Goal: Task Accomplishment & Management: Manage account settings

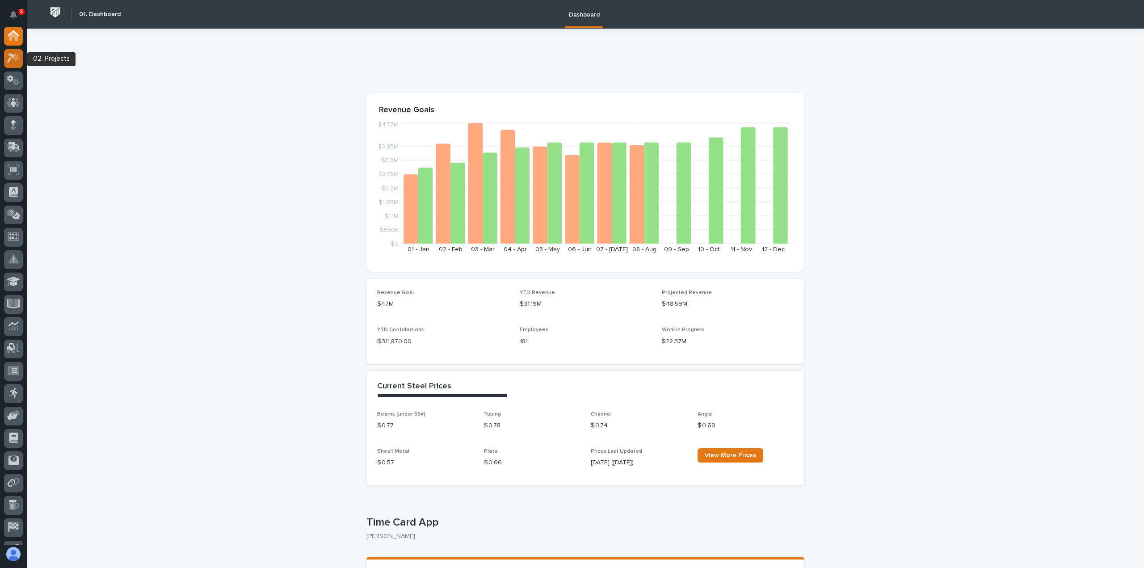
click at [16, 60] on icon at bounding box center [16, 57] width 8 height 9
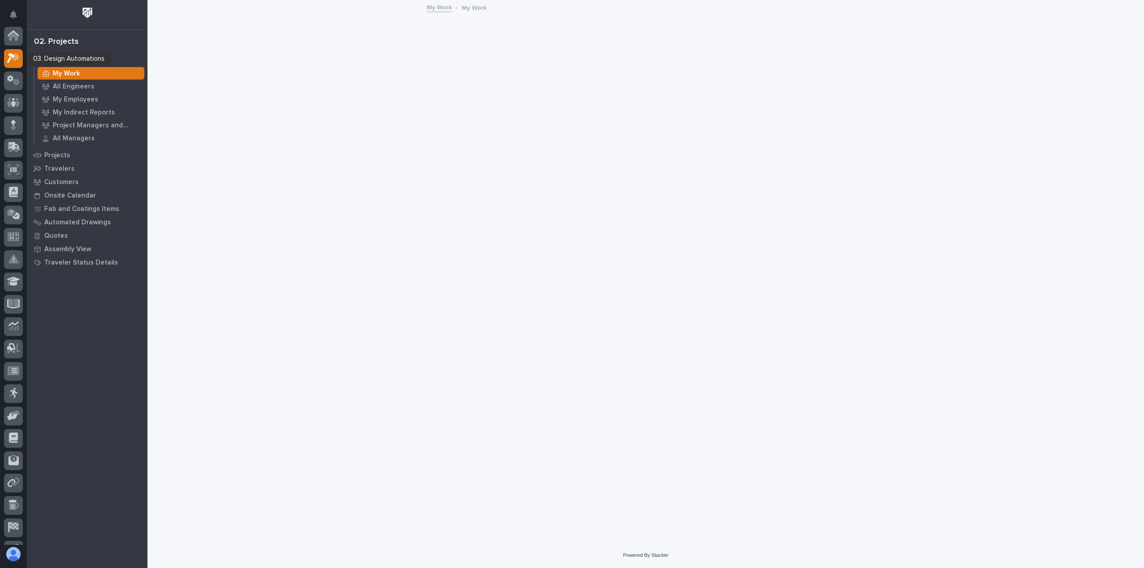
scroll to position [22, 0]
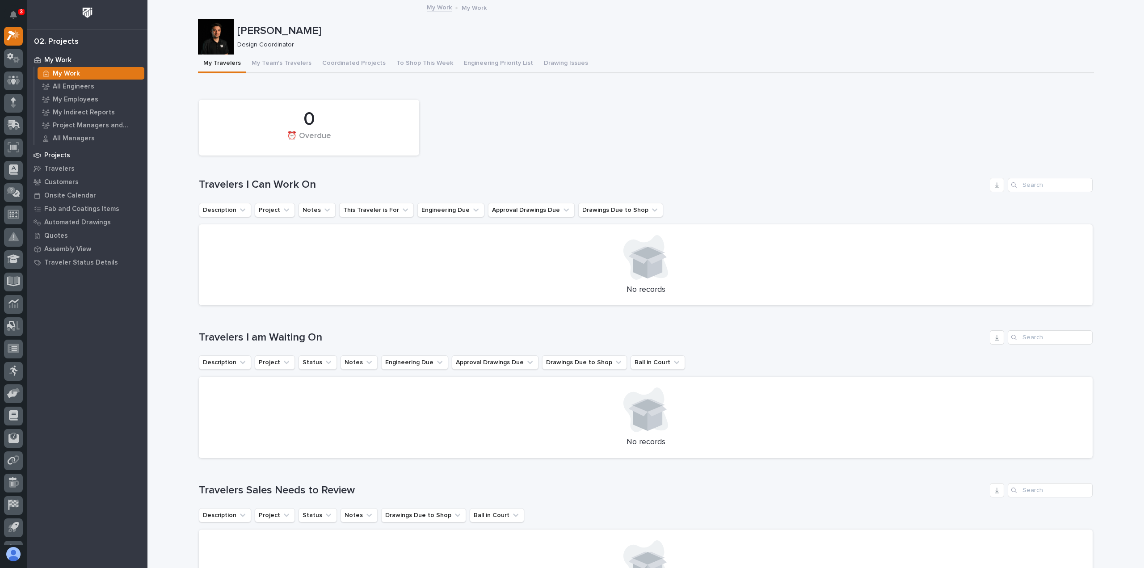
click at [83, 155] on div "Projects" at bounding box center [87, 155] width 116 height 13
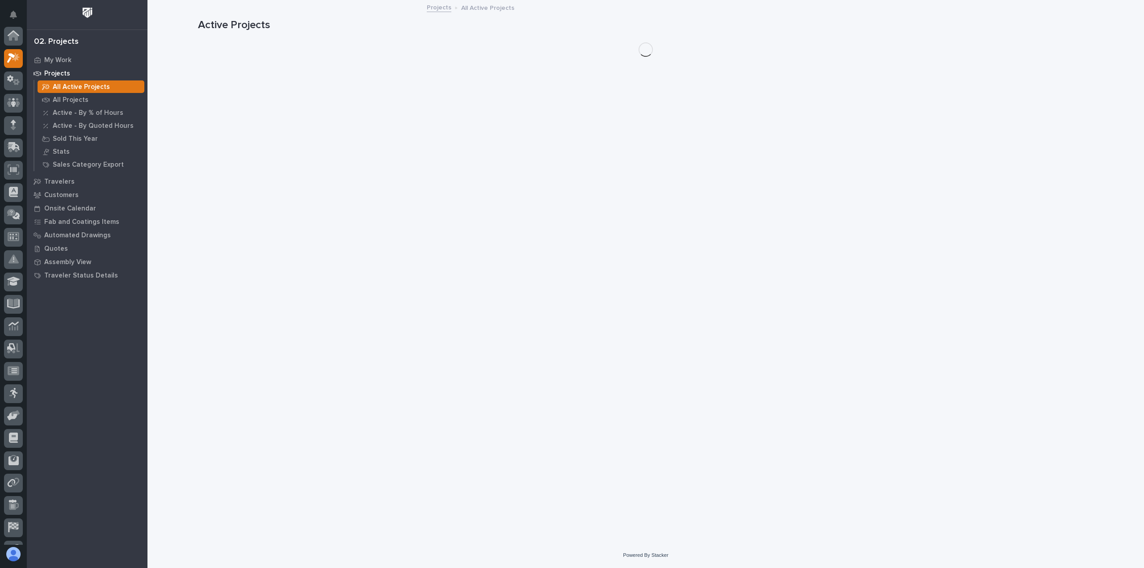
scroll to position [22, 0]
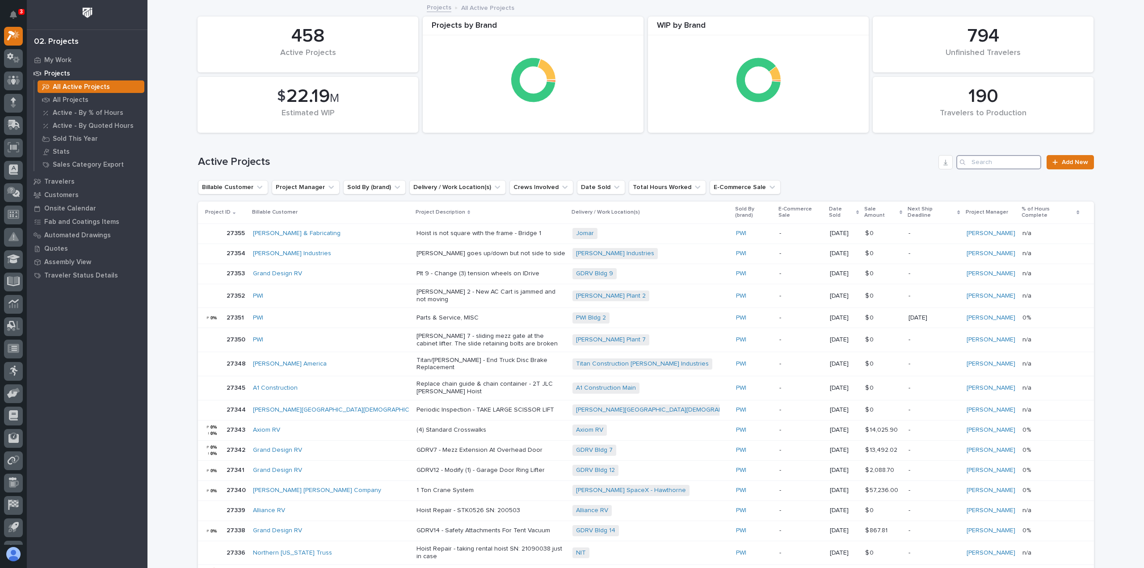
click at [1004, 166] on input "Search" at bounding box center [998, 162] width 85 height 14
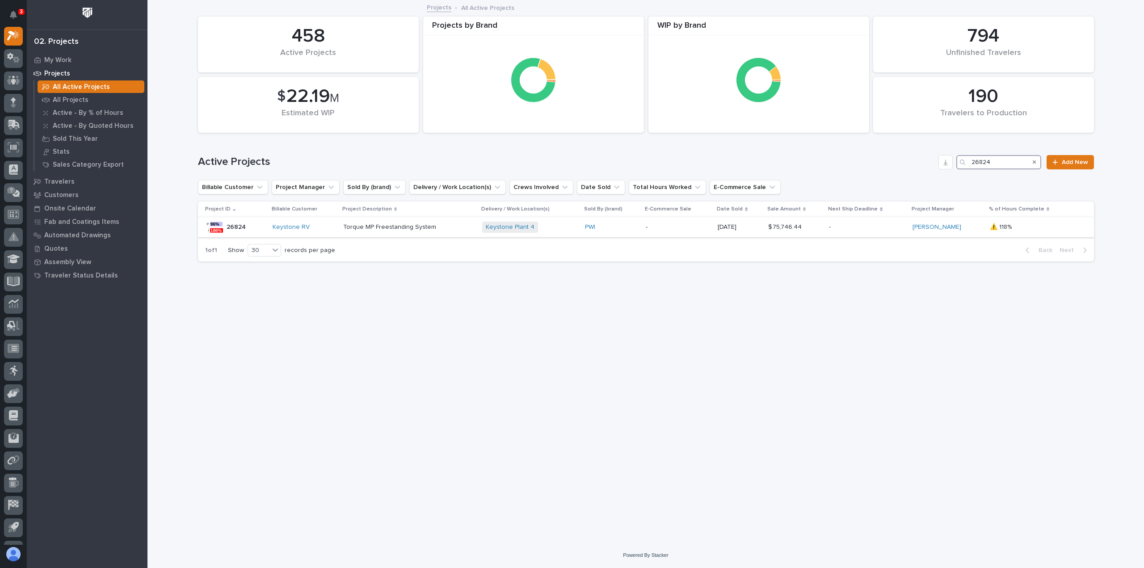
type input "26824"
click at [322, 227] on div "Keystone RV" at bounding box center [304, 227] width 63 height 8
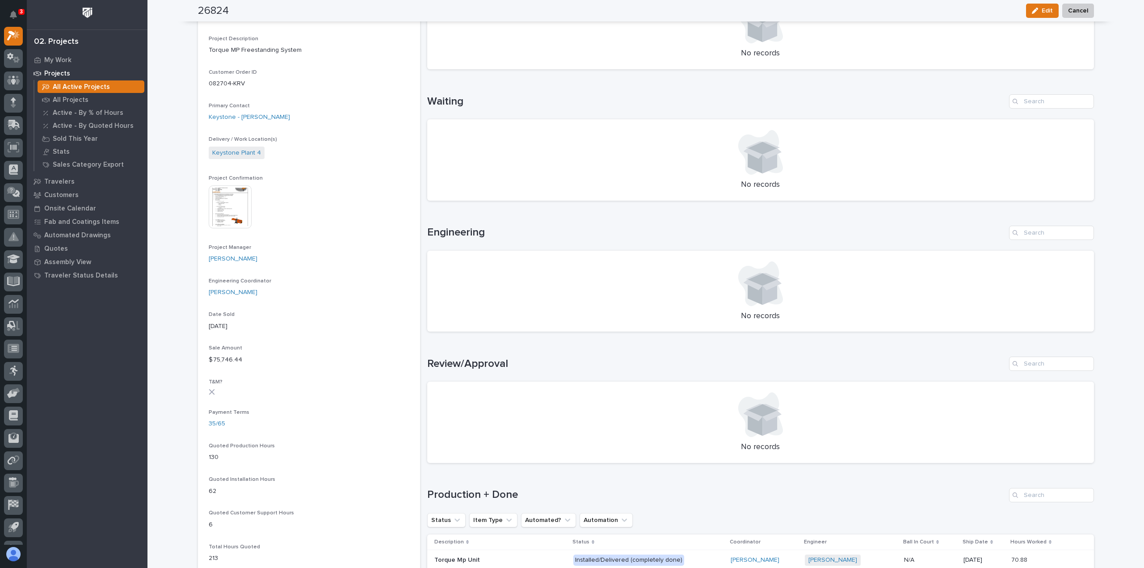
scroll to position [357, 0]
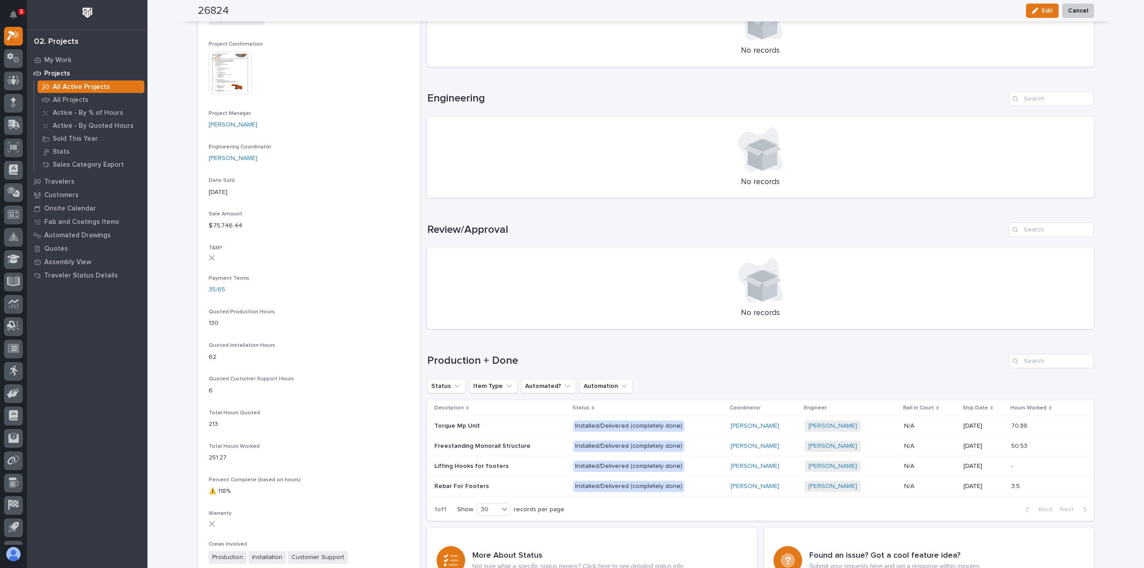
click at [495, 421] on div "Torque Mp Unit Torque Mp Unit" at bounding box center [500, 426] width 132 height 15
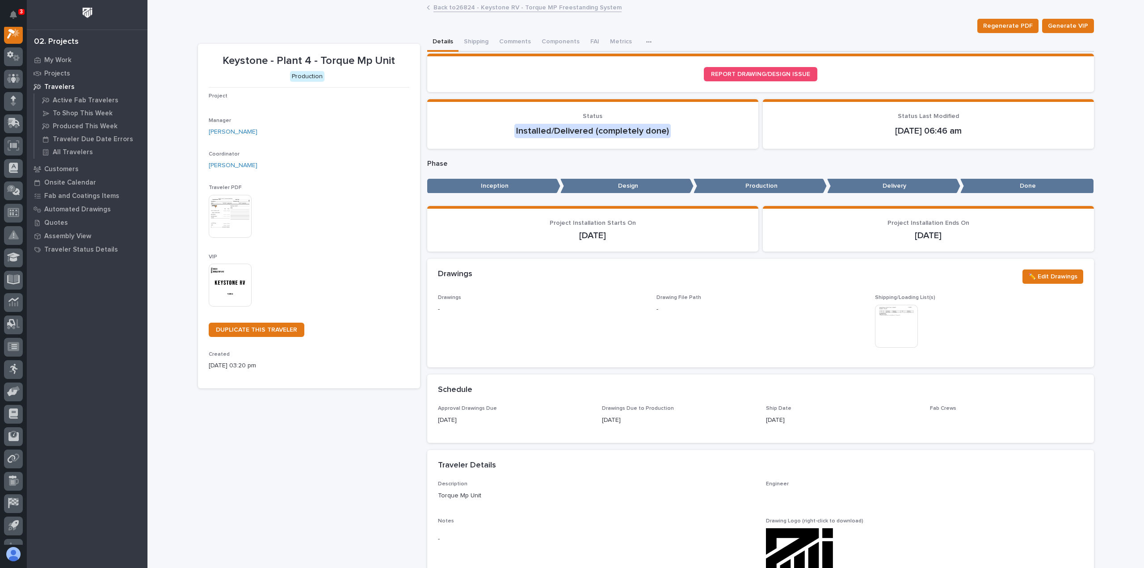
scroll to position [22, 0]
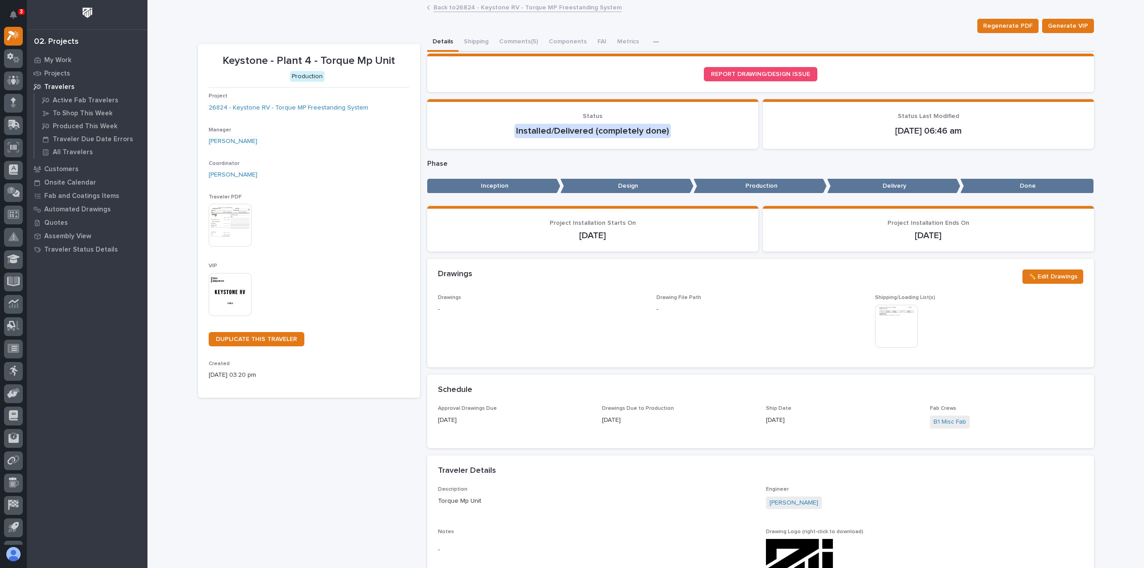
click at [457, 9] on link "Back to 26824 - Keystone RV - Torque MP Freestanding System" at bounding box center [527, 7] width 188 height 10
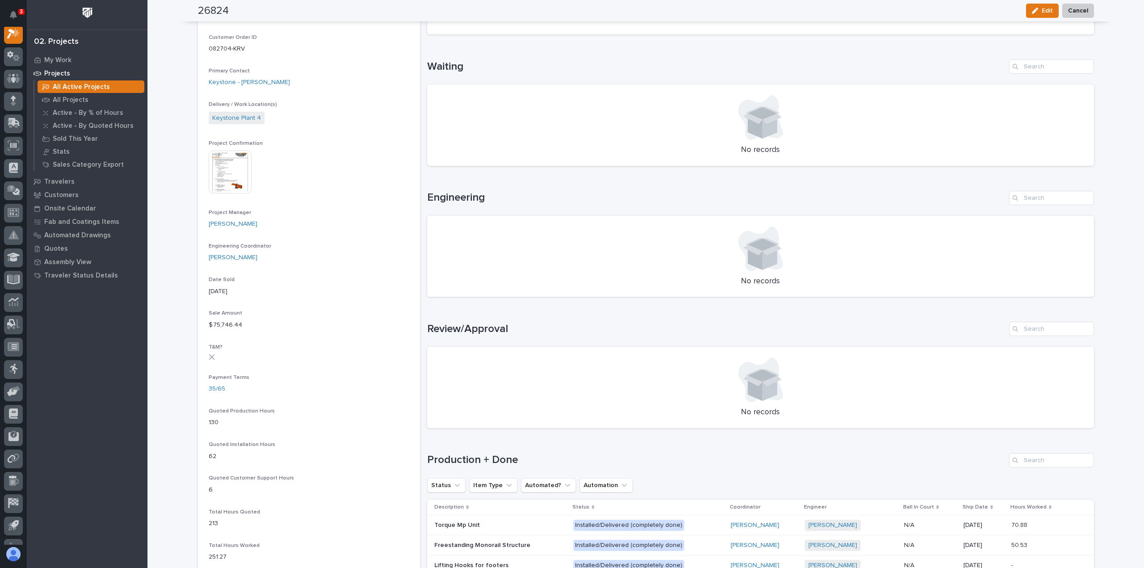
scroll to position [313, 0]
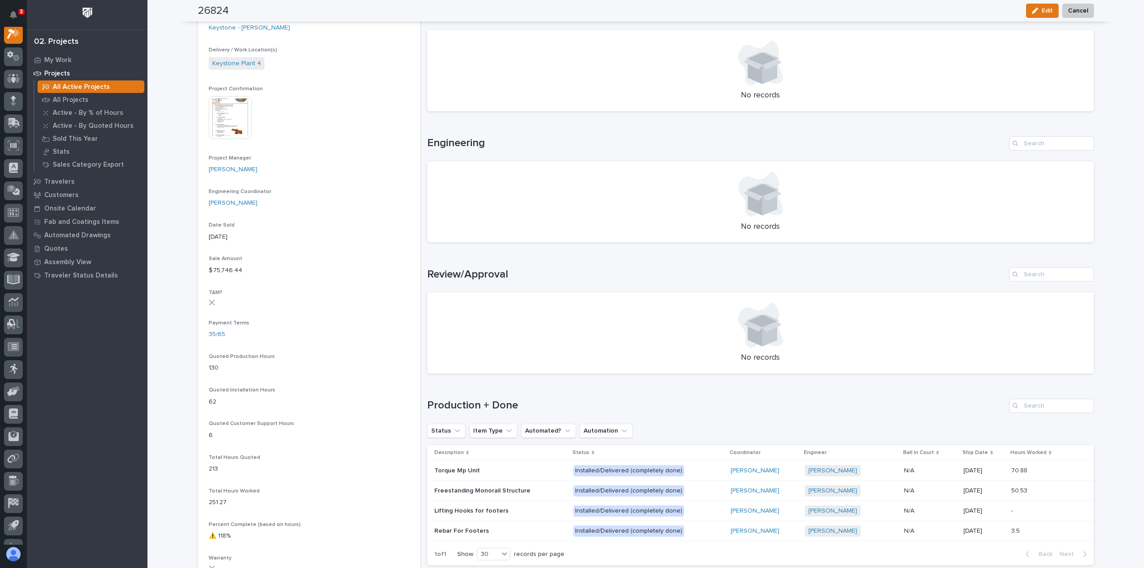
click at [699, 470] on p "Installed/Delivered (completely done)" at bounding box center [648, 470] width 150 height 11
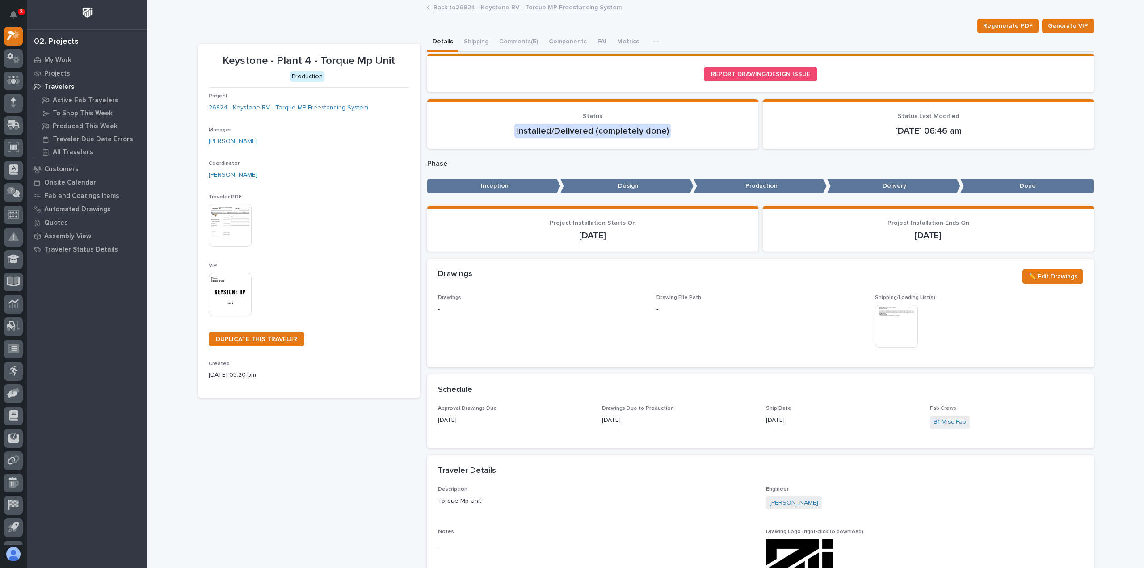
click at [489, 7] on link "Back to 26824 - Keystone RV - Torque MP Freestanding System" at bounding box center [527, 7] width 188 height 10
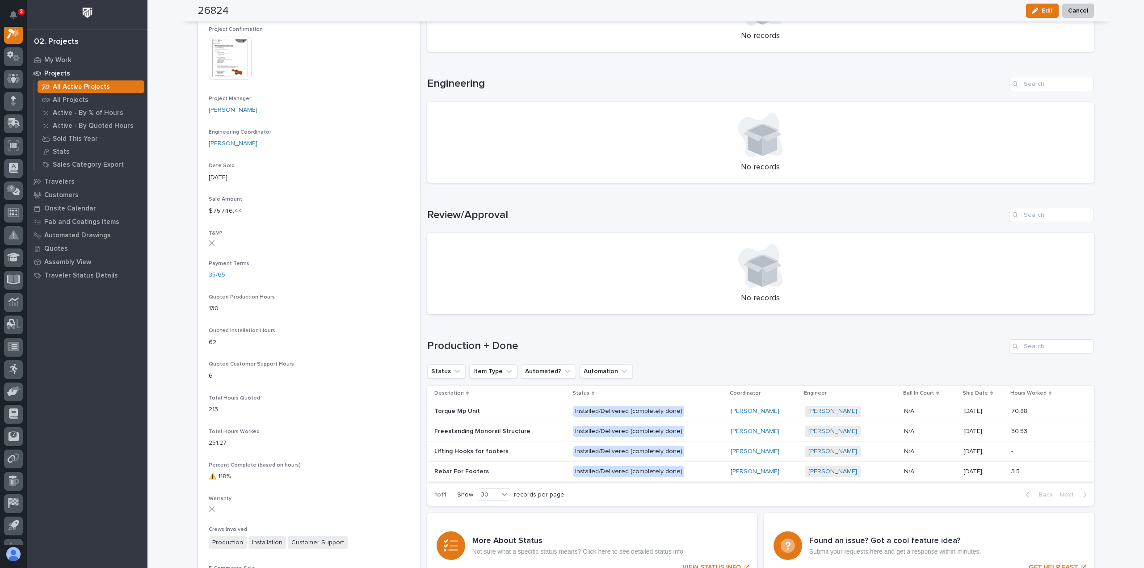
scroll to position [447, 0]
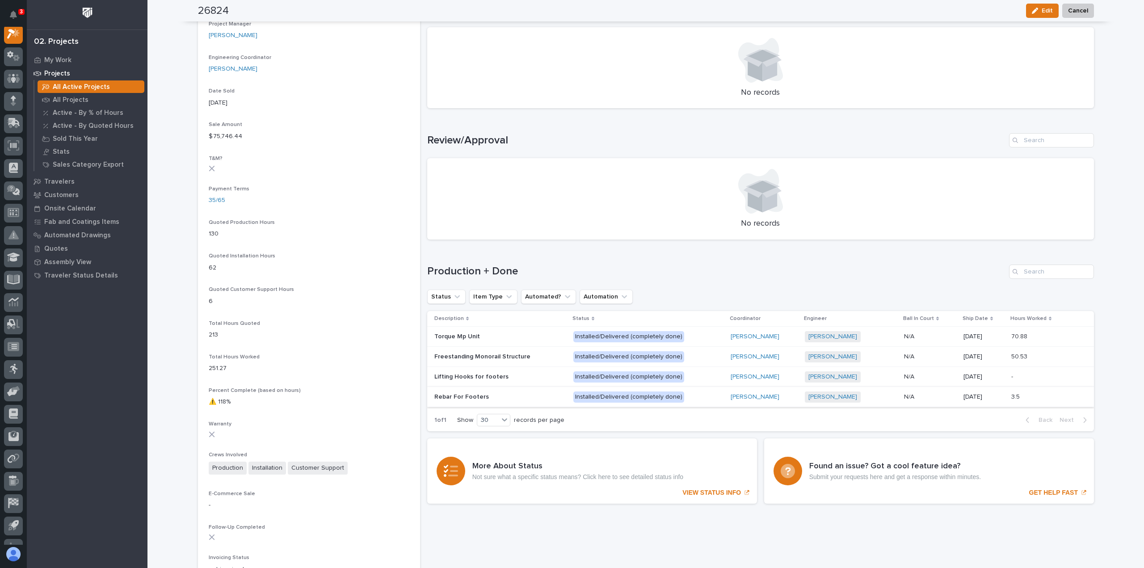
click at [483, 342] on div "Torque Mp Unit Torque Mp Unit" at bounding box center [500, 336] width 132 height 15
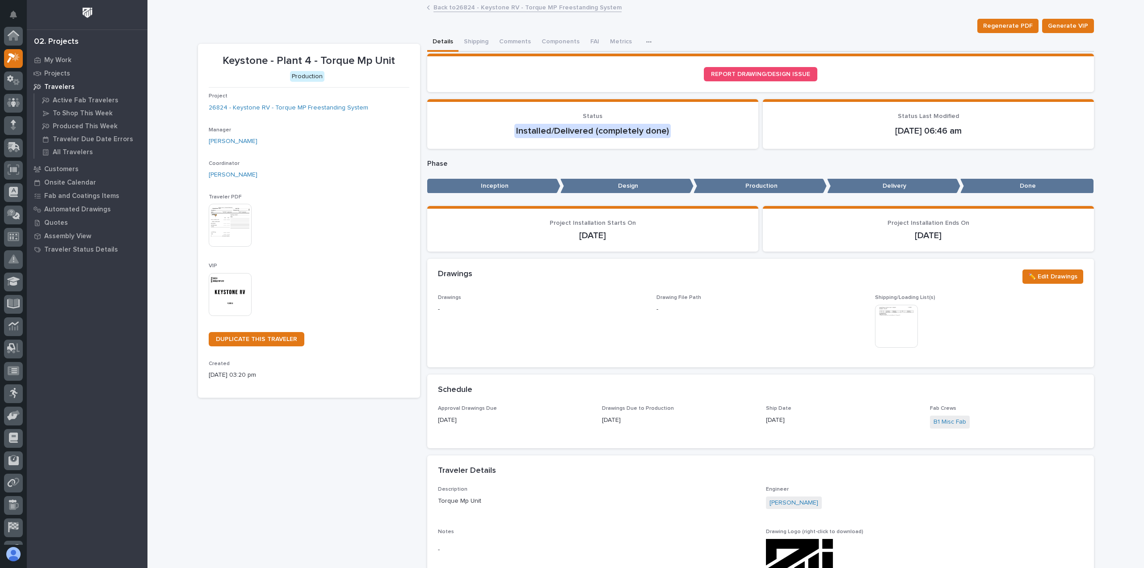
scroll to position [22, 0]
click at [648, 44] on button "button" at bounding box center [658, 42] width 20 height 18
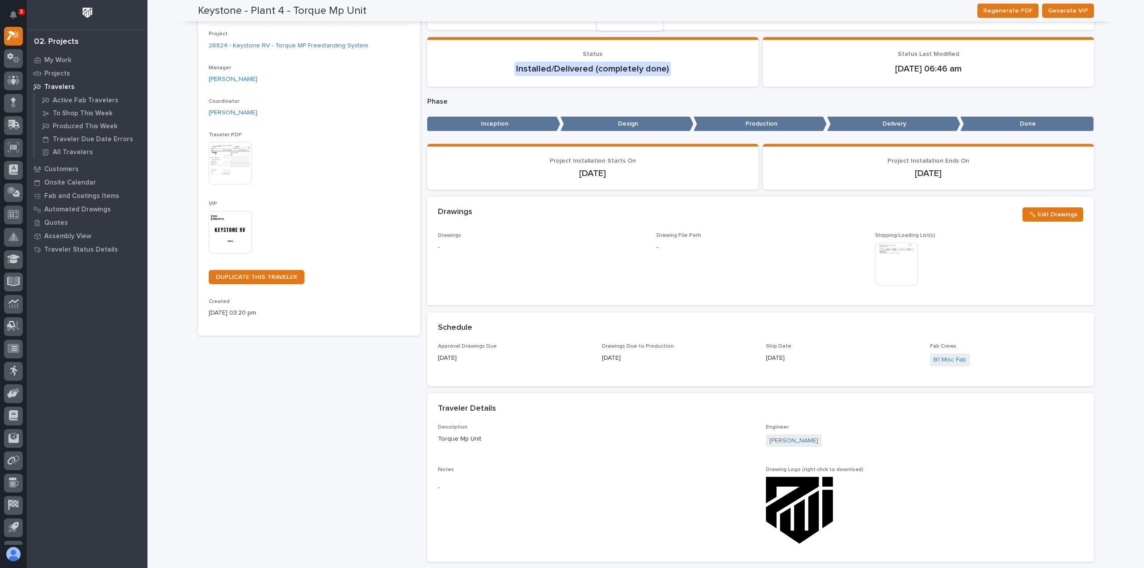
scroll to position [0, 0]
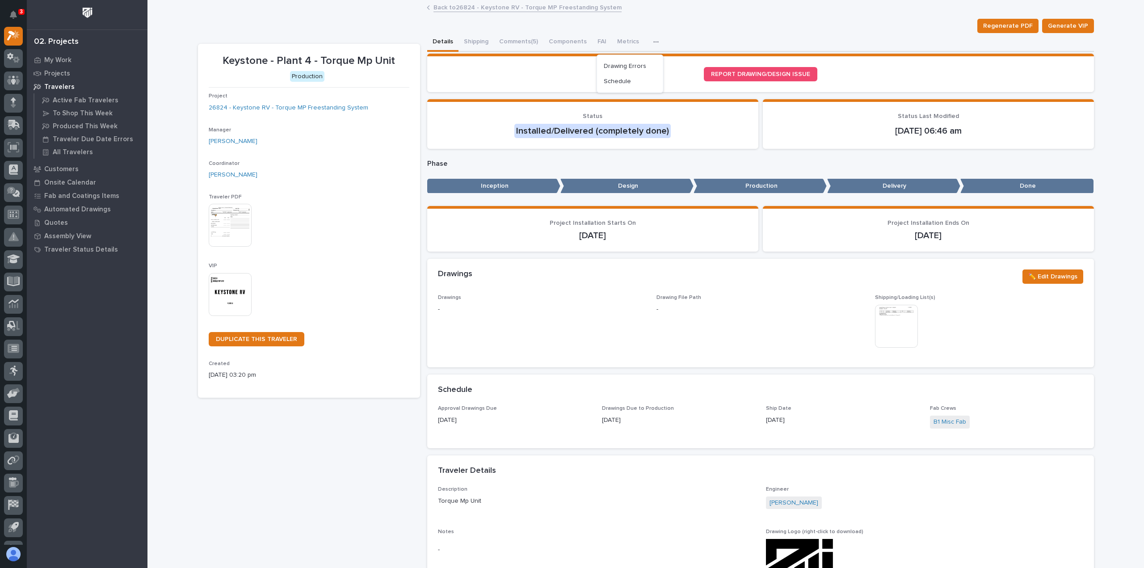
click at [521, 7] on link "Back to 26824 - Keystone RV - Torque MP Freestanding System" at bounding box center [527, 7] width 188 height 10
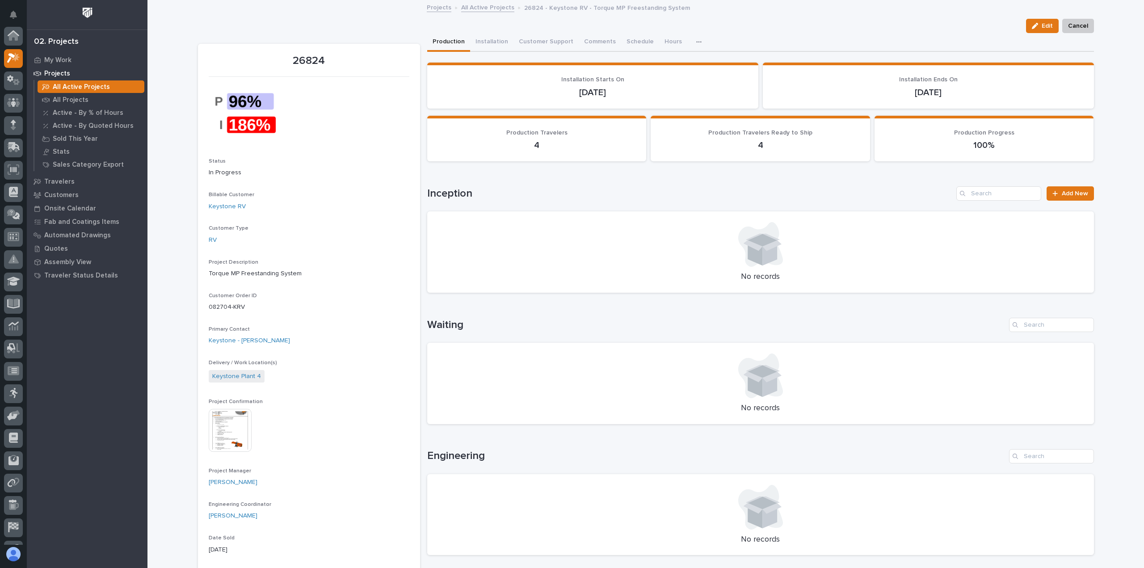
scroll to position [24, 0]
click at [1026, 25] on button "Edit" at bounding box center [1042, 26] width 33 height 14
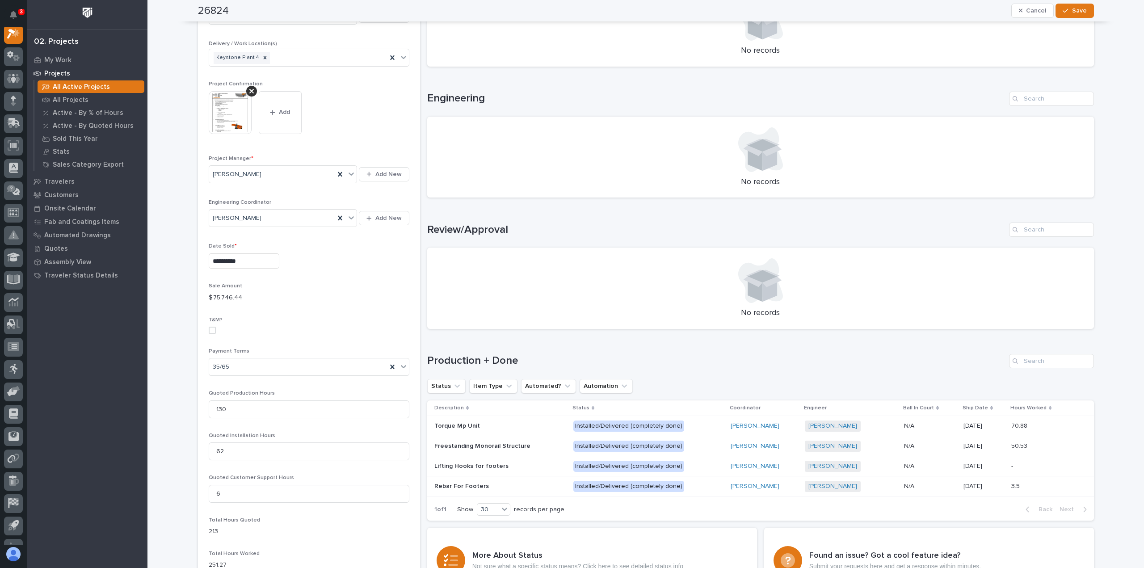
scroll to position [536, 0]
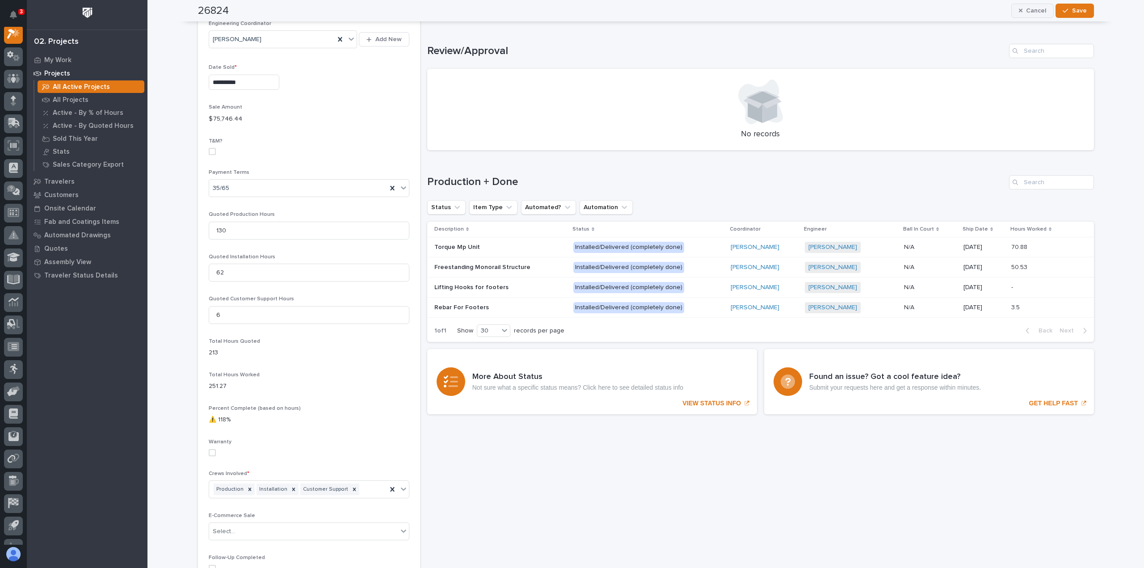
click at [1028, 15] on button "Cancel" at bounding box center [1032, 11] width 43 height 14
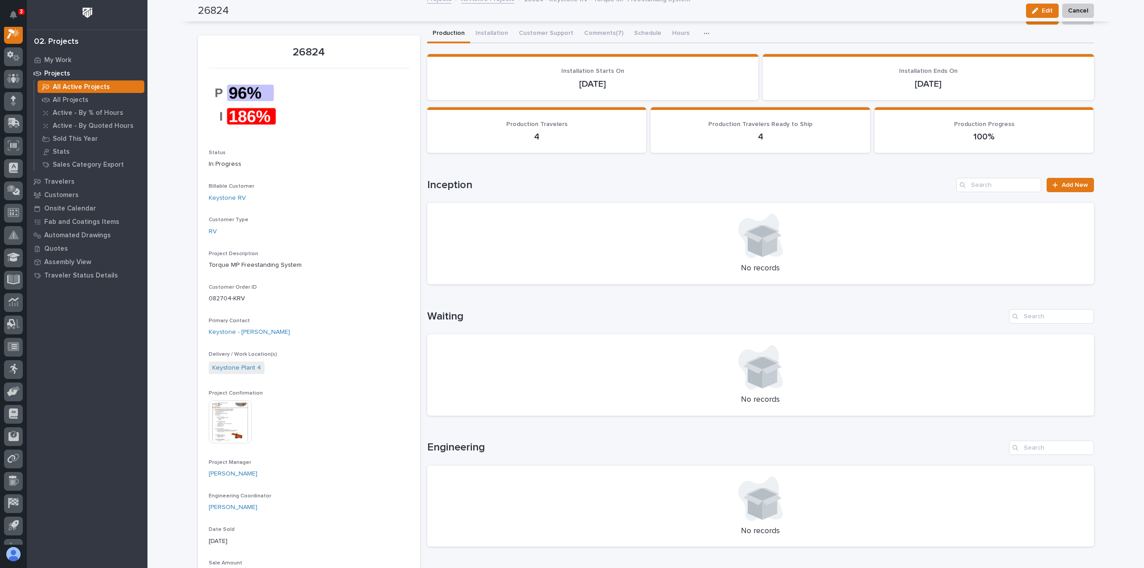
scroll to position [0, 0]
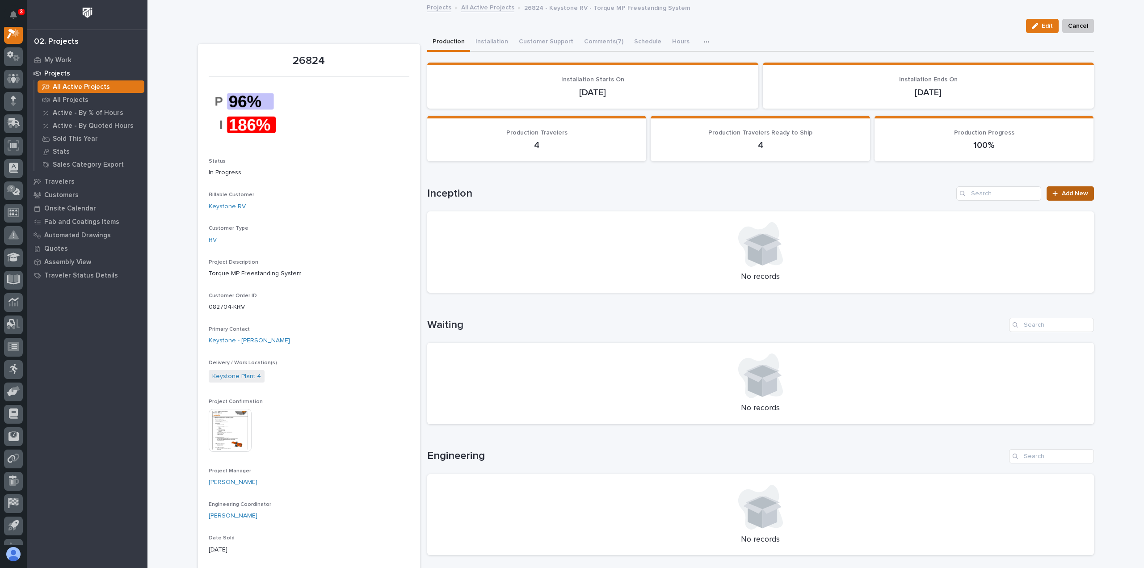
click at [1082, 197] on link "Add New" at bounding box center [1069, 193] width 47 height 14
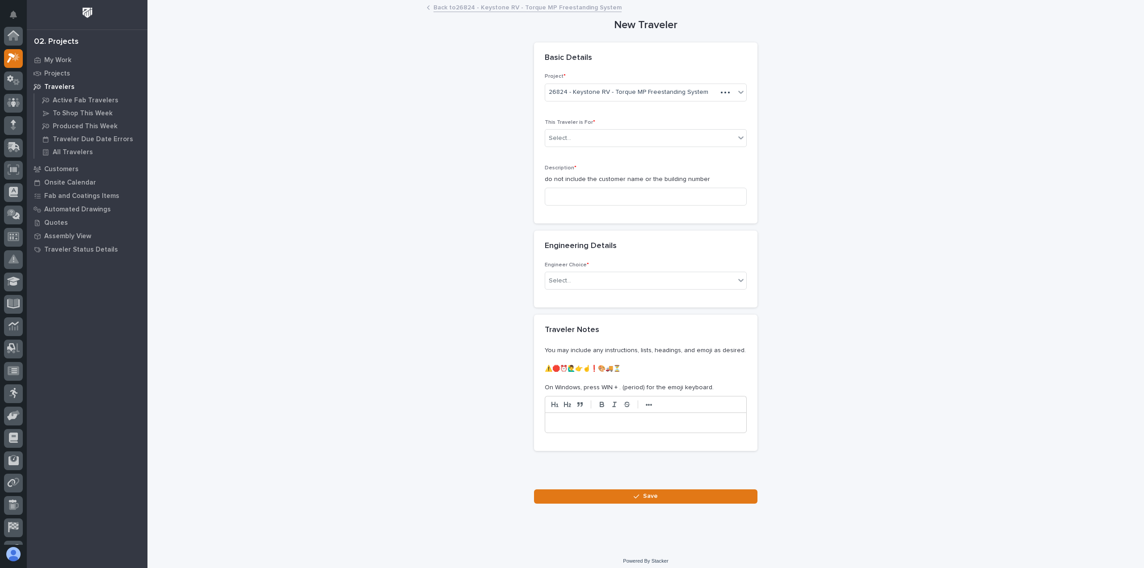
scroll to position [22, 0]
click at [614, 144] on div "Select..." at bounding box center [640, 138] width 190 height 15
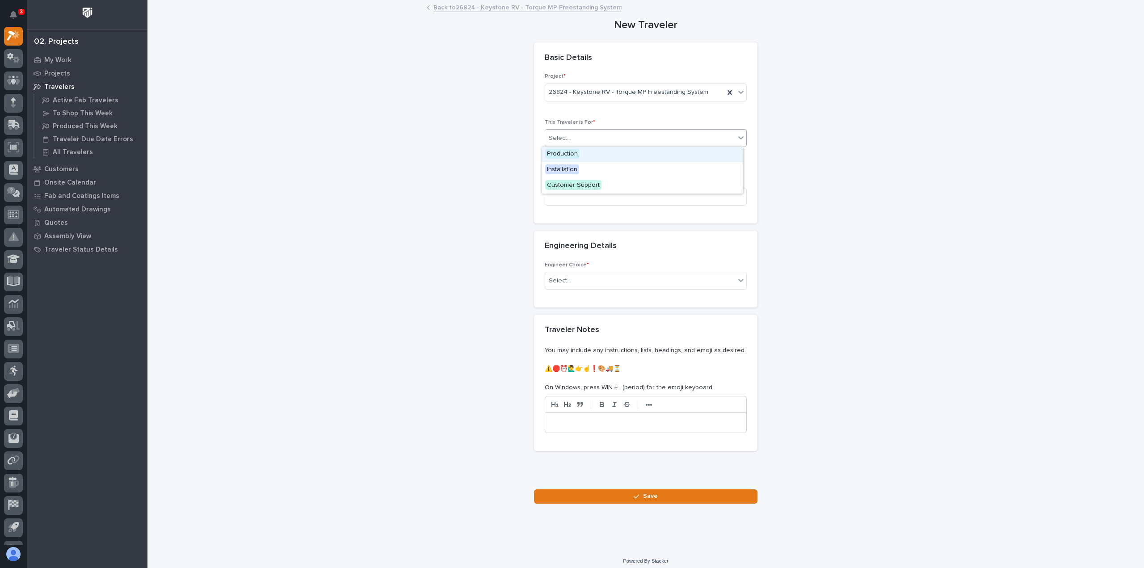
click at [601, 154] on div "Production" at bounding box center [642, 155] width 201 height 16
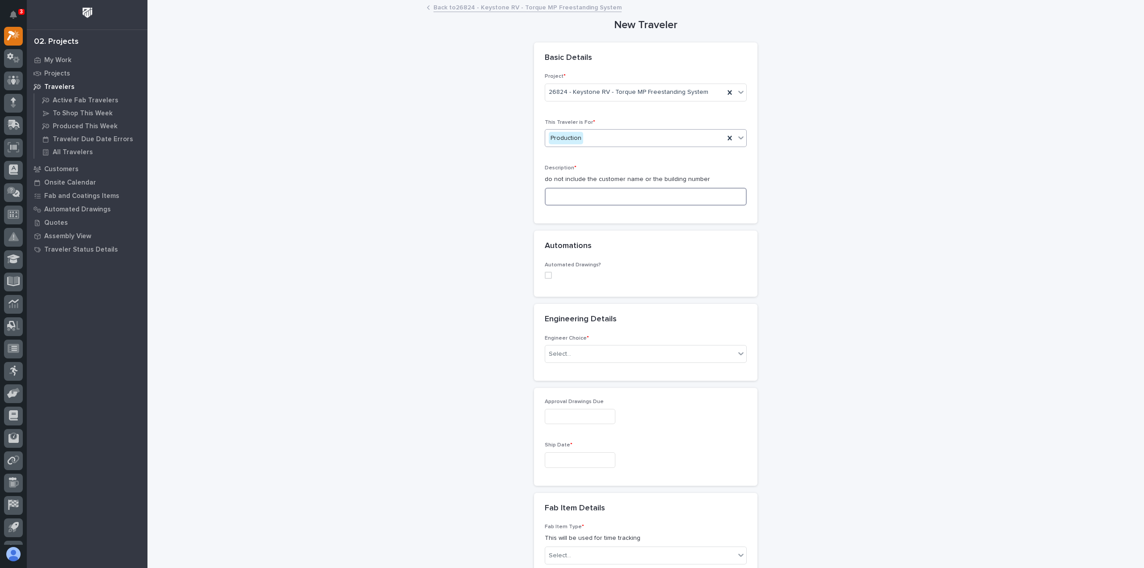
click at [607, 199] on input at bounding box center [646, 197] width 202 height 18
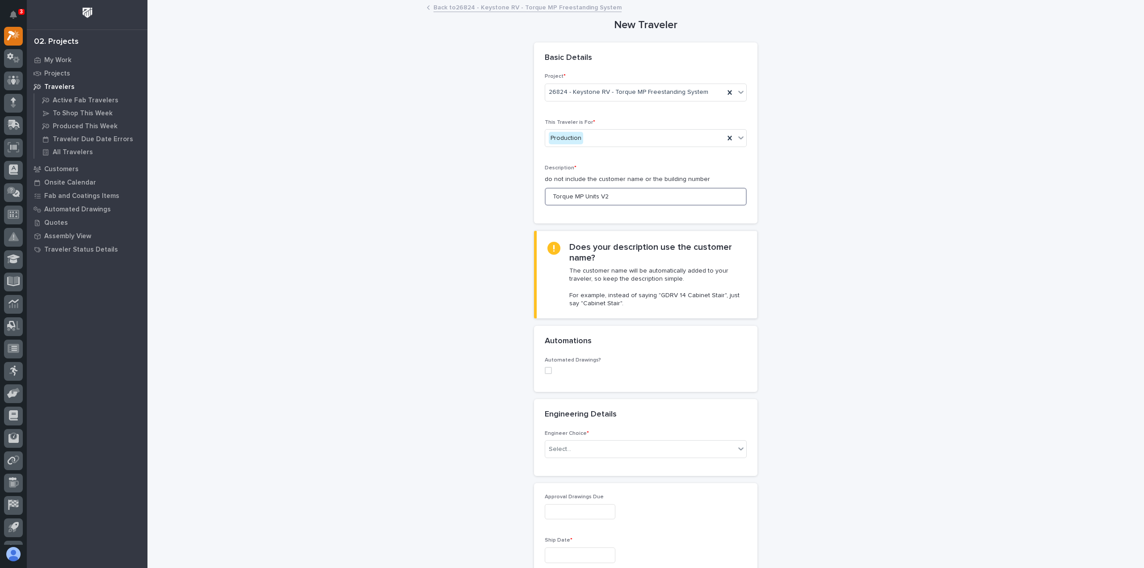
click at [607, 199] on input "Torque MP Units V2" at bounding box center [646, 197] width 202 height 18
type input "Torque MP Units R1"
click at [596, 448] on div "Select..." at bounding box center [640, 449] width 190 height 15
click at [629, 491] on div "I know who will draw this" at bounding box center [642, 496] width 201 height 16
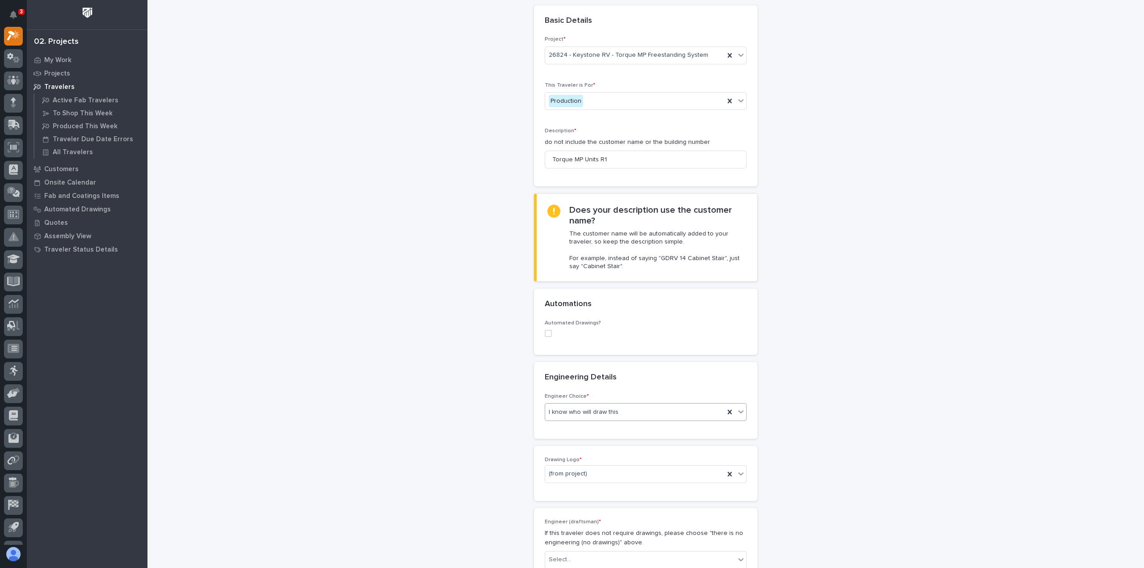
scroll to position [89, 0]
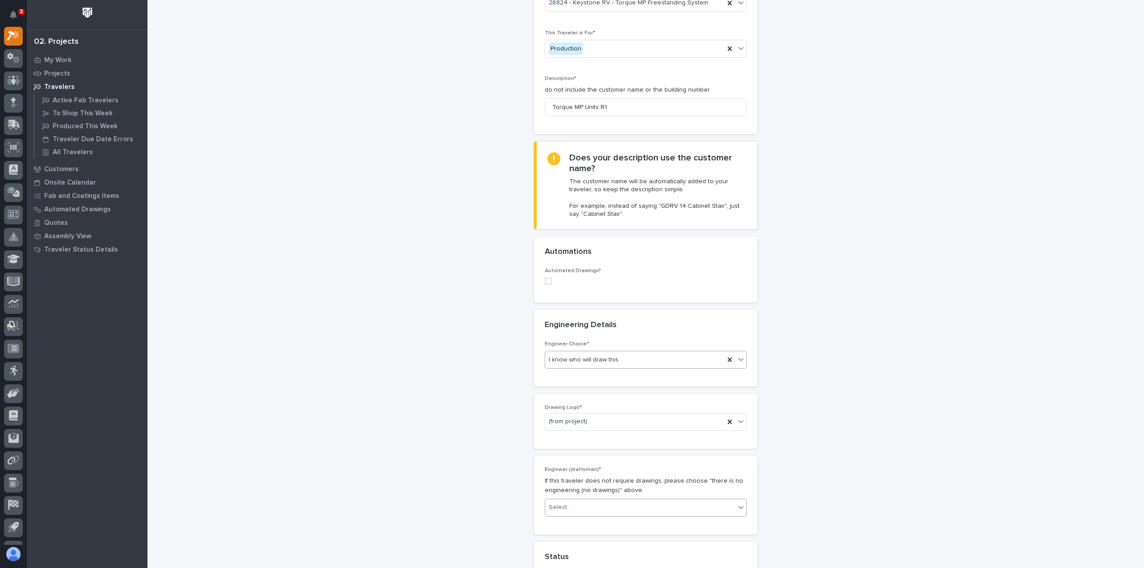
click at [579, 502] on div "Select..." at bounding box center [640, 507] width 190 height 15
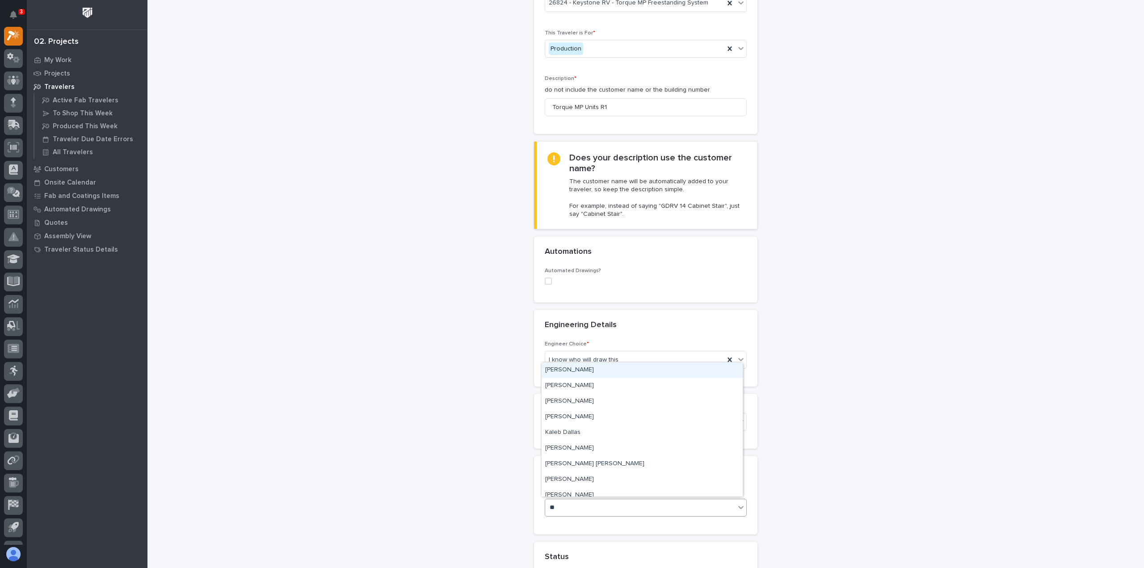
type input "***"
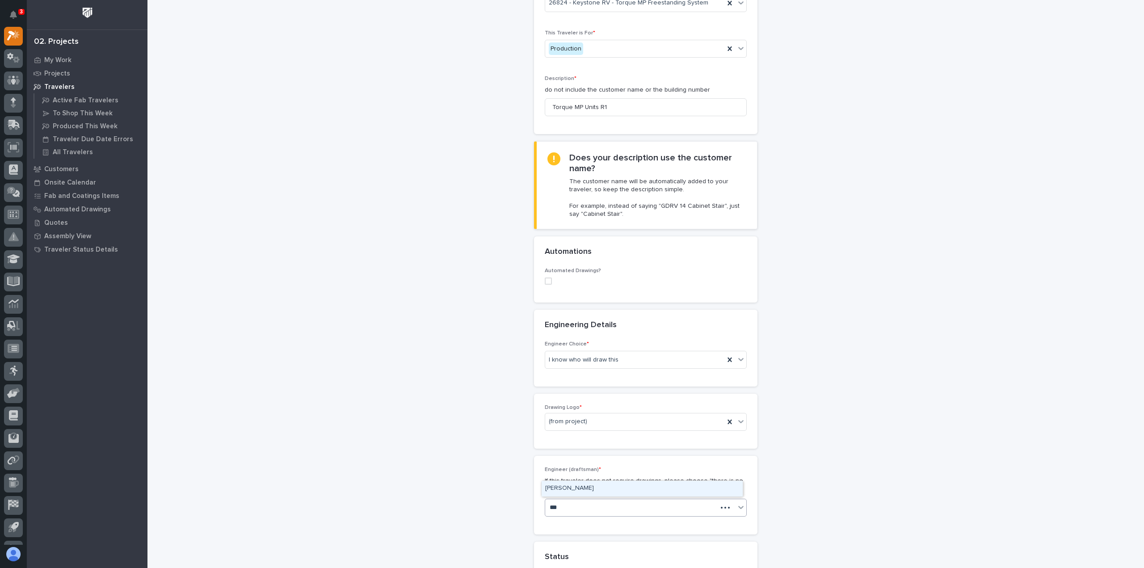
click at [595, 489] on div "[PERSON_NAME]" at bounding box center [642, 489] width 201 height 16
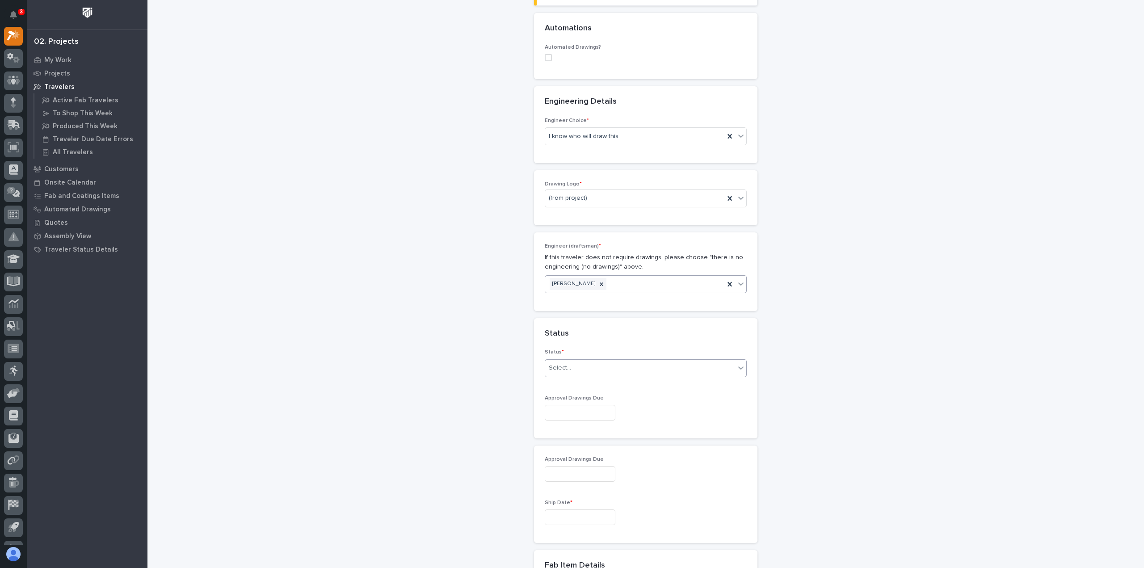
click at [573, 367] on div "Select..." at bounding box center [640, 368] width 190 height 15
click at [588, 422] on div "Coordinator Review" at bounding box center [642, 430] width 201 height 16
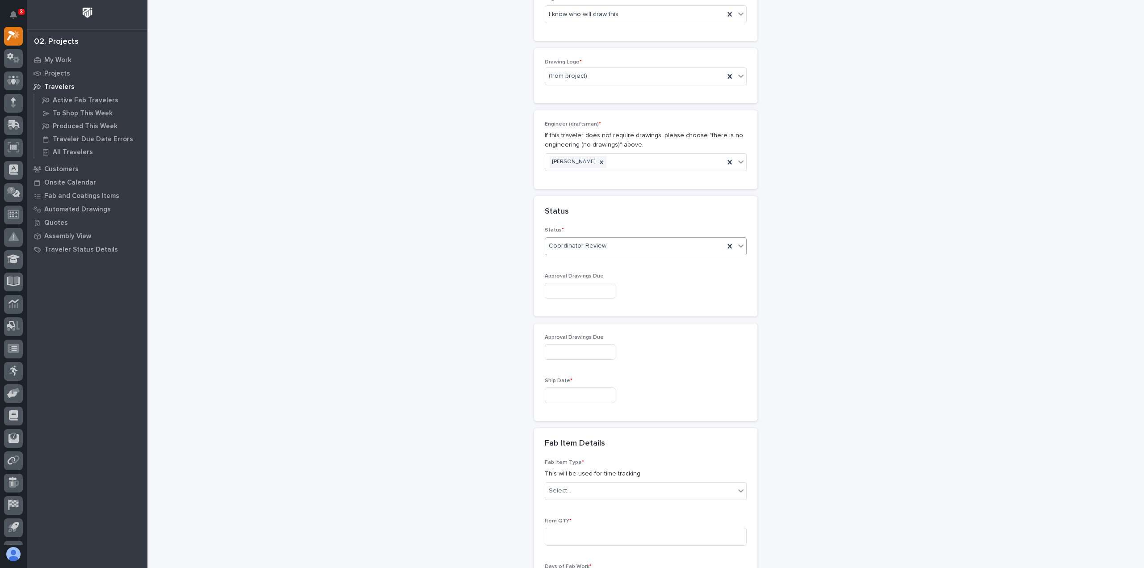
scroll to position [491, 0]
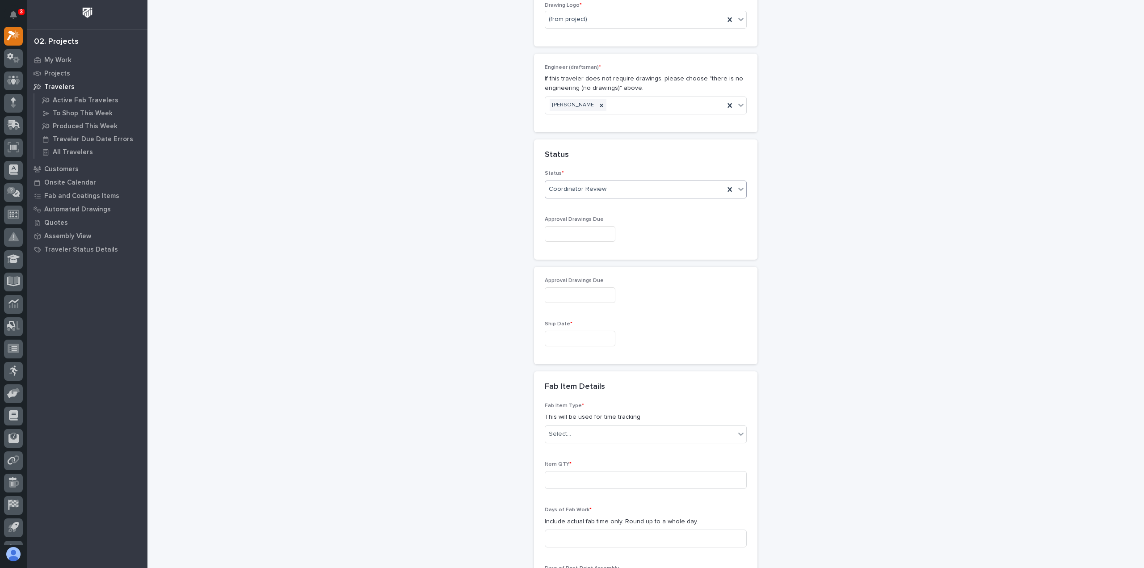
click at [592, 332] on input "text" at bounding box center [580, 339] width 71 height 16
click at [602, 292] on div "31" at bounding box center [603, 292] width 12 height 12
type input "**********"
click at [628, 430] on div "Select..." at bounding box center [640, 434] width 190 height 15
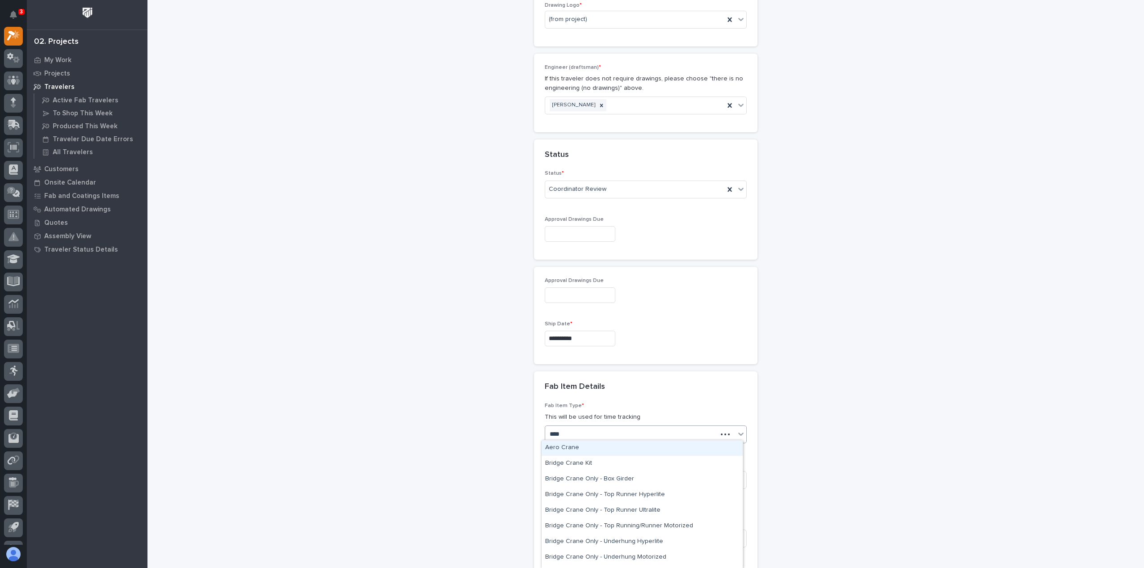
type input "*****"
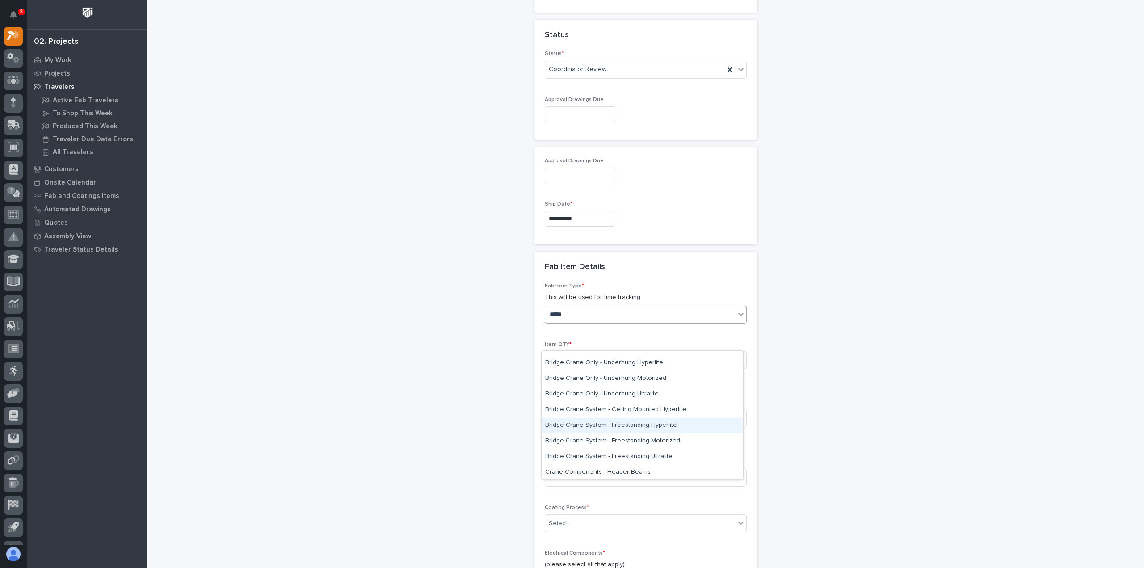
scroll to position [626, 0]
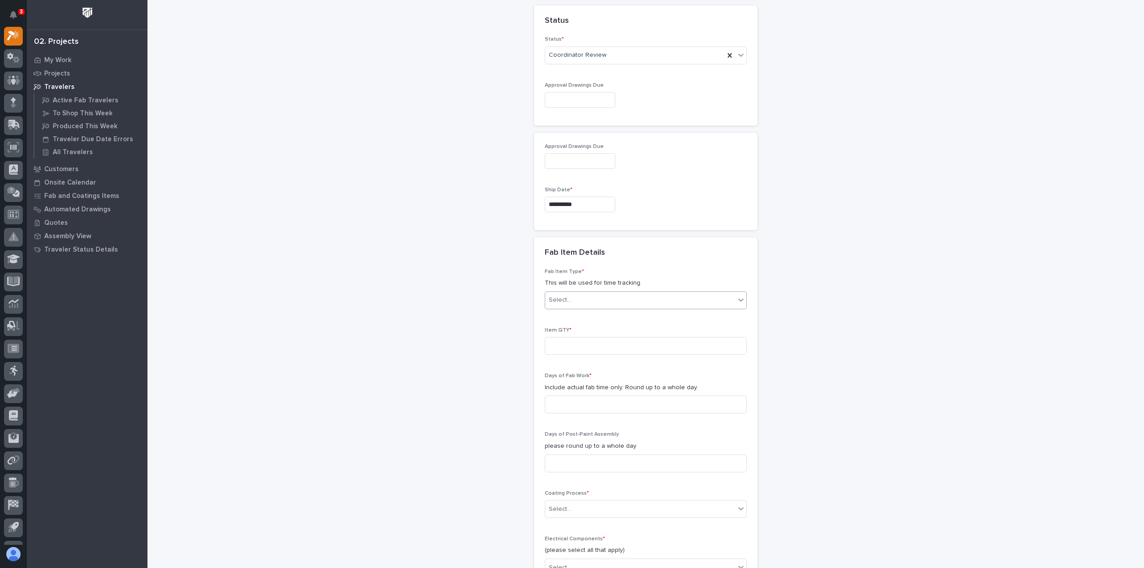
drag, startPoint x: 583, startPoint y: 298, endPoint x: 558, endPoint y: 298, distance: 25.0
click at [558, 298] on div "Select..." at bounding box center [640, 300] width 190 height 15
type input "*"
click at [588, 410] on div "Other (custom item)" at bounding box center [642, 412] width 201 height 16
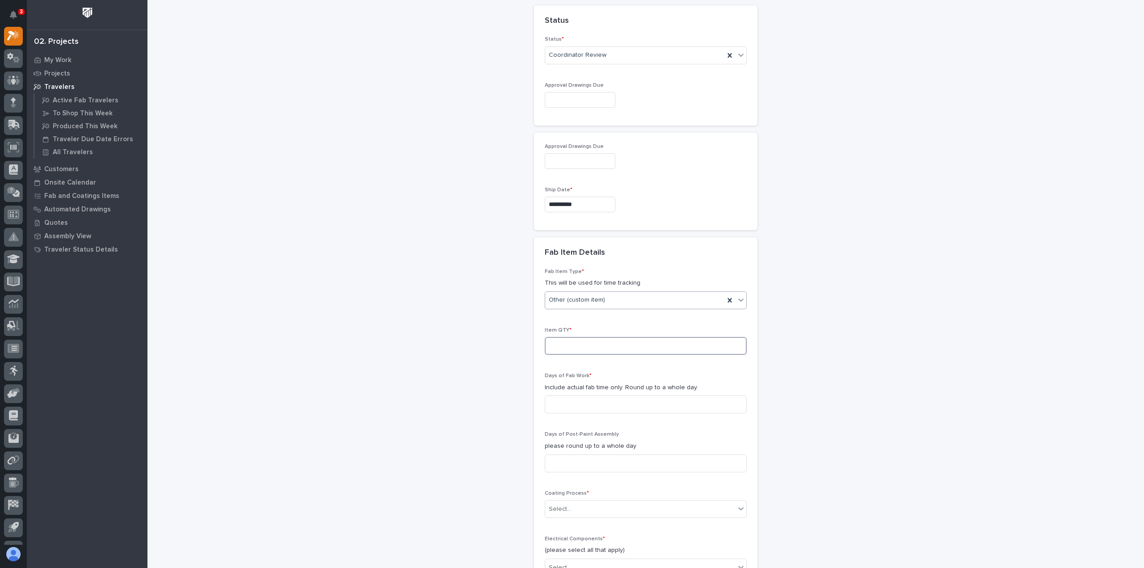
click at [599, 347] on input at bounding box center [646, 346] width 202 height 18
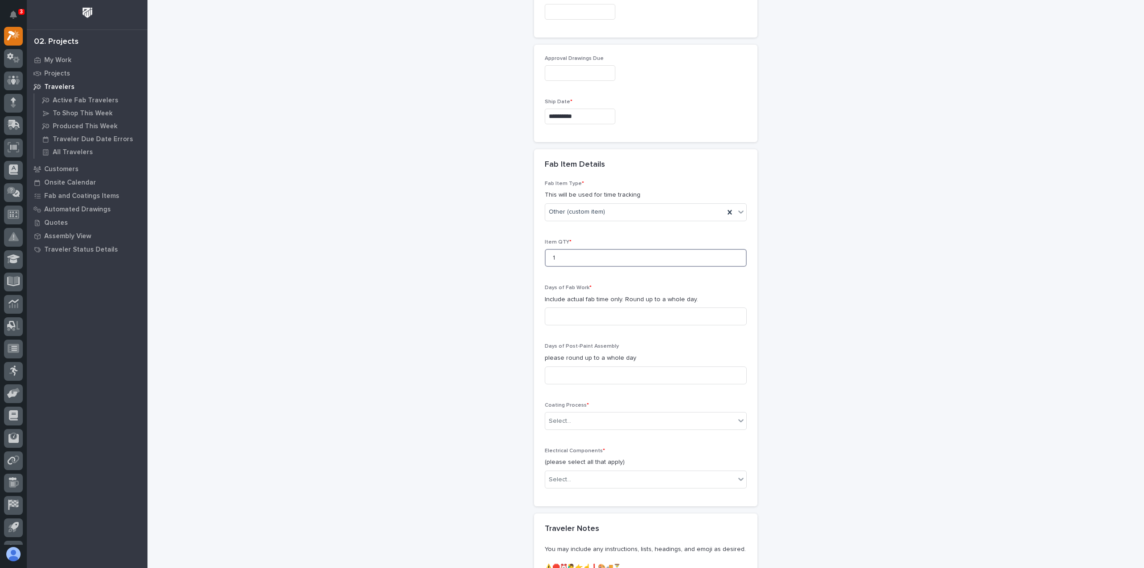
scroll to position [715, 0]
type input "1"
click at [590, 315] on input at bounding box center [646, 315] width 202 height 18
type input "2"
click at [588, 378] on input at bounding box center [646, 374] width 202 height 18
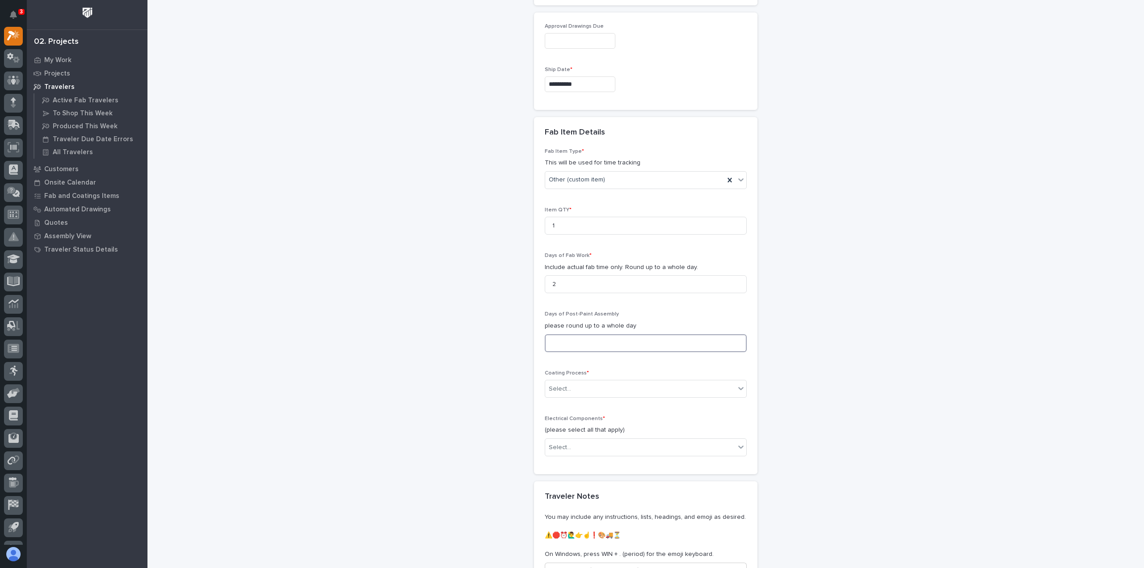
scroll to position [760, 0]
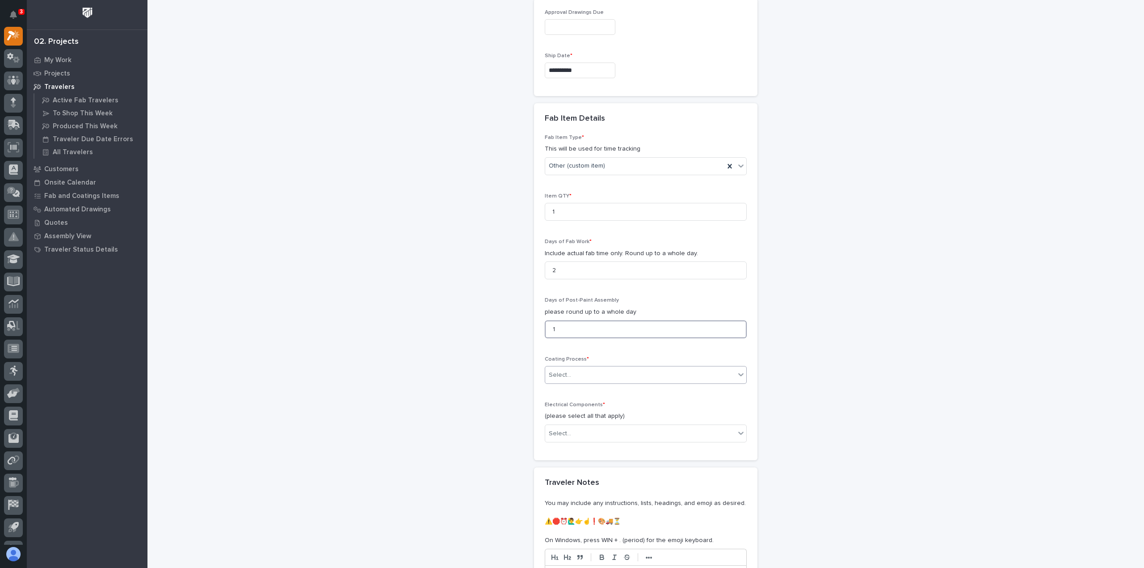
type input "1"
click at [582, 374] on div "Select..." at bounding box center [640, 375] width 190 height 15
click at [585, 403] on div "In-House Paint/Powder" at bounding box center [642, 404] width 201 height 16
click at [587, 428] on div "Select..." at bounding box center [640, 433] width 190 height 15
click at [585, 444] on div "None" at bounding box center [642, 447] width 201 height 16
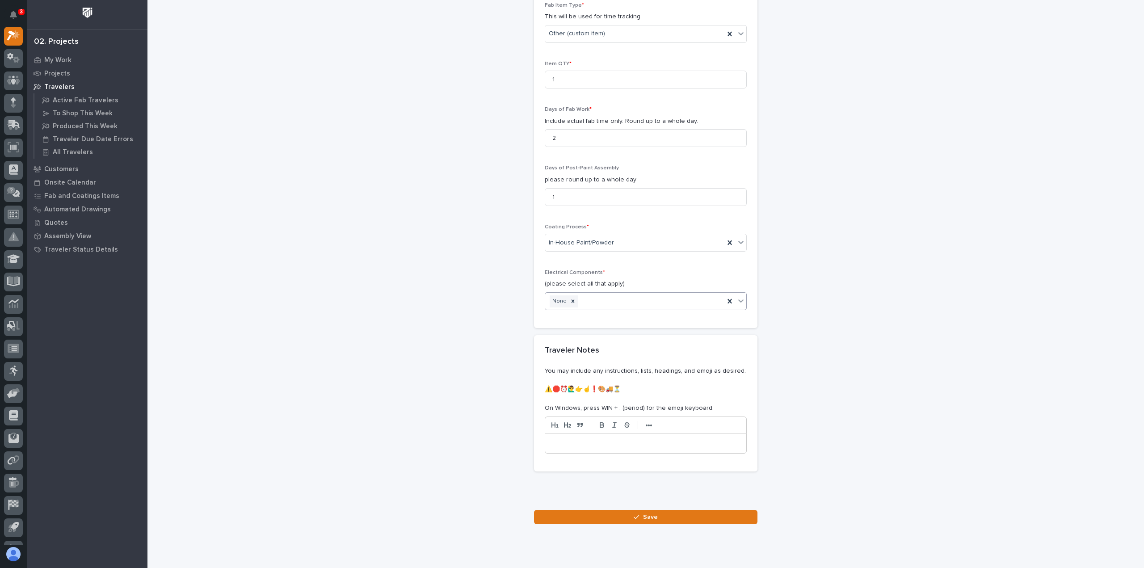
scroll to position [894, 0]
click at [657, 513] on button "Save" at bounding box center [645, 515] width 223 height 14
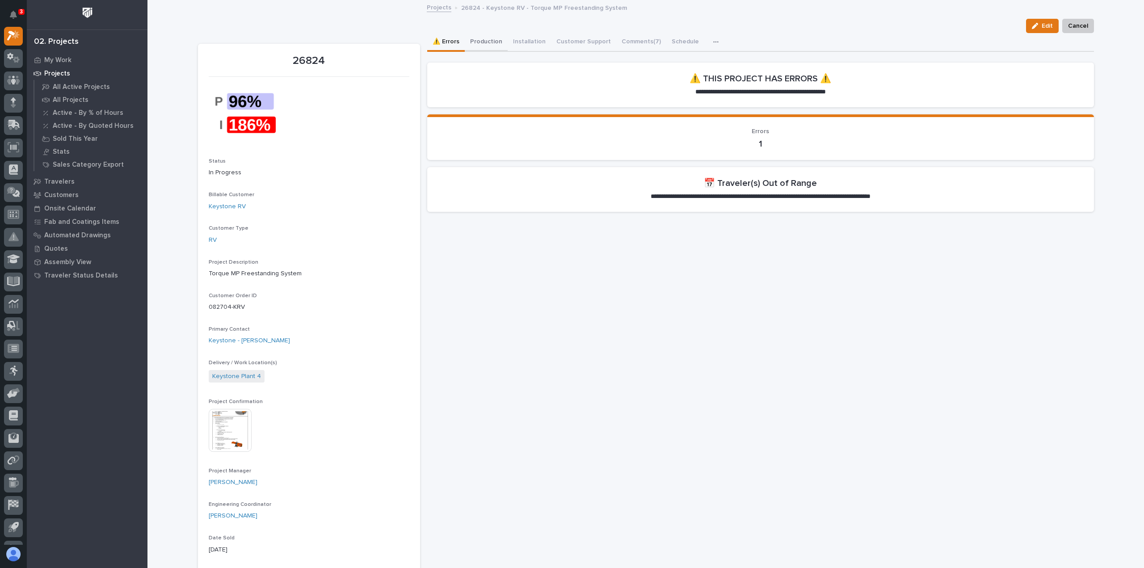
click at [482, 47] on button "Production" at bounding box center [486, 42] width 43 height 19
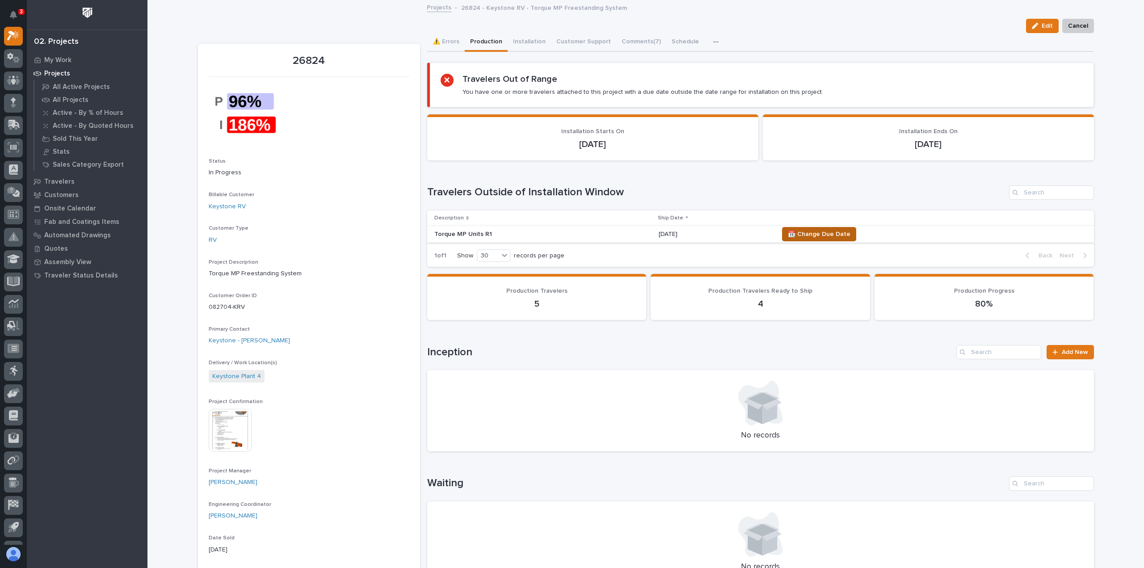
click at [811, 237] on span "📆 Change Due Date" at bounding box center [819, 234] width 63 height 11
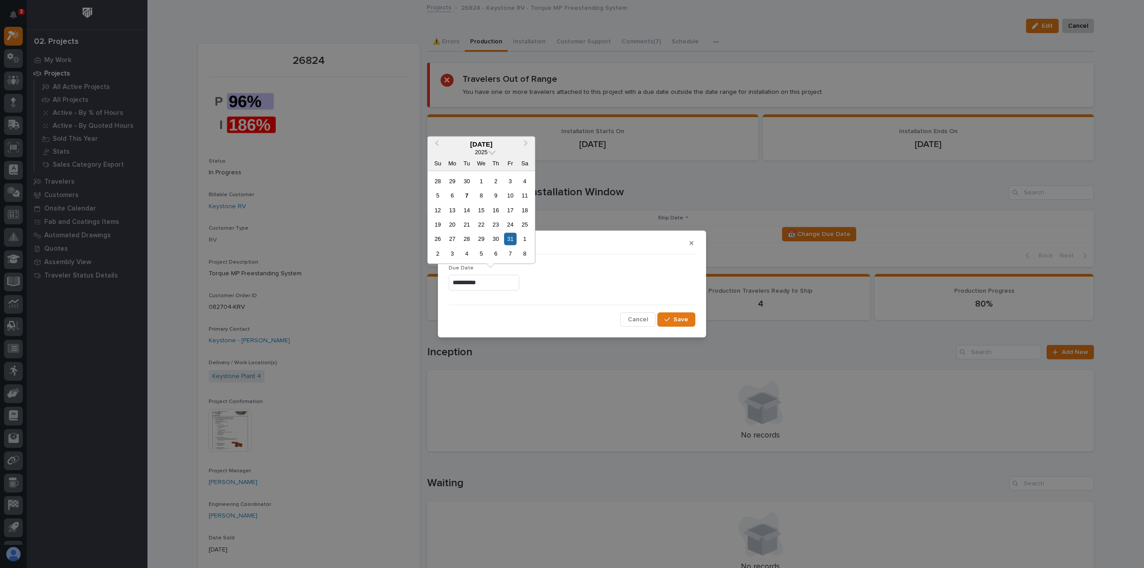
click at [494, 284] on input "**********" at bounding box center [484, 283] width 71 height 16
click at [513, 256] on div "7" at bounding box center [510, 254] width 12 height 12
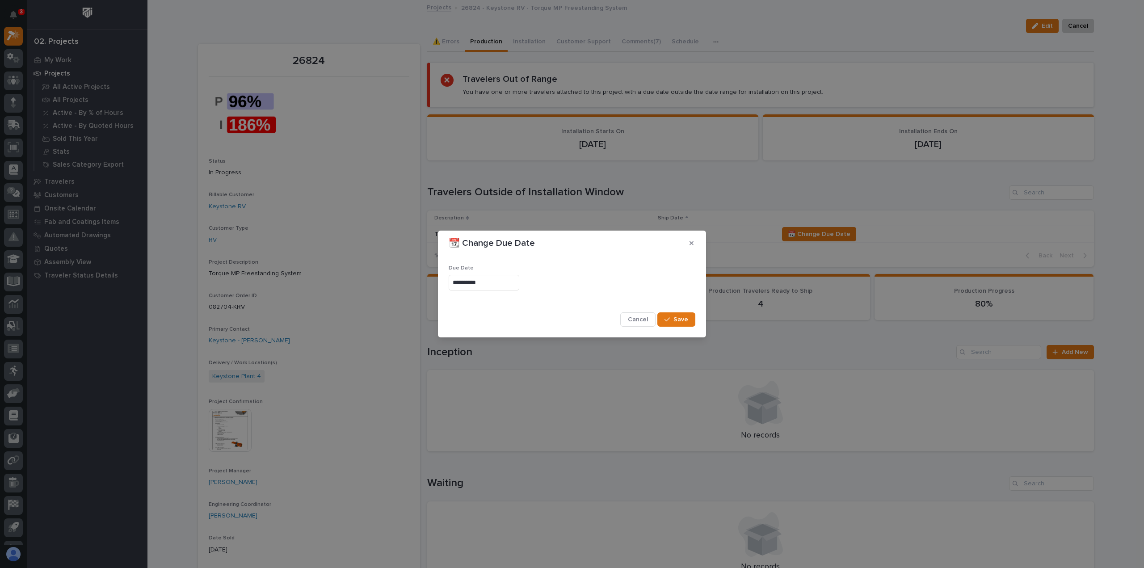
type input "**********"
click at [668, 317] on icon "button" at bounding box center [666, 319] width 5 height 6
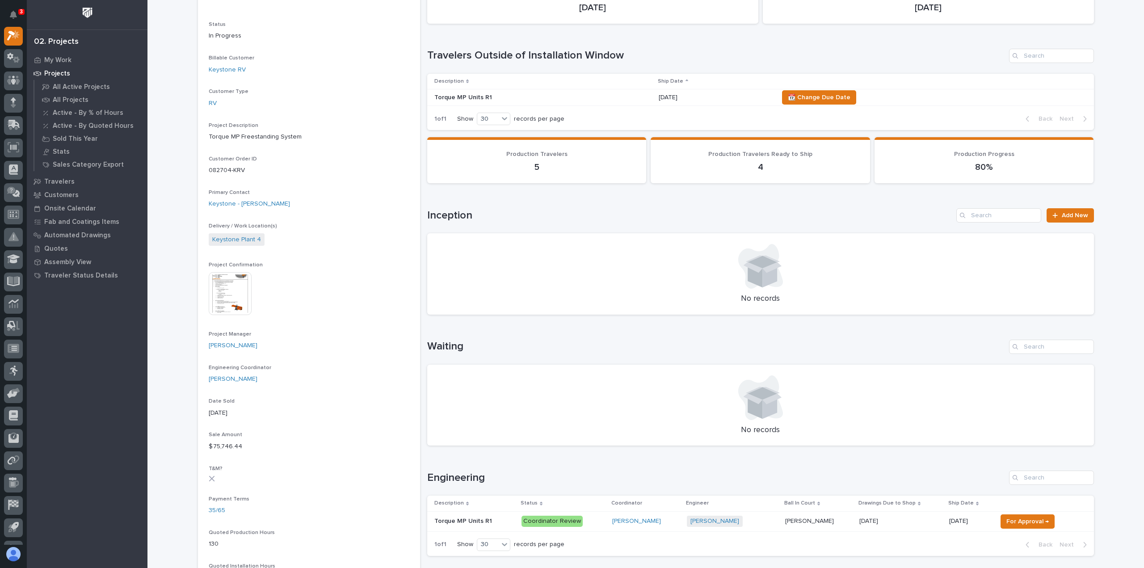
scroll to position [179, 0]
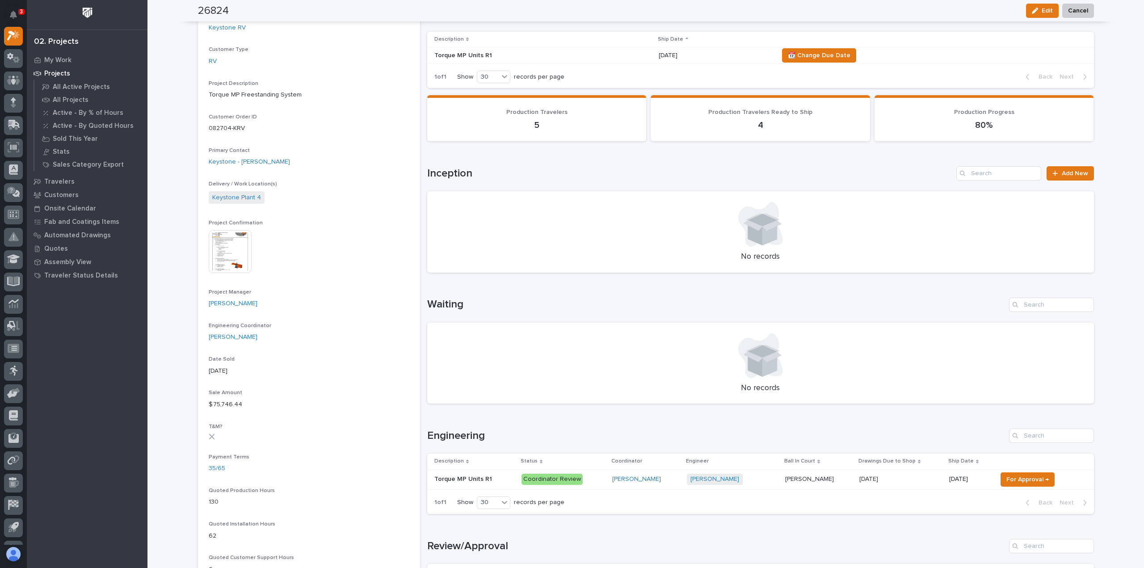
click at [699, 60] on div "11/07/2025" at bounding box center [715, 55] width 113 height 15
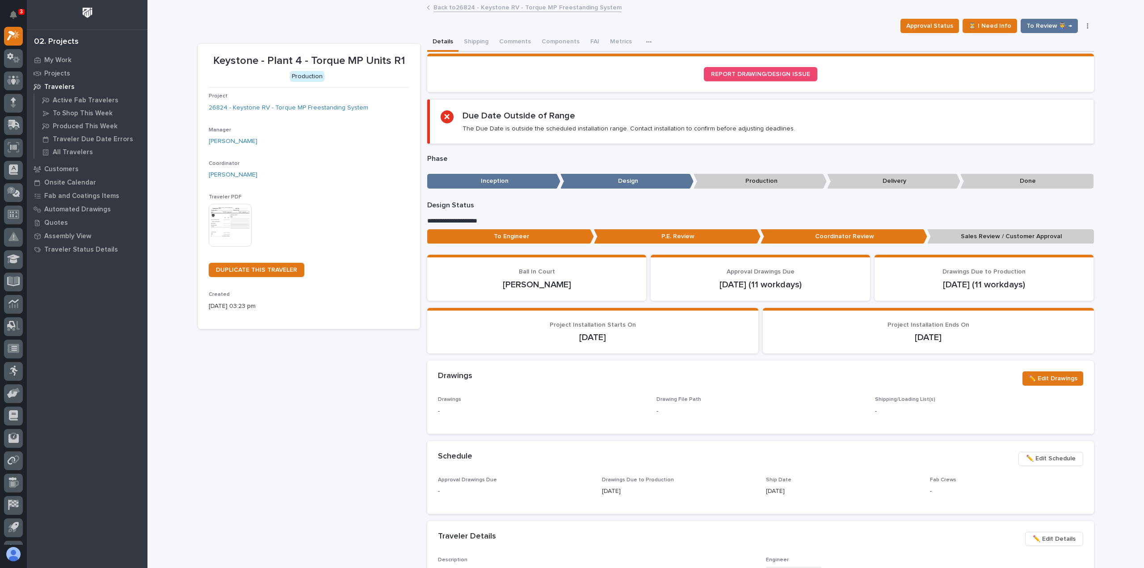
click at [464, 10] on link "Back to 26824 - Keystone RV - Torque MP Freestanding System" at bounding box center [527, 7] width 188 height 10
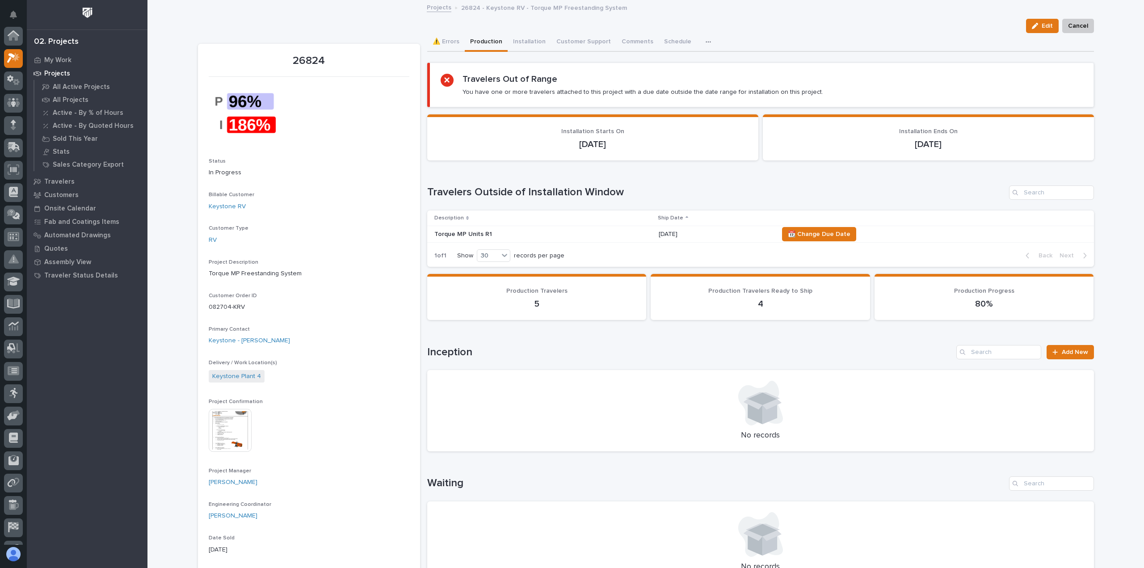
scroll to position [24, 0]
click at [831, 235] on span "📆 Change Due Date" at bounding box center [819, 234] width 63 height 11
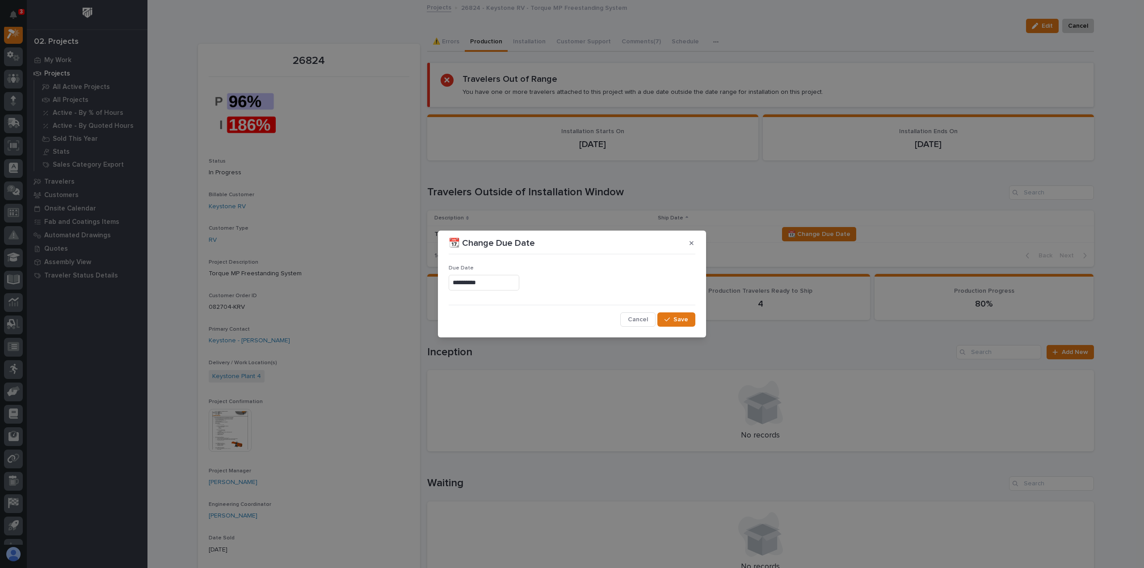
click at [498, 281] on input "**********" at bounding box center [484, 283] width 71 height 16
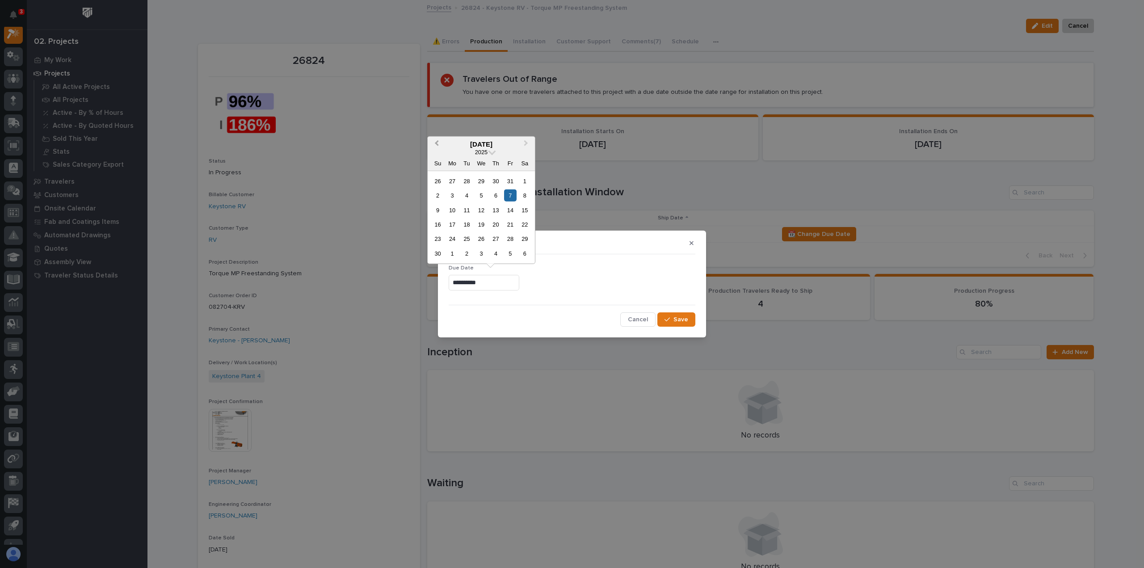
click at [437, 146] on span "Previous Month" at bounding box center [437, 144] width 0 height 12
click at [513, 220] on div "24" at bounding box center [510, 224] width 12 height 12
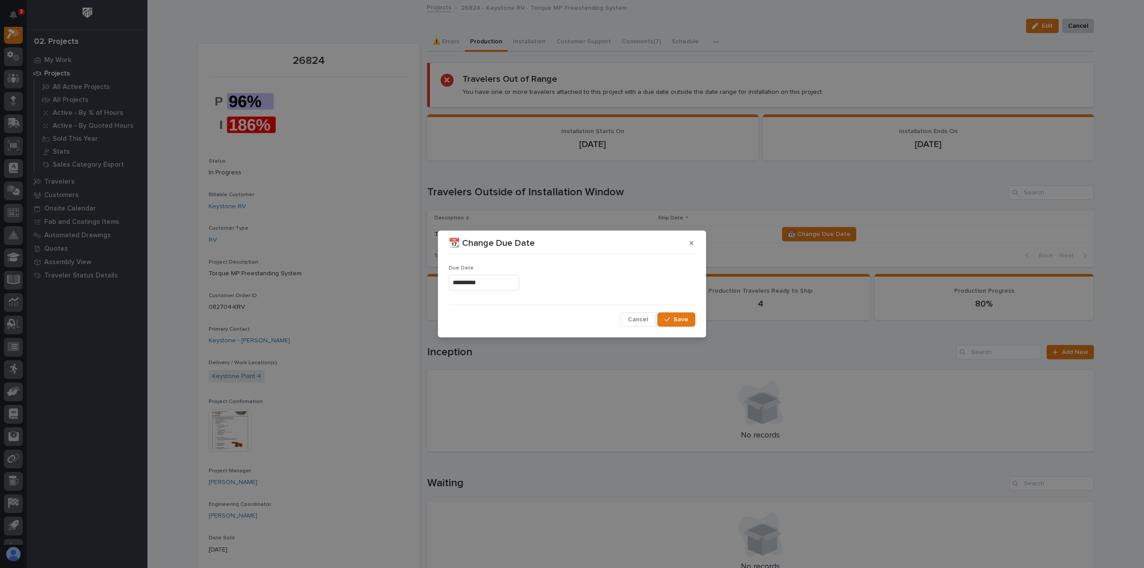
type input "**********"
click at [676, 316] on span "Save" at bounding box center [680, 319] width 15 height 8
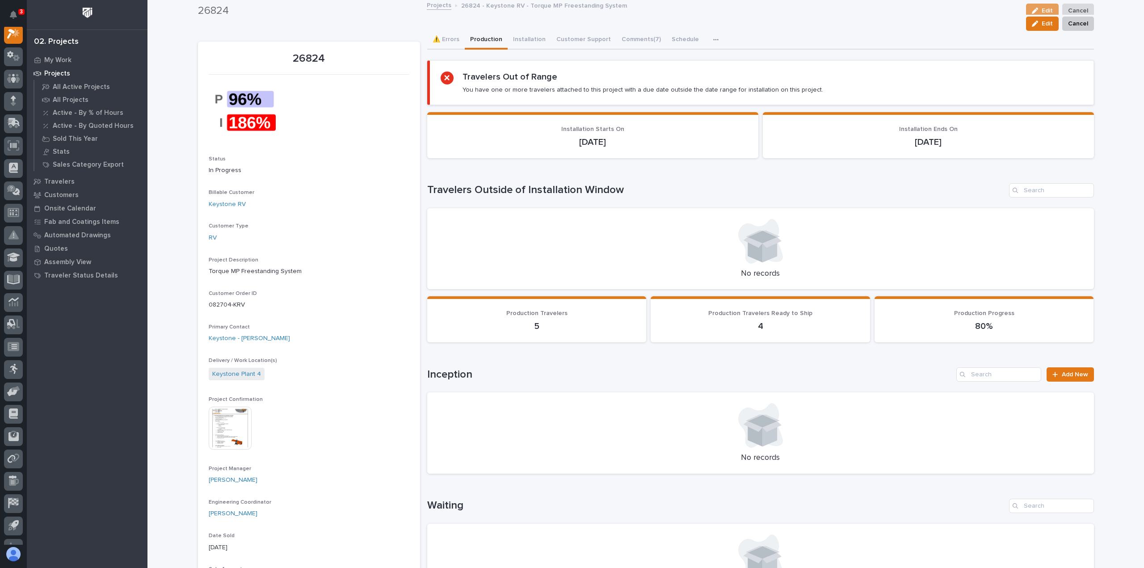
scroll to position [0, 0]
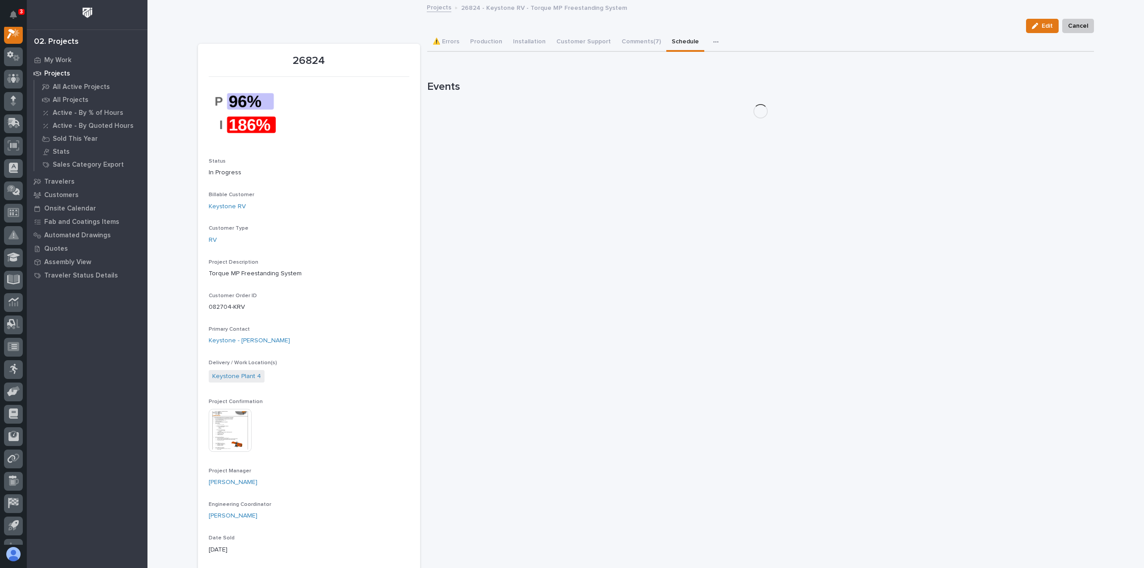
click at [683, 40] on button "Schedule" at bounding box center [685, 42] width 38 height 19
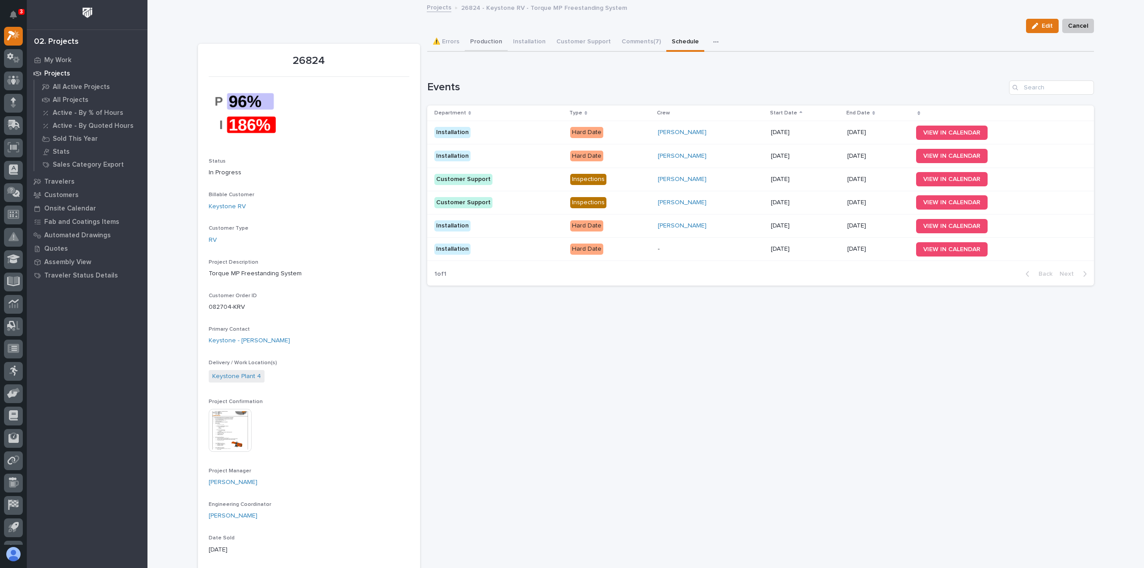
click at [491, 41] on button "Production" at bounding box center [486, 42] width 43 height 19
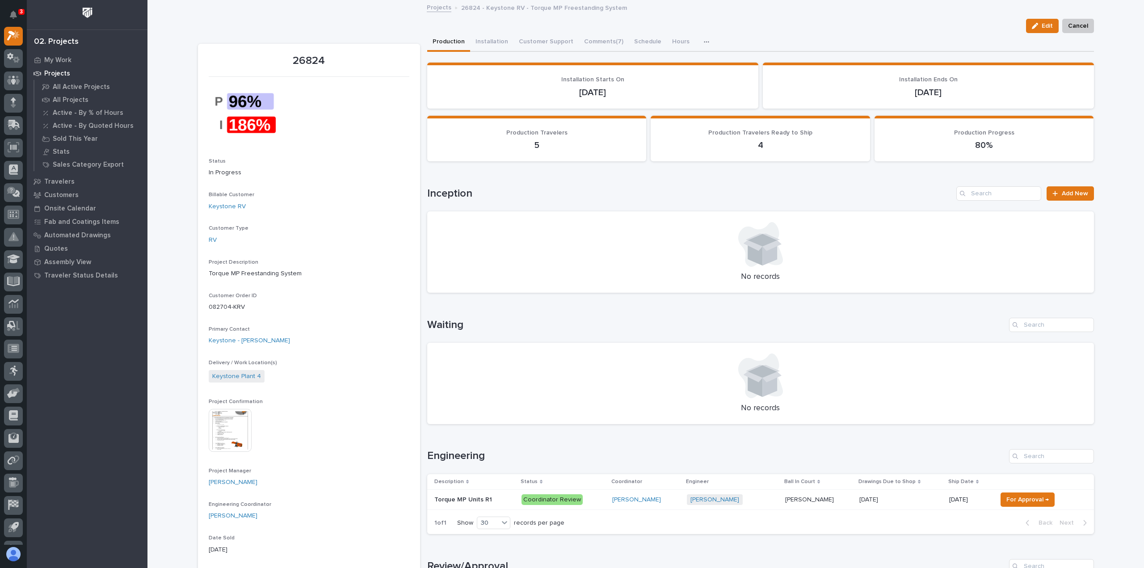
click at [511, 496] on p at bounding box center [474, 500] width 80 height 8
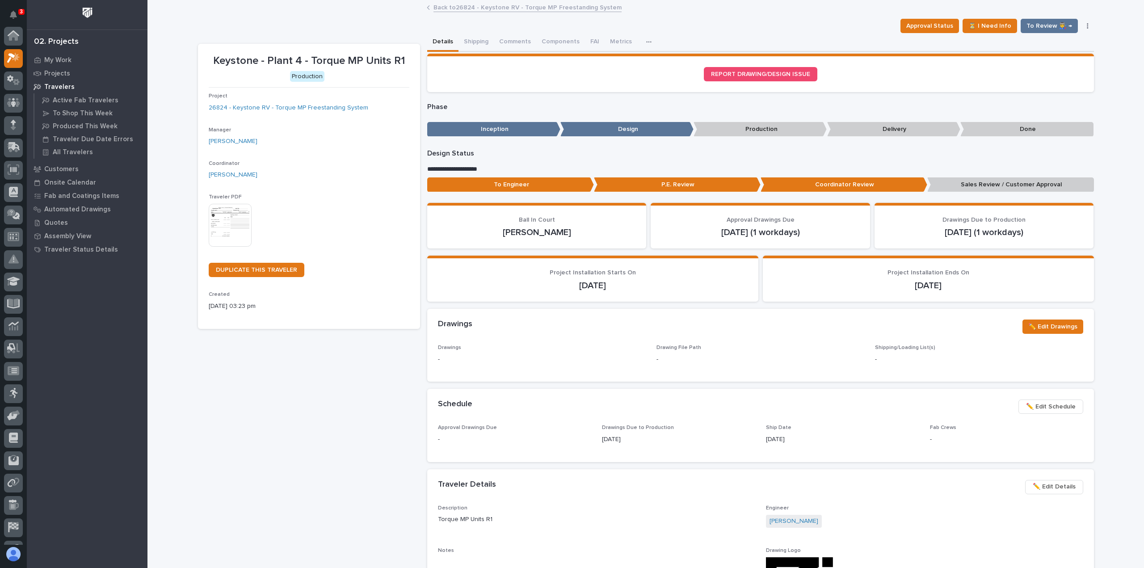
scroll to position [22, 0]
click at [928, 28] on span "Approval Status" at bounding box center [929, 26] width 47 height 11
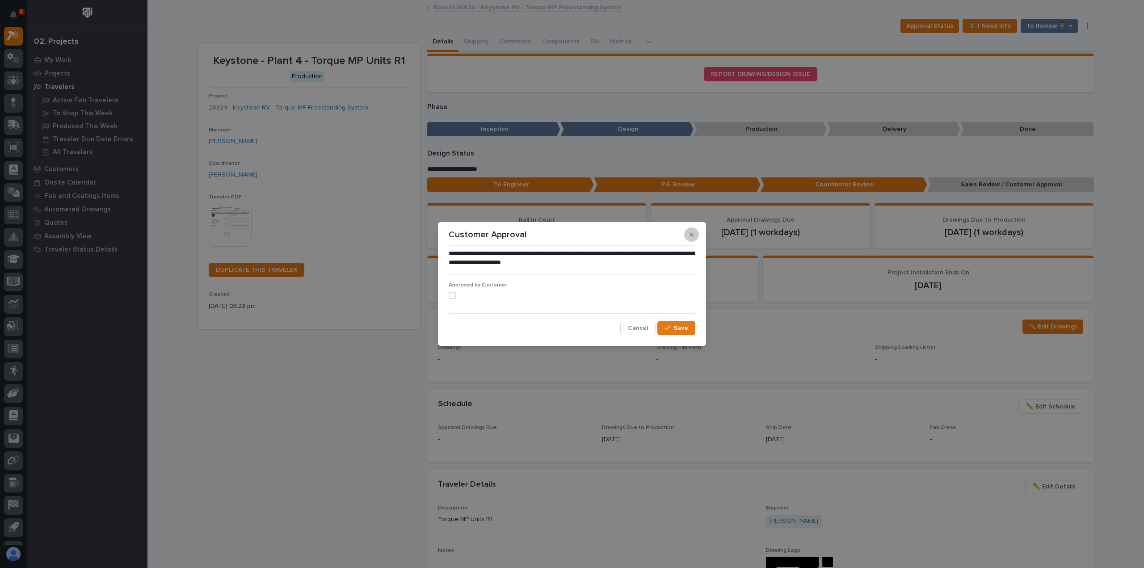
click at [692, 241] on button "button" at bounding box center [691, 234] width 15 height 14
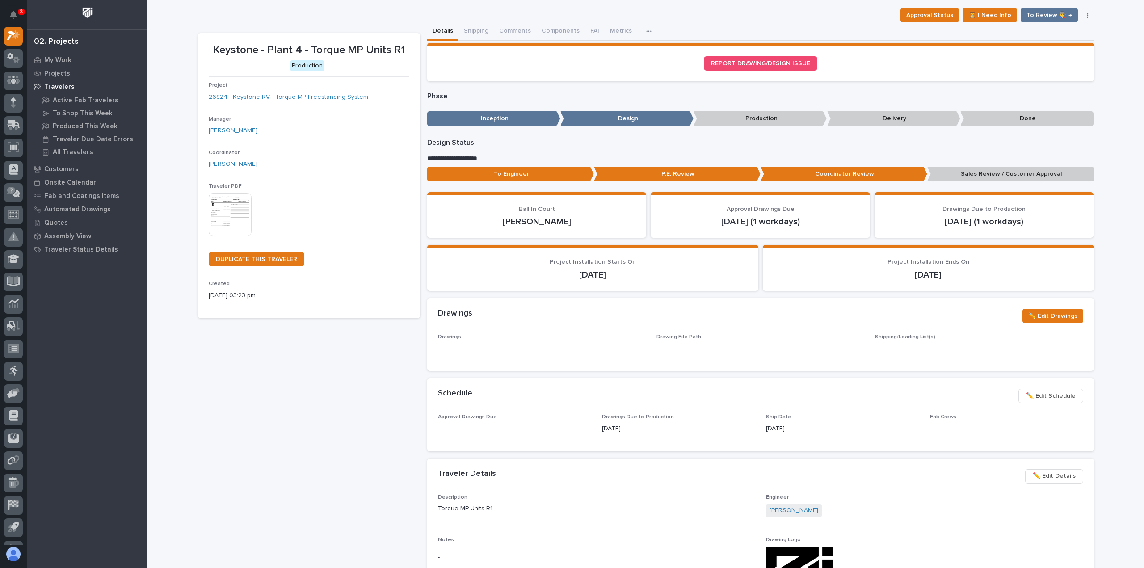
scroll to position [0, 0]
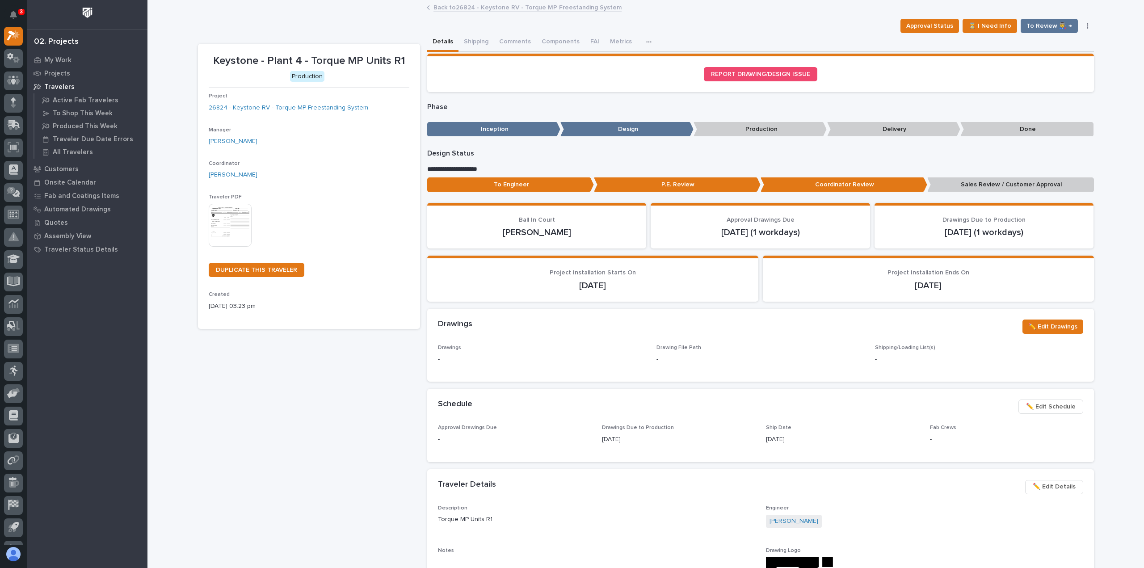
click at [441, 8] on link "Back to 26824 - Keystone RV - Torque MP Freestanding System" at bounding box center [527, 7] width 188 height 10
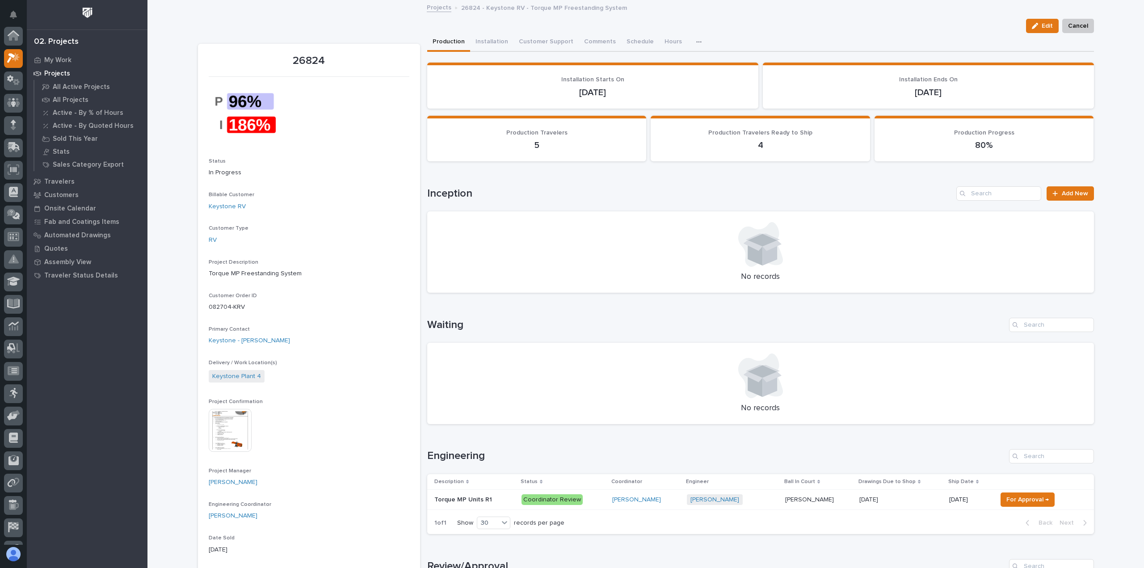
scroll to position [24, 0]
click at [584, 39] on button "Comments (7)" at bounding box center [604, 42] width 50 height 19
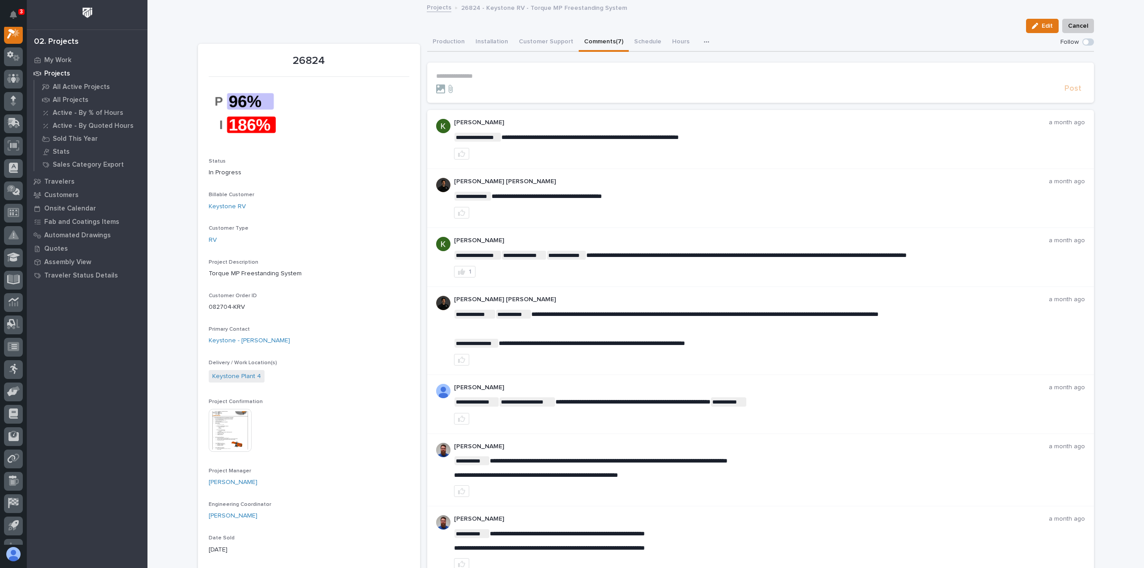
scroll to position [22, 0]
click at [453, 40] on button "Production" at bounding box center [448, 42] width 43 height 19
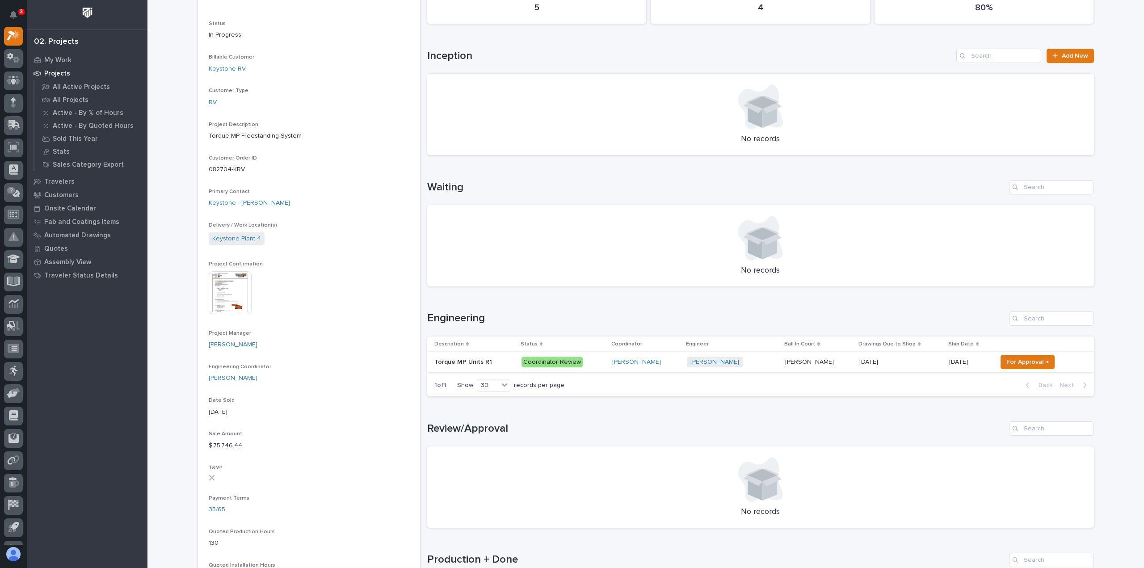
scroll to position [223, 0]
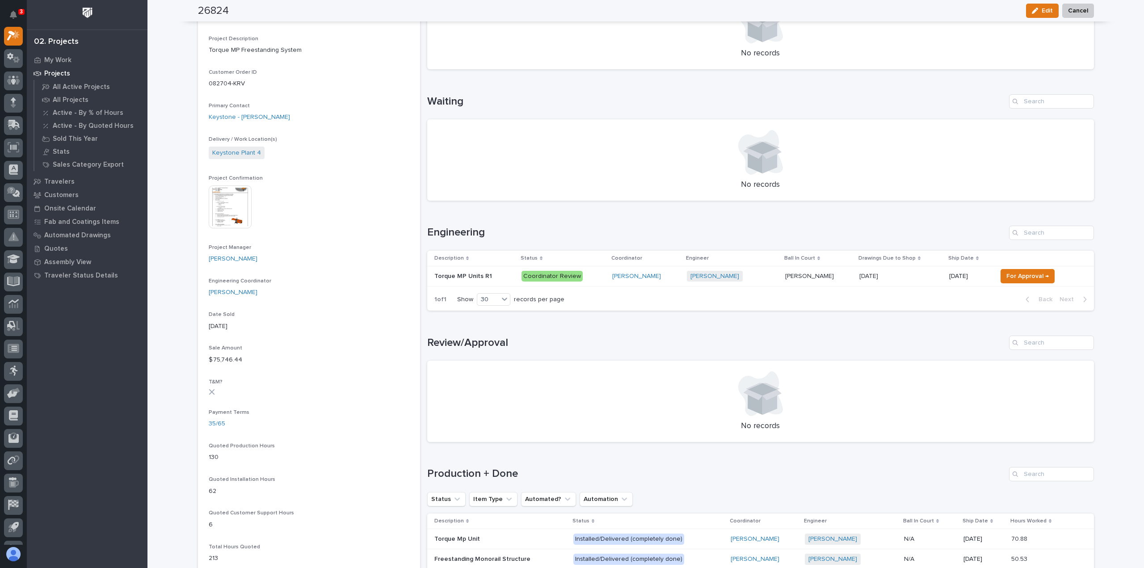
click at [505, 273] on p at bounding box center [474, 277] width 80 height 8
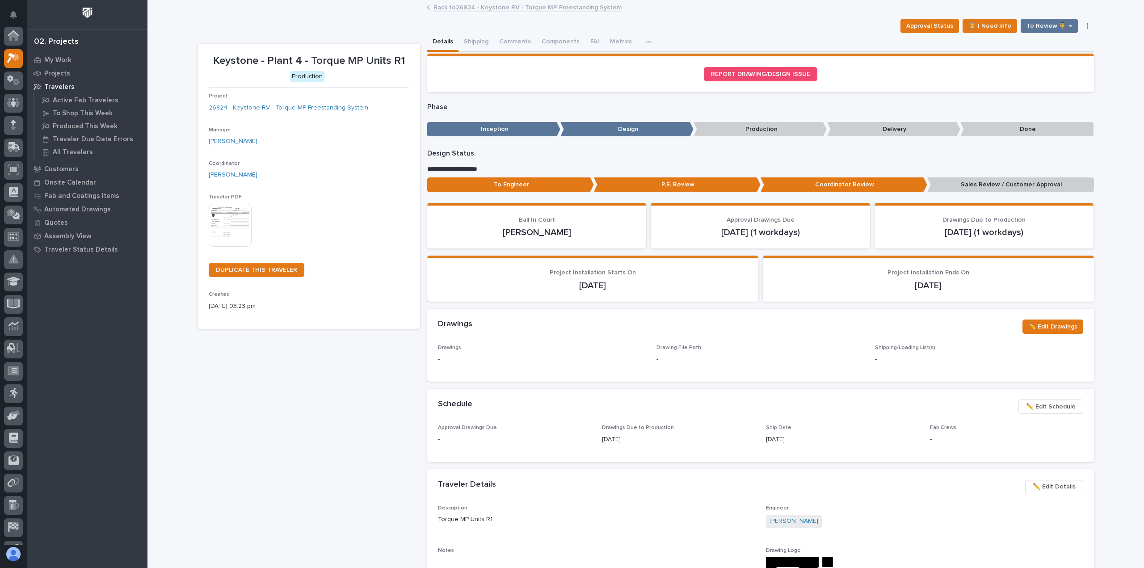
scroll to position [22, 0]
click at [479, 36] on button "Shipping" at bounding box center [475, 42] width 35 height 19
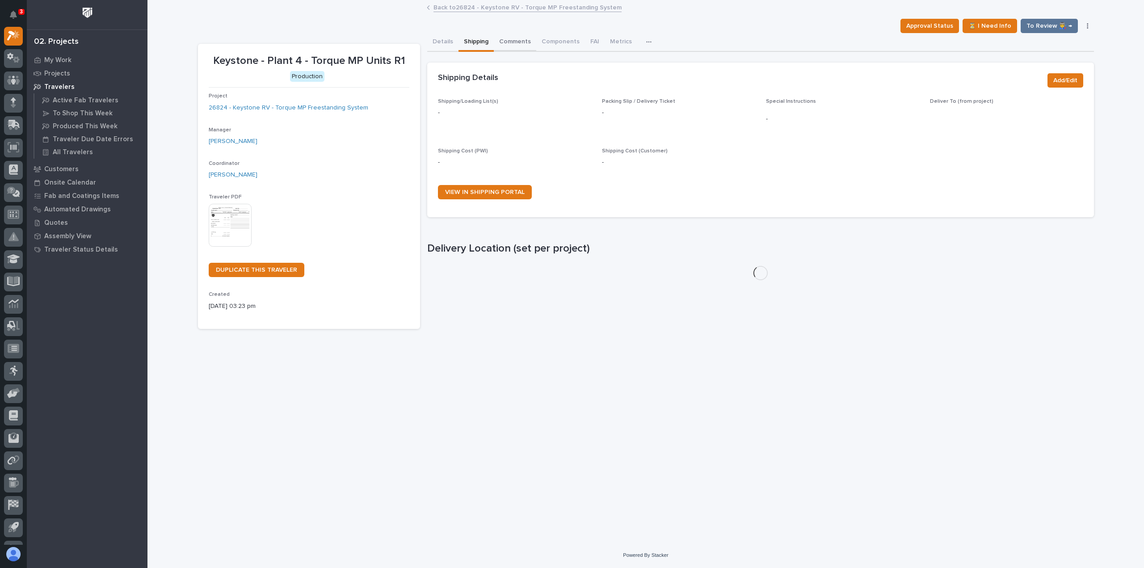
click at [510, 39] on button "Comments" at bounding box center [515, 42] width 42 height 19
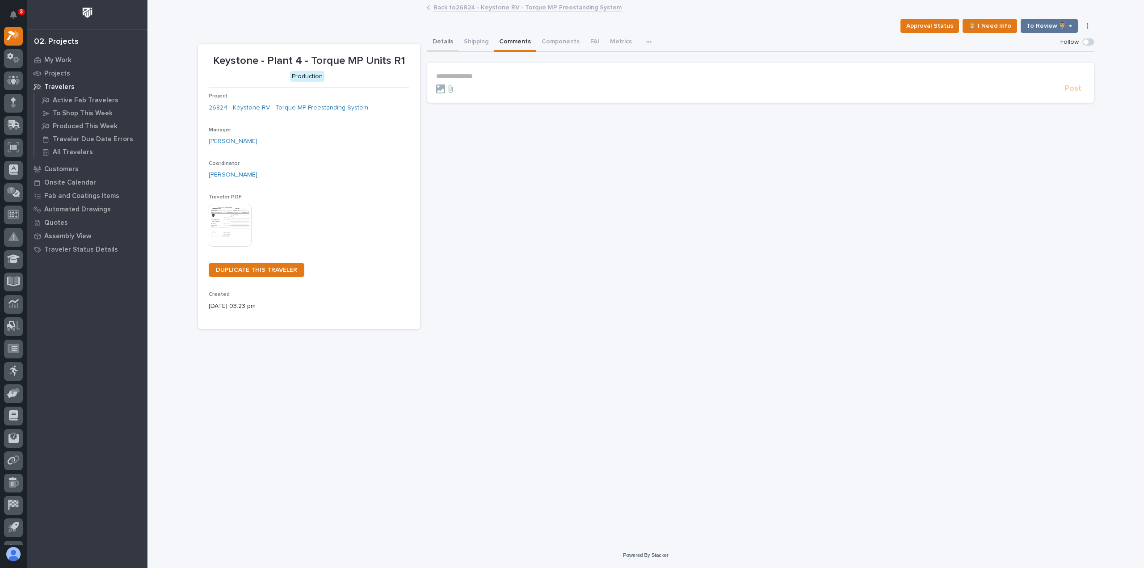
click at [448, 42] on button "Details" at bounding box center [442, 42] width 31 height 19
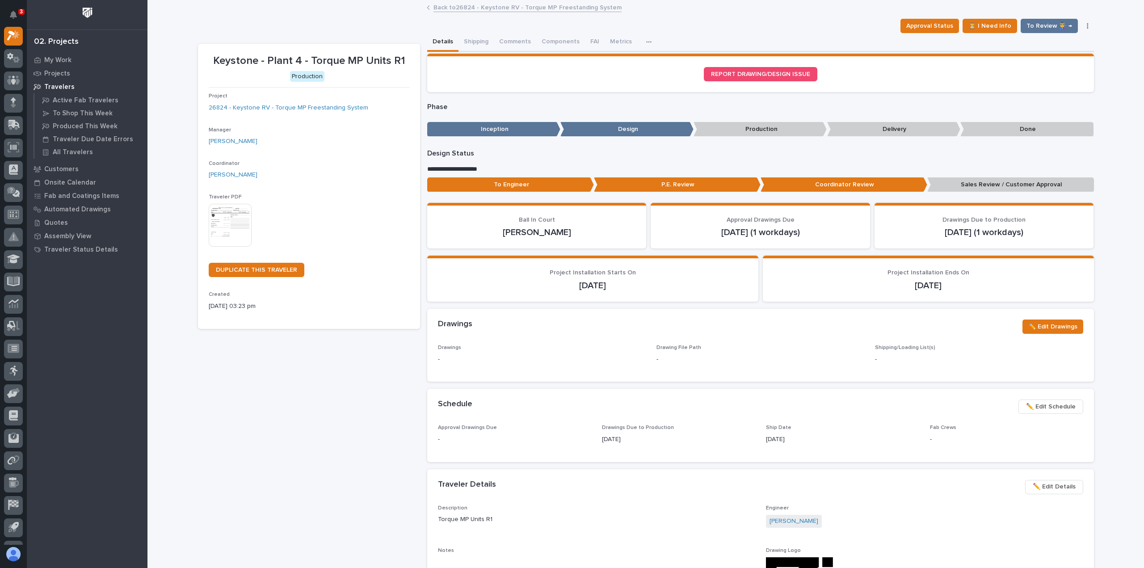
click at [986, 187] on p "Sales Review / Customer Approval" at bounding box center [1010, 184] width 167 height 15
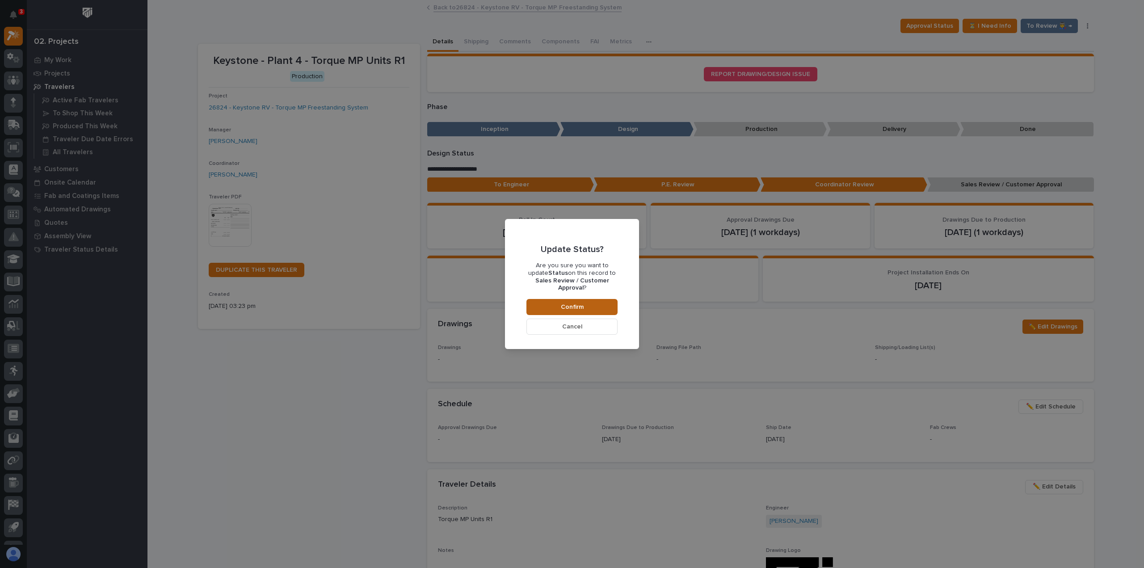
click at [591, 305] on button "Confirm" at bounding box center [571, 307] width 91 height 16
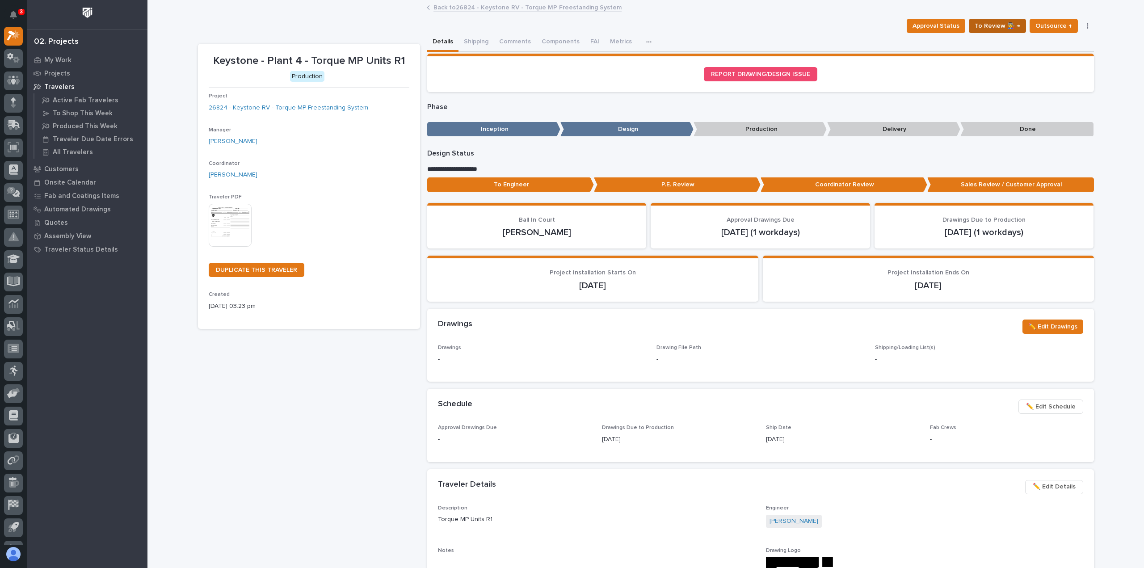
click at [1009, 27] on span "To Review 👨‍🏭 →" at bounding box center [997, 26] width 46 height 11
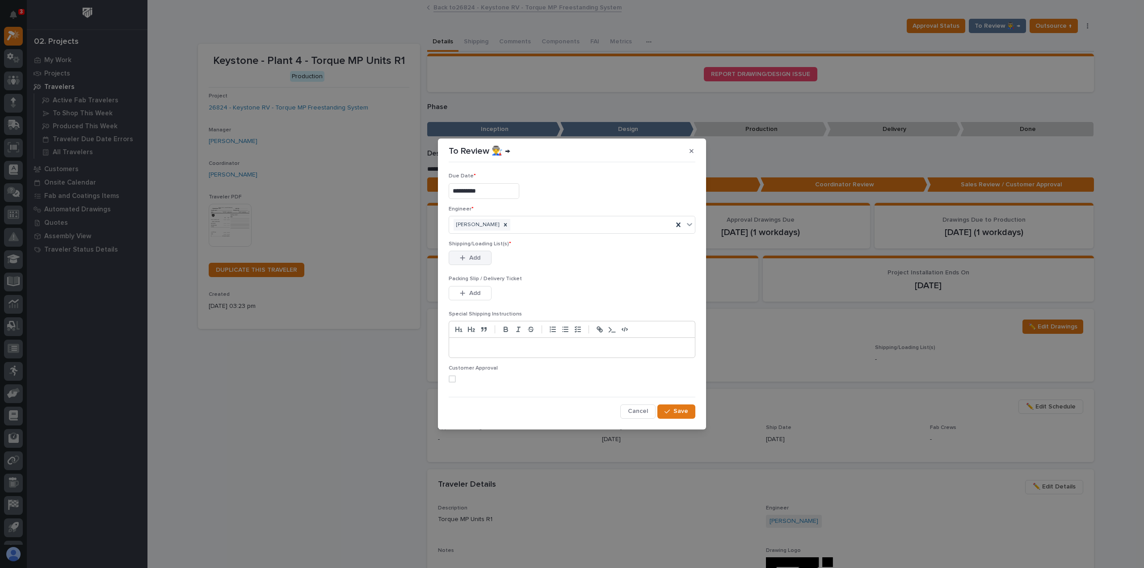
click at [475, 259] on span "Add" at bounding box center [474, 258] width 11 height 8
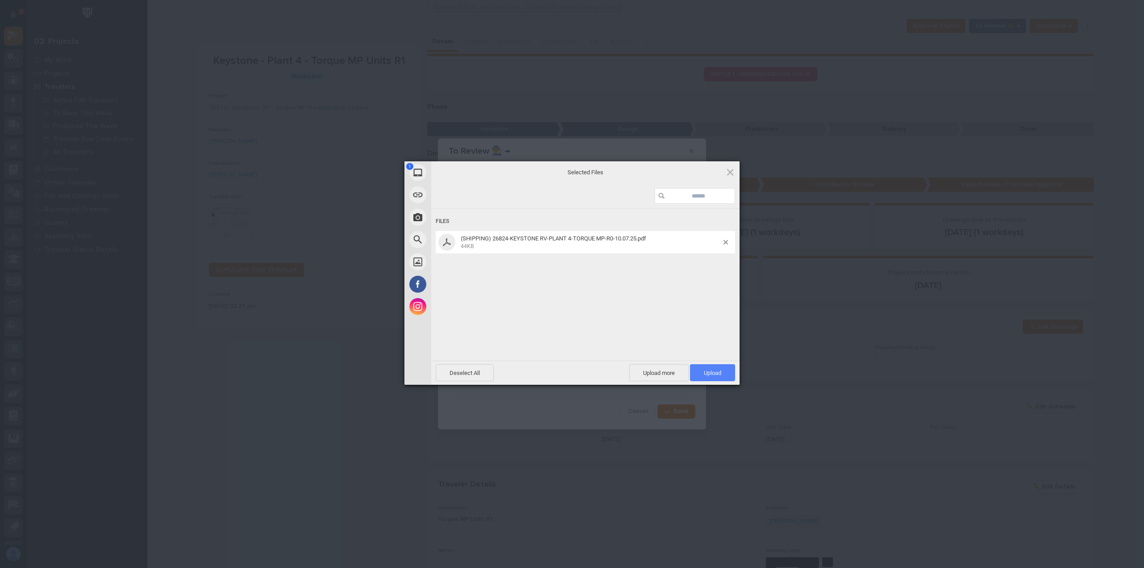
click at [711, 365] on span "Upload 1" at bounding box center [712, 372] width 45 height 17
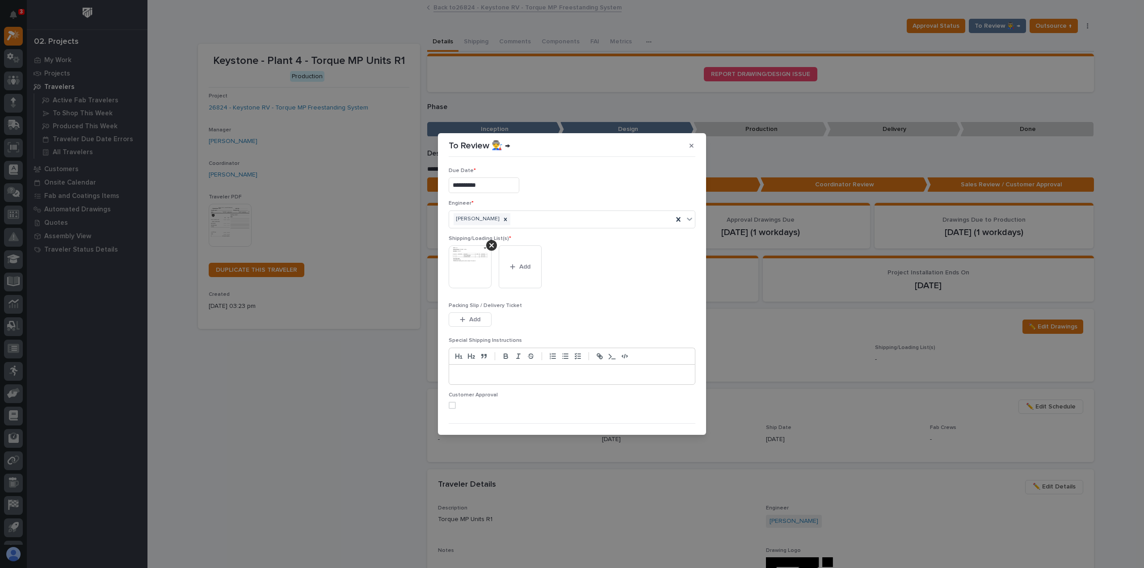
scroll to position [18, 0]
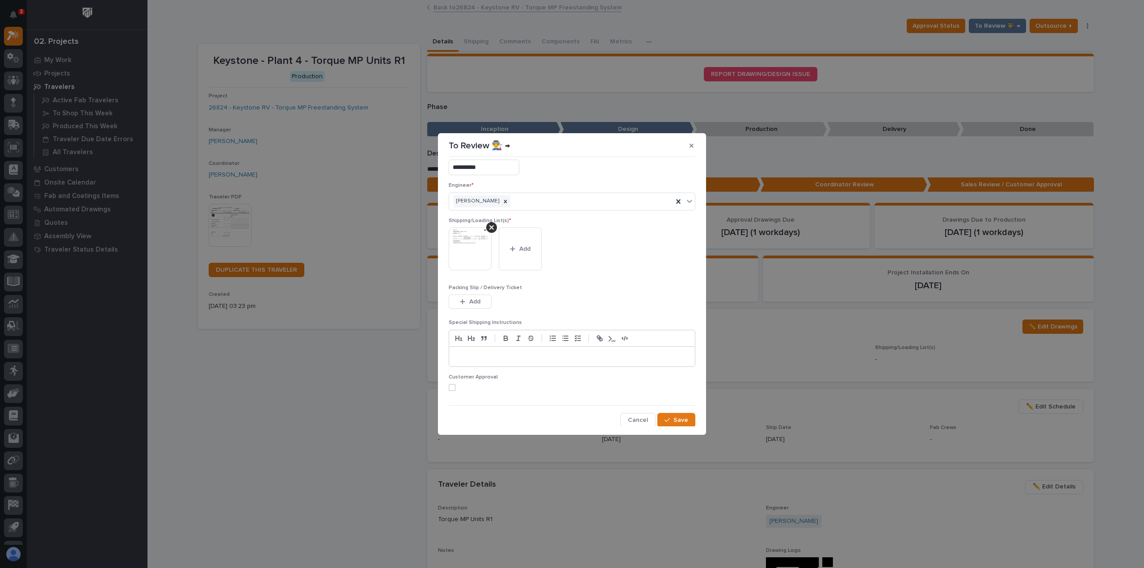
click at [463, 388] on label at bounding box center [572, 387] width 247 height 7
drag, startPoint x: 461, startPoint y: 387, endPoint x: 451, endPoint y: 386, distance: 10.3
click at [460, 387] on label at bounding box center [572, 387] width 247 height 7
click at [682, 424] on button "Save" at bounding box center [676, 420] width 38 height 14
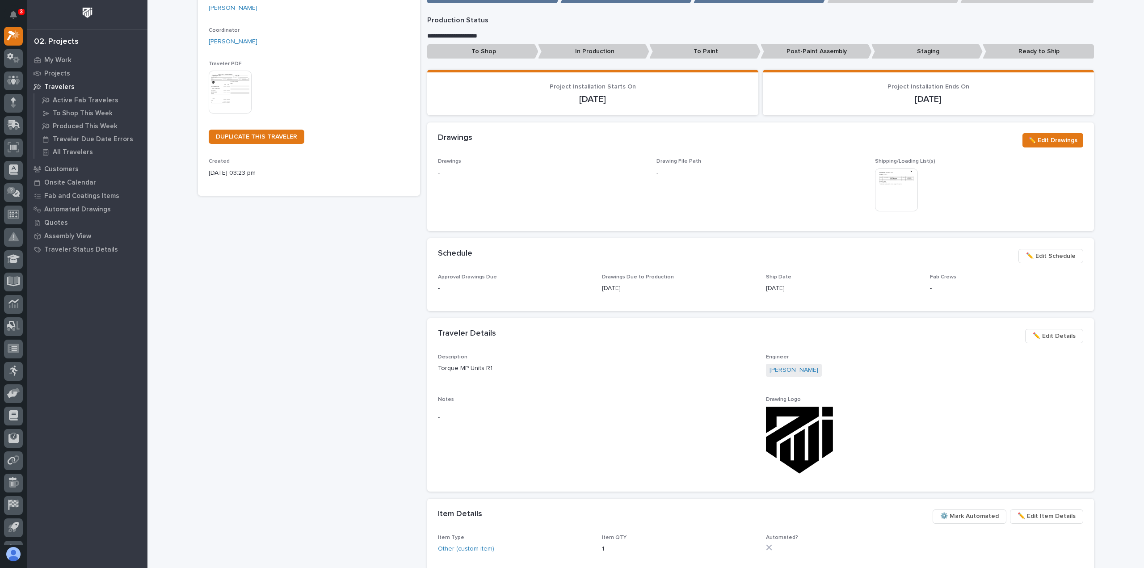
scroll to position [134, 0]
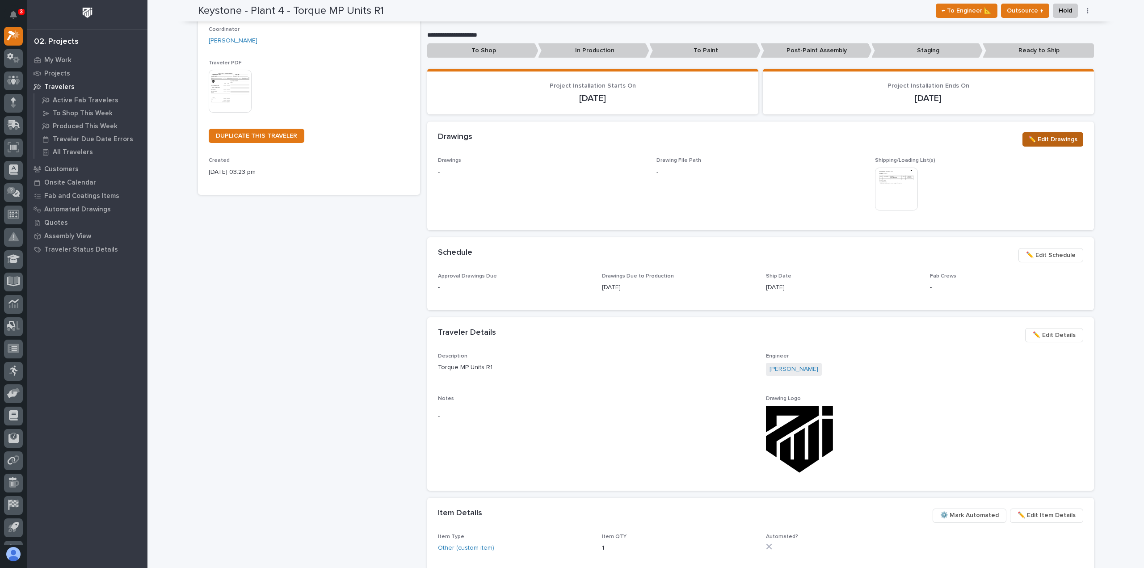
click at [1064, 138] on span "✏️ Edit Drawings" at bounding box center [1052, 139] width 49 height 11
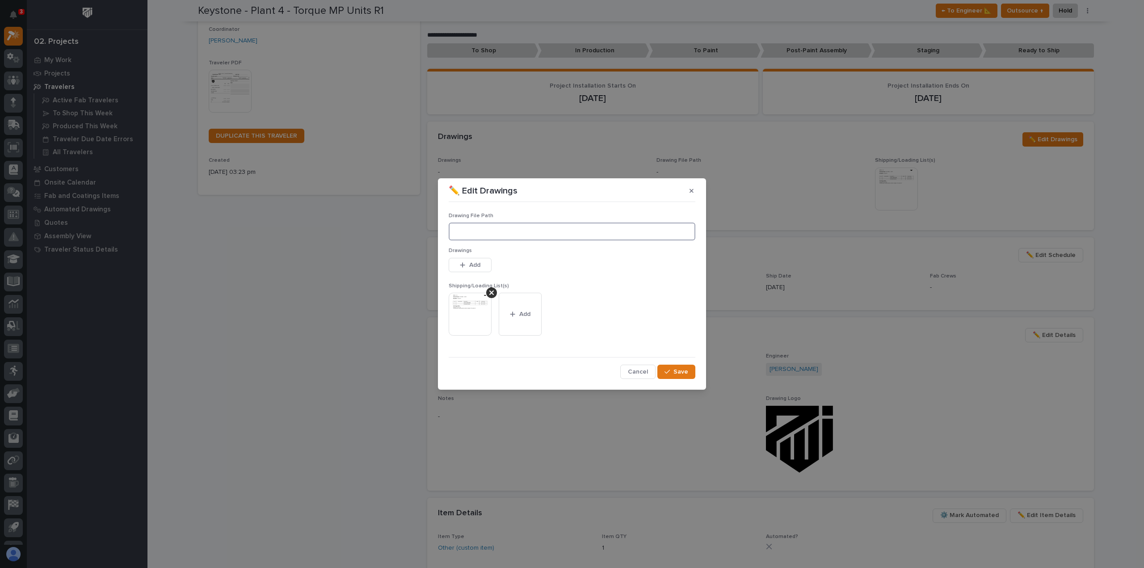
click at [552, 235] on input at bounding box center [572, 232] width 247 height 18
paste input "Y:\Customers\Keystone RV\Plant 4\Torque Mp system\01 Engineering\09 Final Docum…"
type input "Y:\Customers\Keystone RV\Plant 4\Torque Mp system\01 Engineering\09 Final Docum…"
click at [668, 374] on icon "button" at bounding box center [666, 372] width 5 height 6
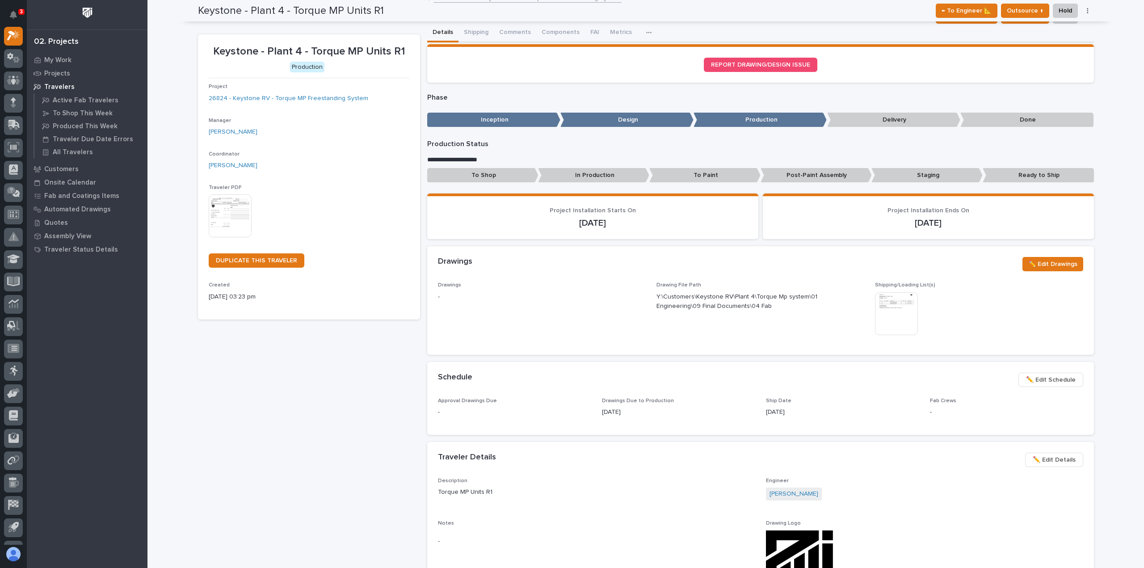
scroll to position [0, 0]
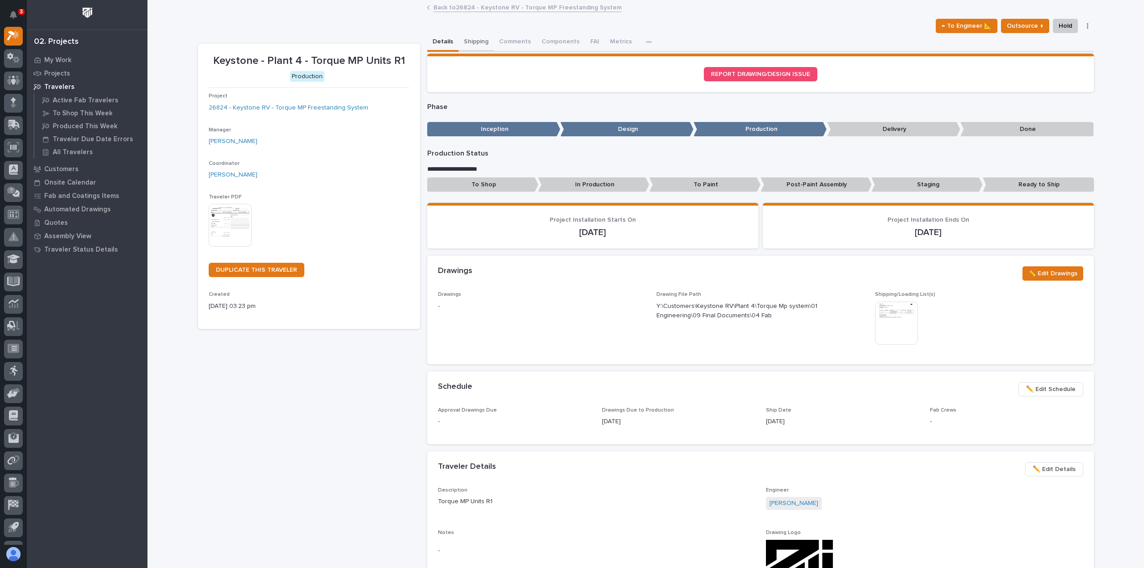
click at [470, 40] on button "Shipping" at bounding box center [475, 42] width 35 height 19
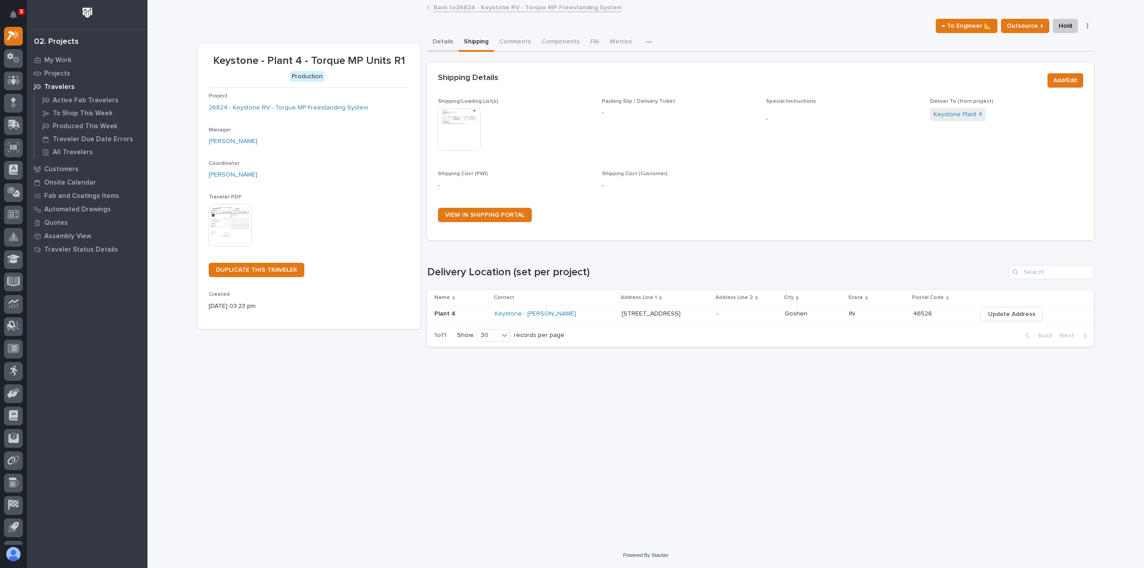
click at [443, 45] on button "Details" at bounding box center [442, 42] width 31 height 19
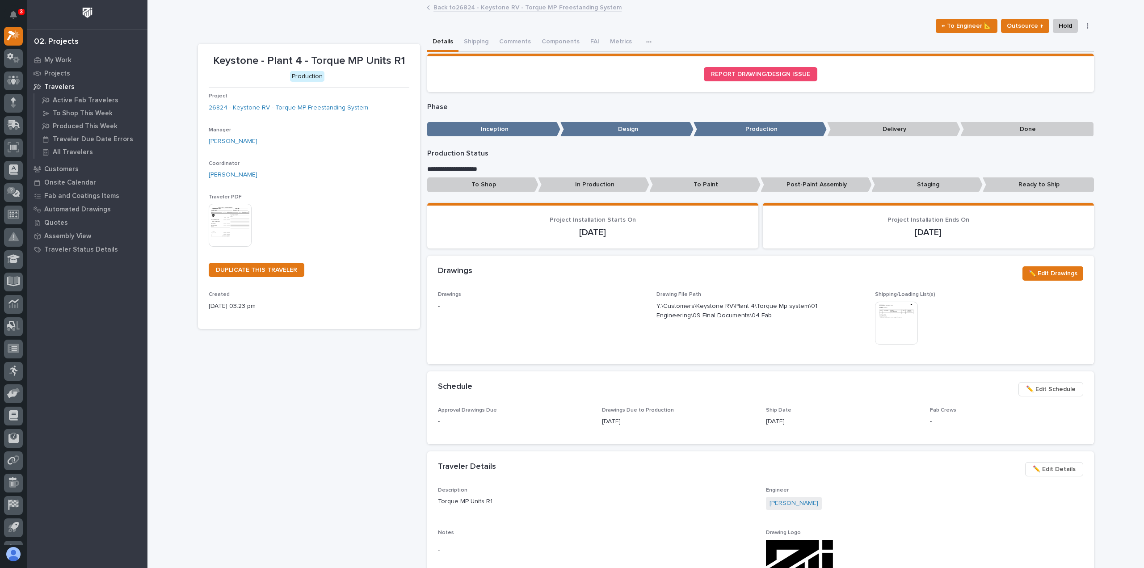
click at [646, 40] on div "button" at bounding box center [650, 42] width 9 height 6
click at [659, 35] on div "Details Shipping Comments Components FAI Metrics Drawing Errors Schedule" at bounding box center [760, 42] width 667 height 19
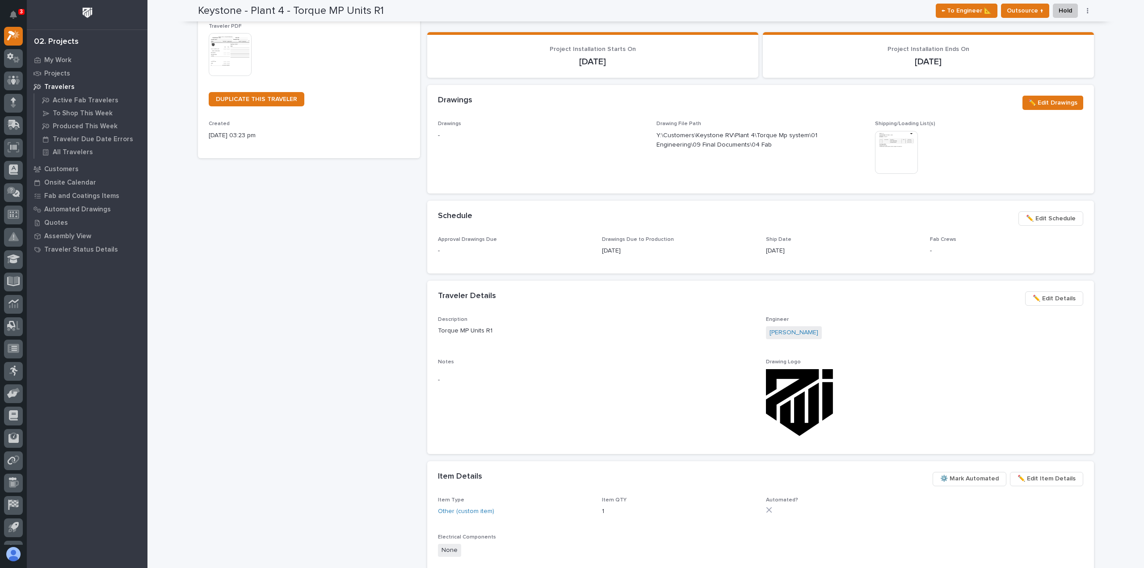
scroll to position [82, 0]
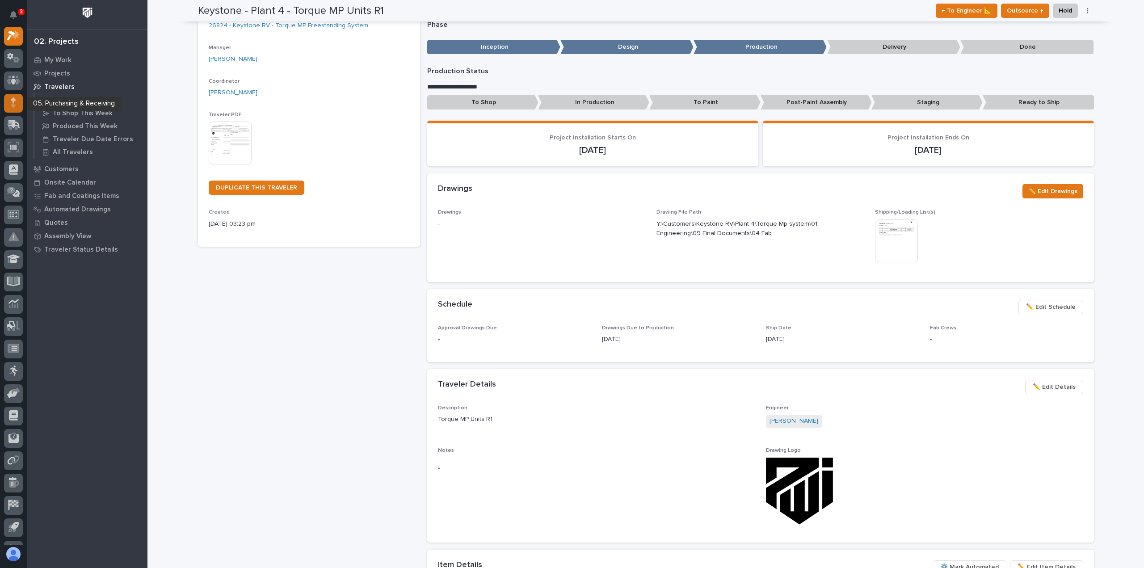
click at [10, 106] on div at bounding box center [13, 103] width 19 height 19
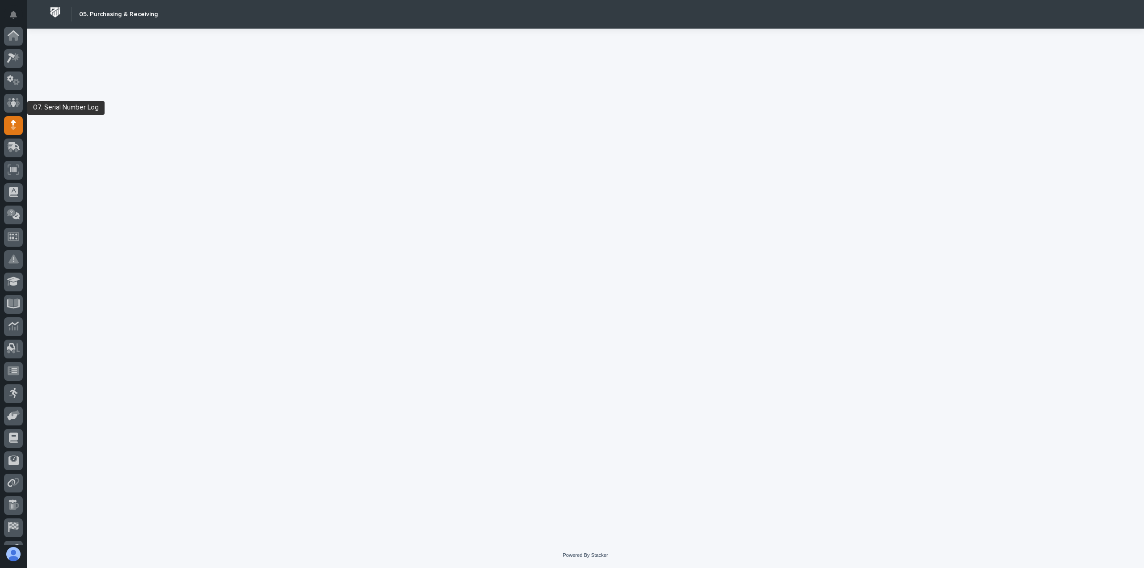
scroll to position [63, 0]
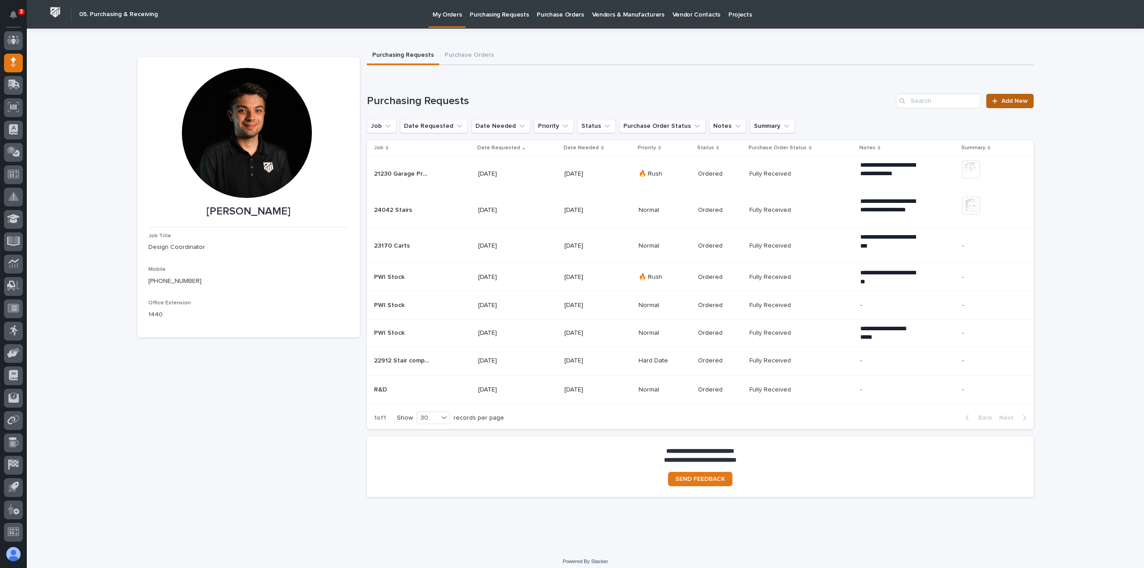
click at [1021, 99] on span "Add New" at bounding box center [1014, 101] width 26 height 6
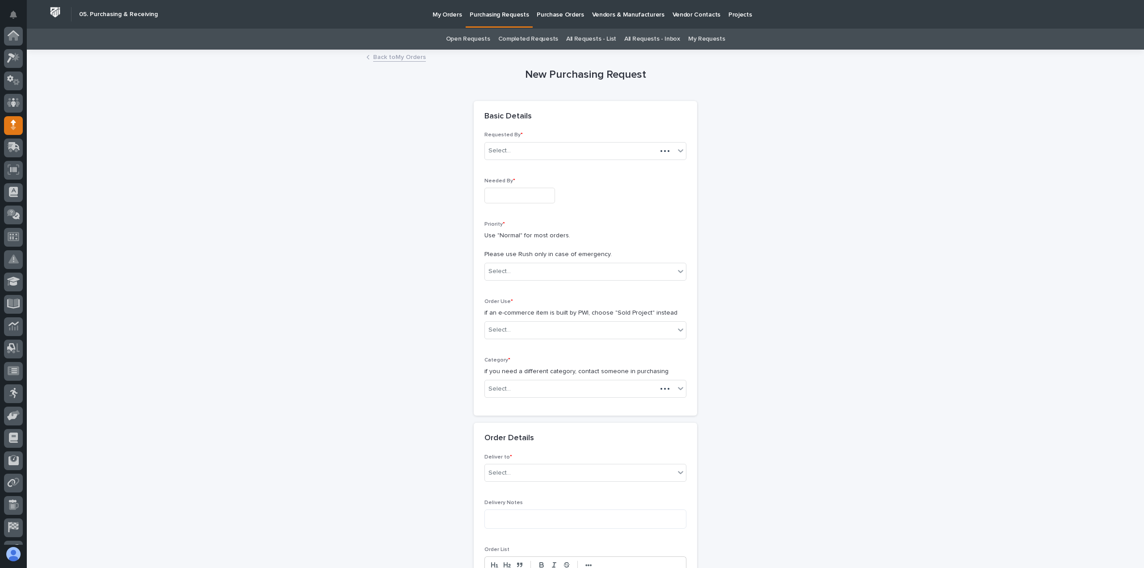
scroll to position [63, 0]
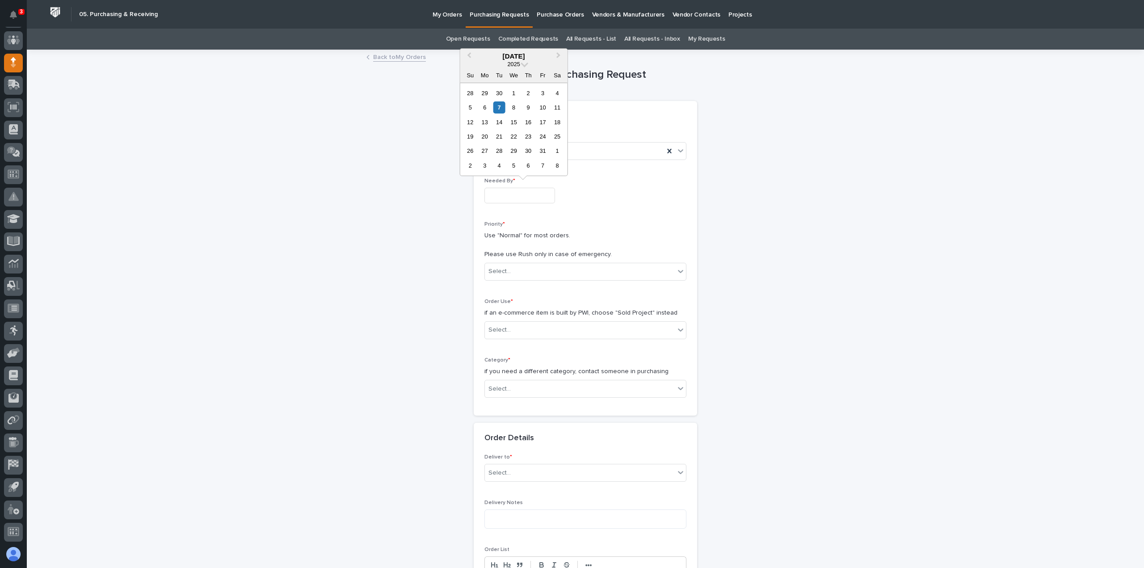
click at [529, 199] on input "text" at bounding box center [519, 196] width 71 height 16
click at [836, 181] on div "New Purchasing Request Loading... Saving… Loading... Saving… Loading... Saving……" at bounding box center [586, 505] width 896 height 911
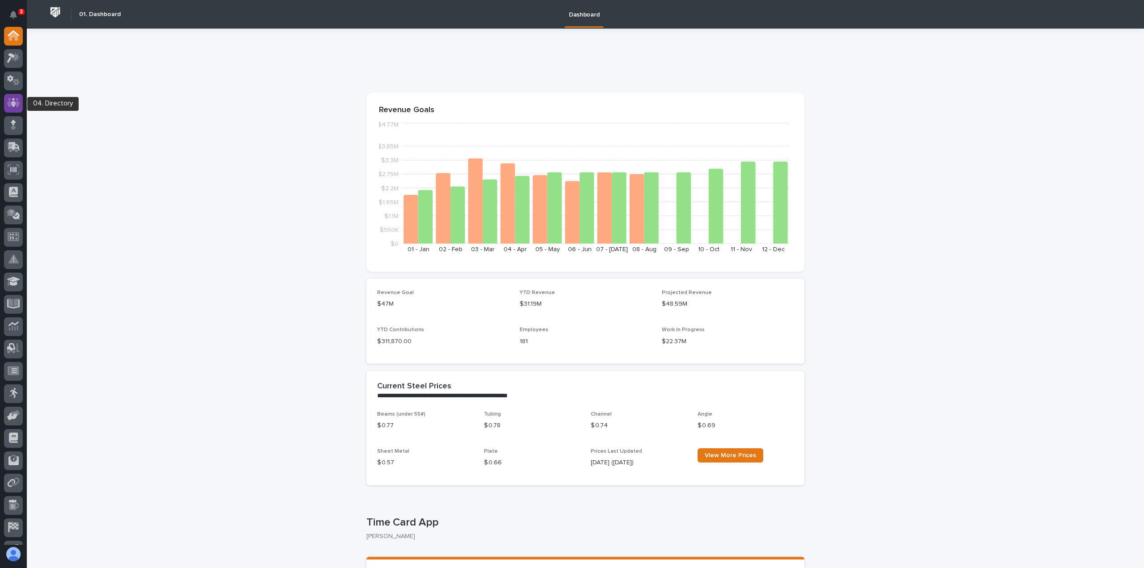
click at [14, 101] on icon at bounding box center [13, 102] width 13 height 10
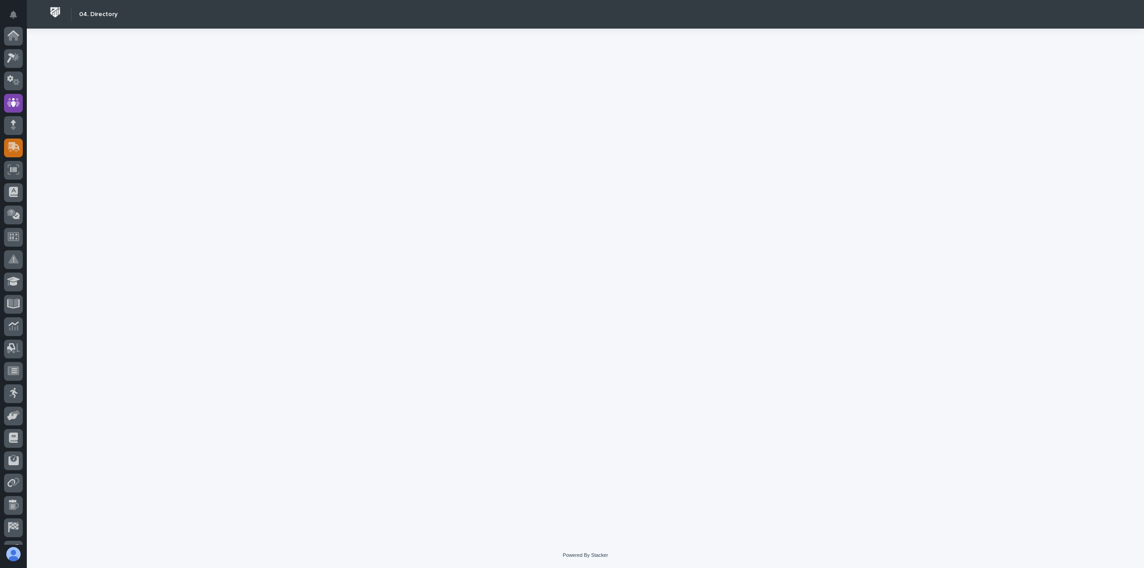
scroll to position [63, 0]
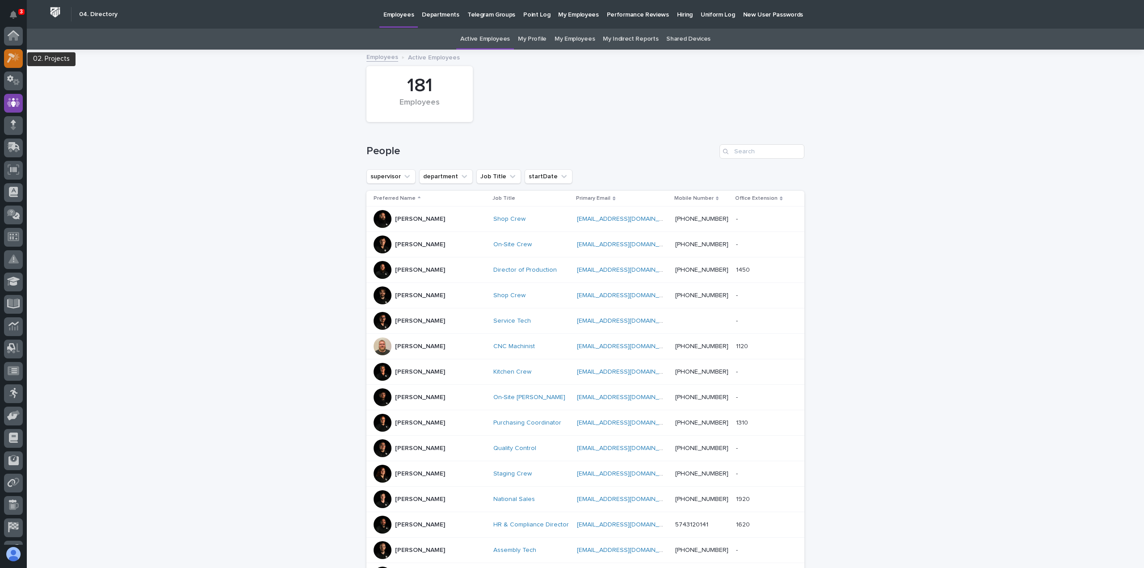
click at [17, 55] on icon at bounding box center [16, 57] width 8 height 9
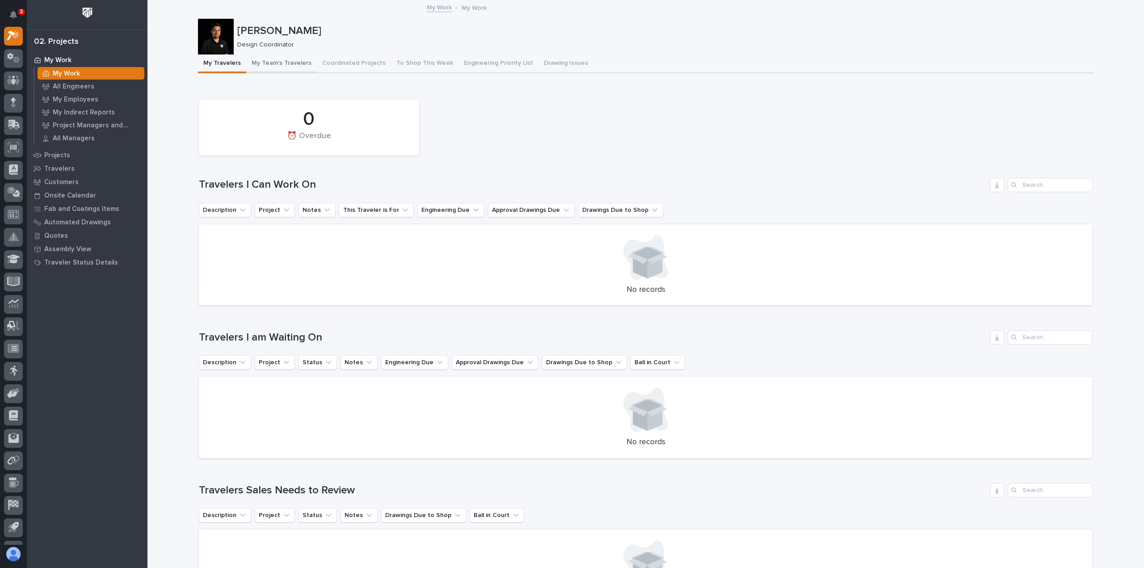
click at [285, 65] on button "My Team's Travelers" at bounding box center [281, 64] width 71 height 19
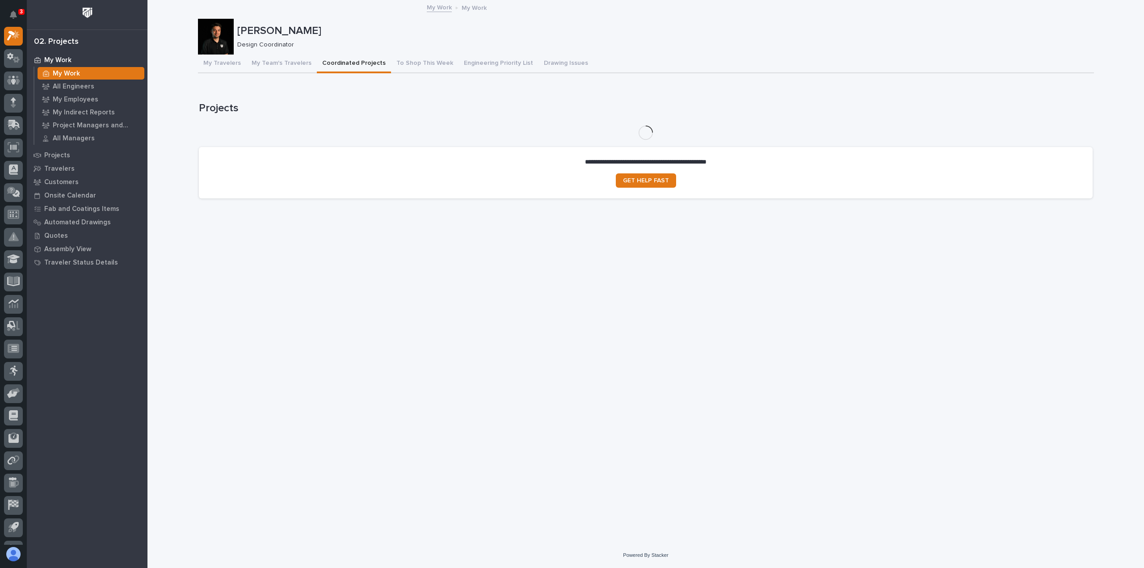
click at [317, 61] on button "Coordinated Projects" at bounding box center [354, 64] width 74 height 19
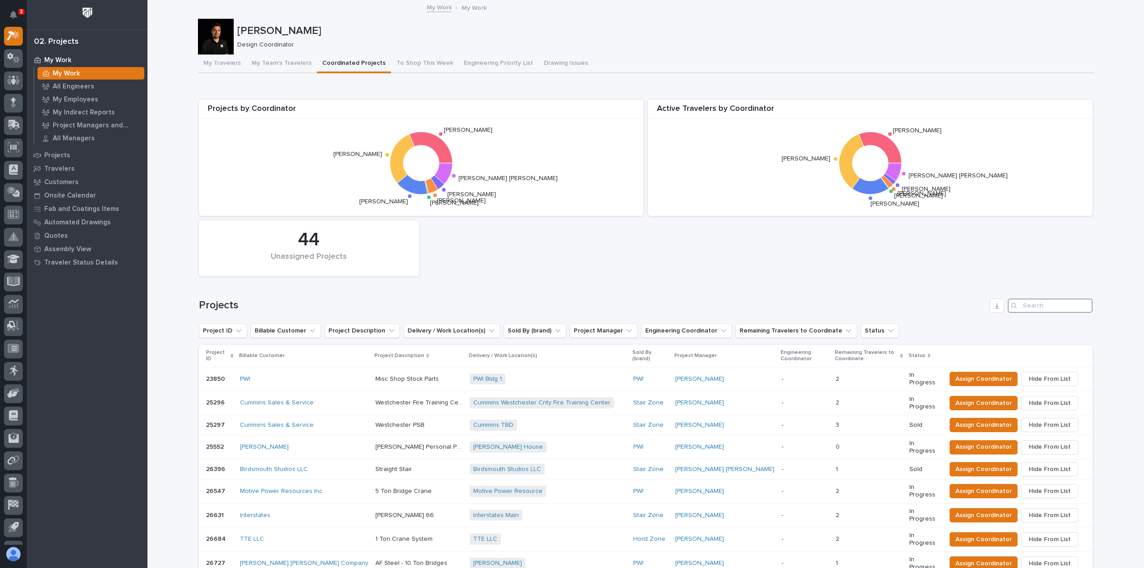
click at [1031, 310] on input "Search" at bounding box center [1050, 305] width 85 height 14
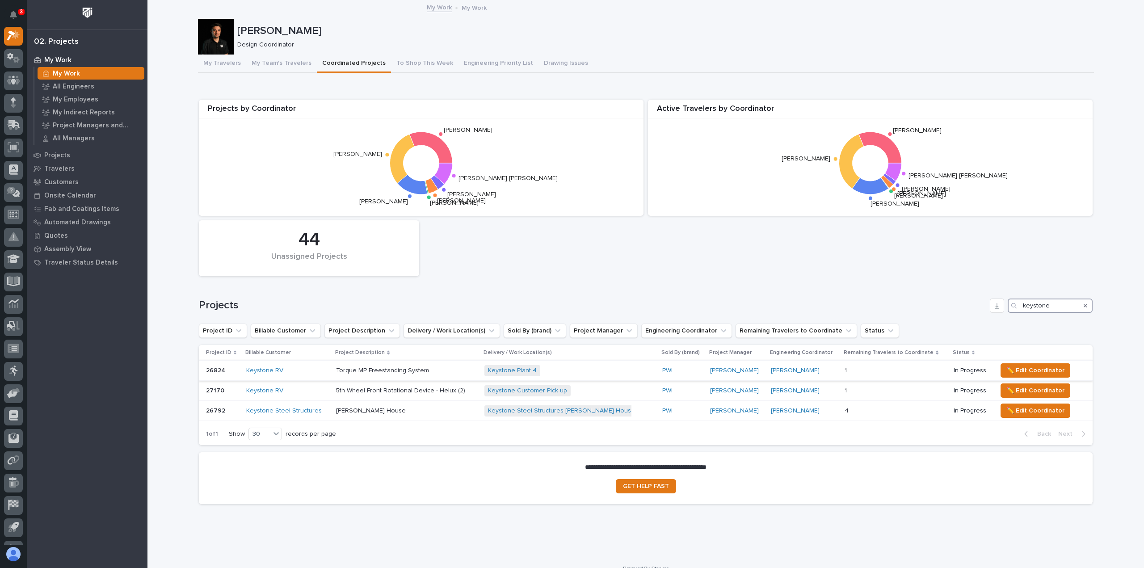
type input "keystone"
click at [319, 371] on div "Keystone RV" at bounding box center [287, 371] width 83 height 8
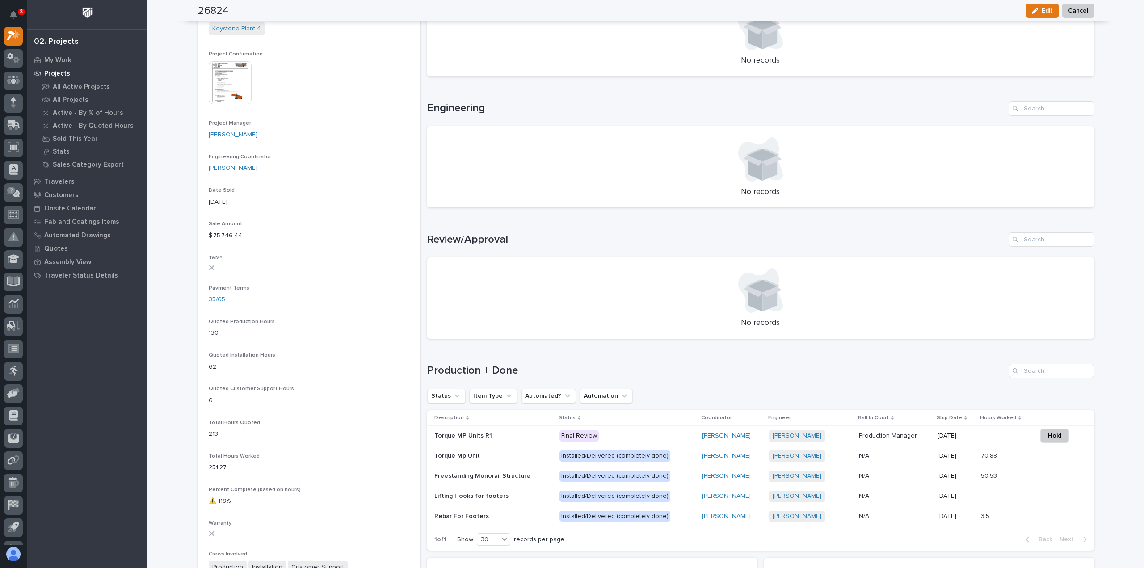
scroll to position [447, 0]
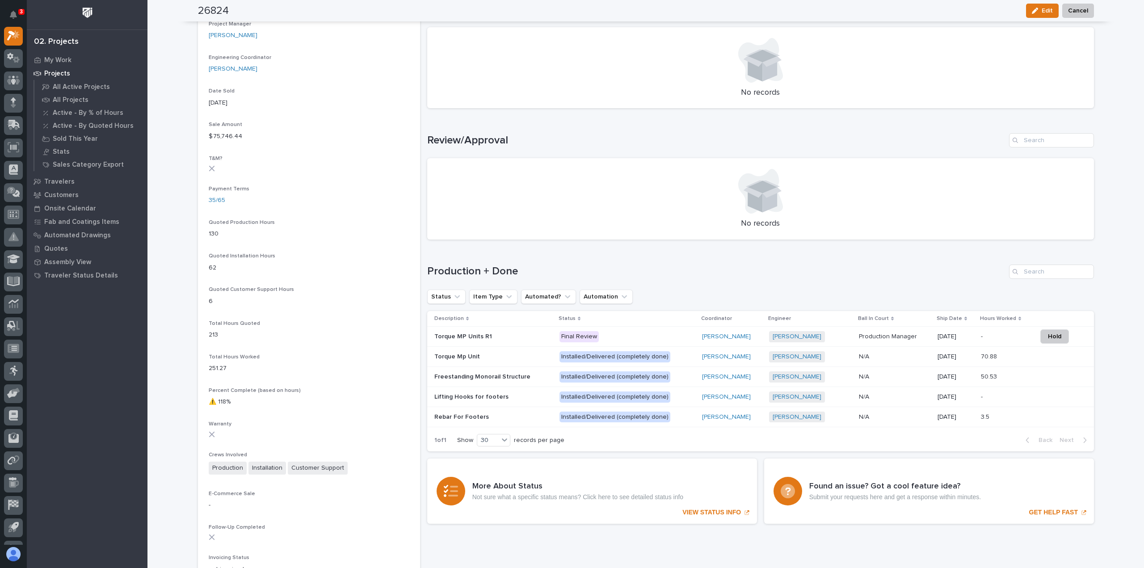
click at [519, 336] on p at bounding box center [493, 337] width 118 height 8
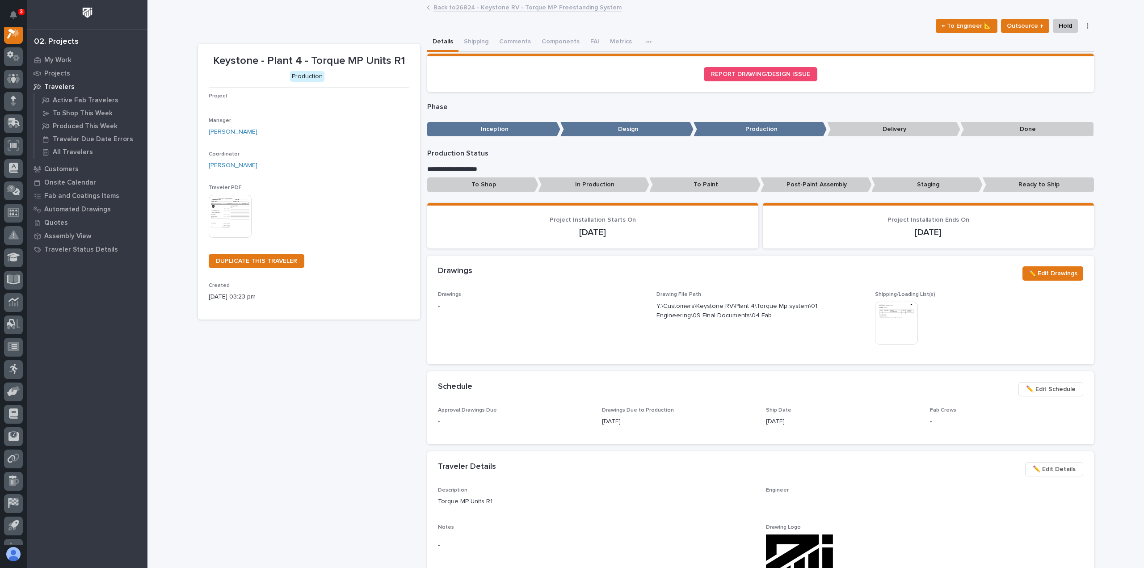
scroll to position [22, 0]
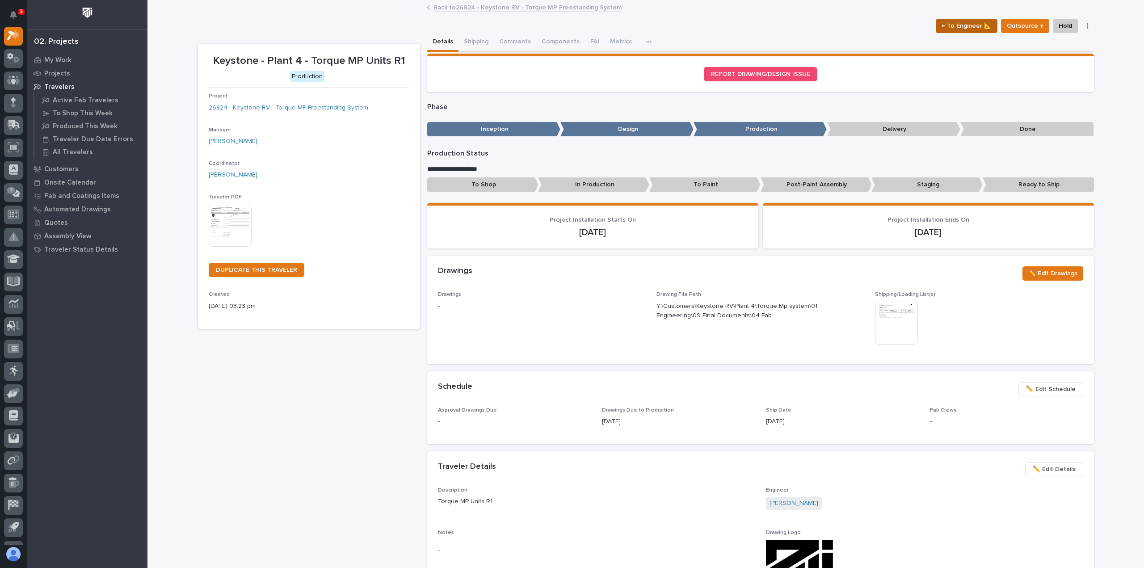
click at [983, 29] on span "← To Engineer 📐" at bounding box center [966, 26] width 50 height 11
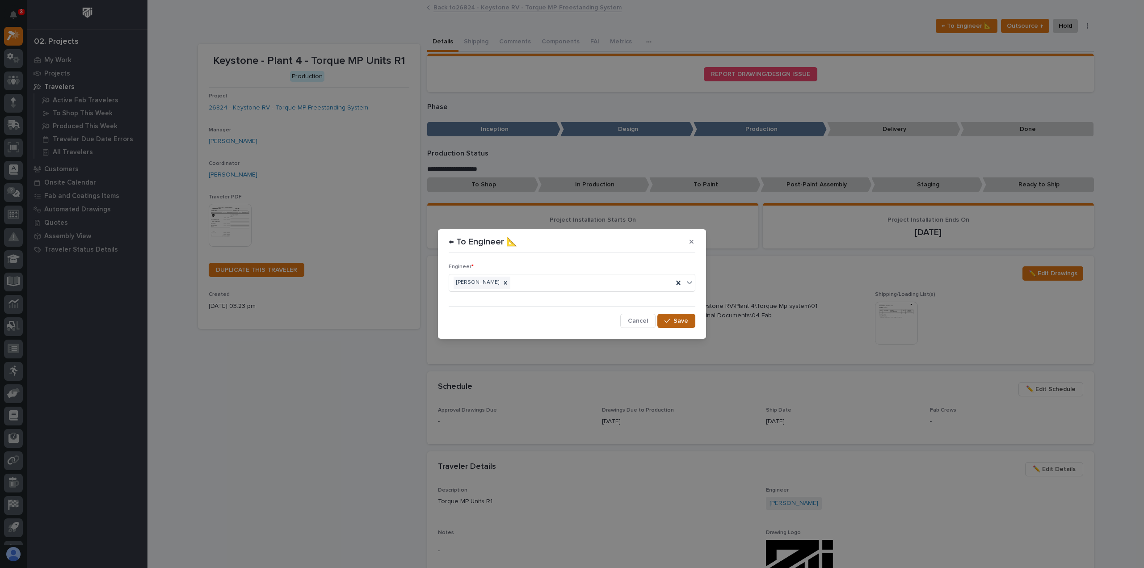
click at [666, 319] on icon "button" at bounding box center [666, 321] width 5 height 6
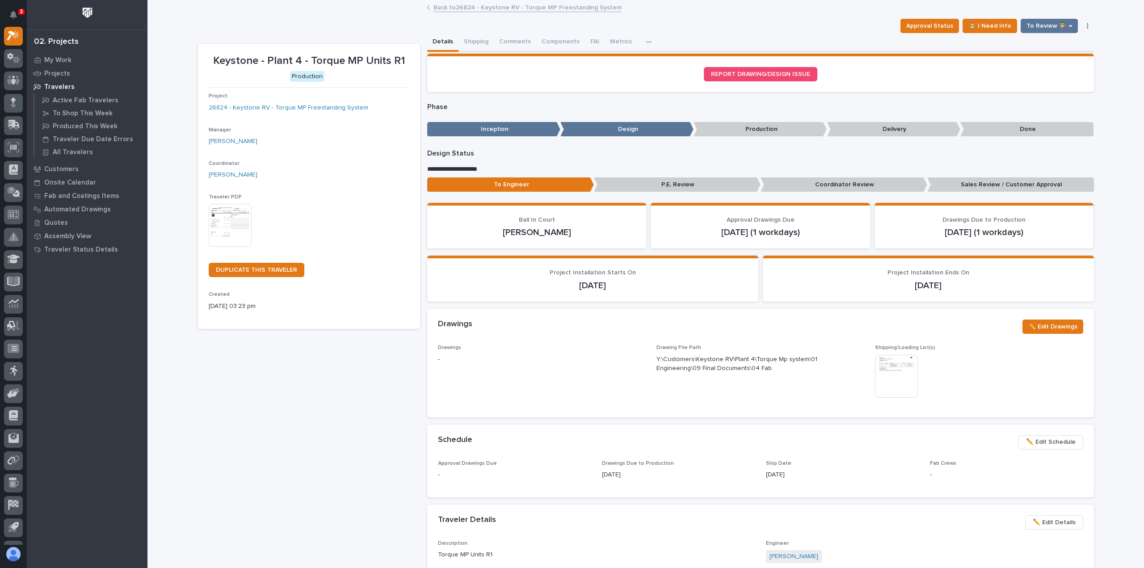
click at [1029, 184] on p "Sales Review / Customer Approval" at bounding box center [1010, 184] width 167 height 15
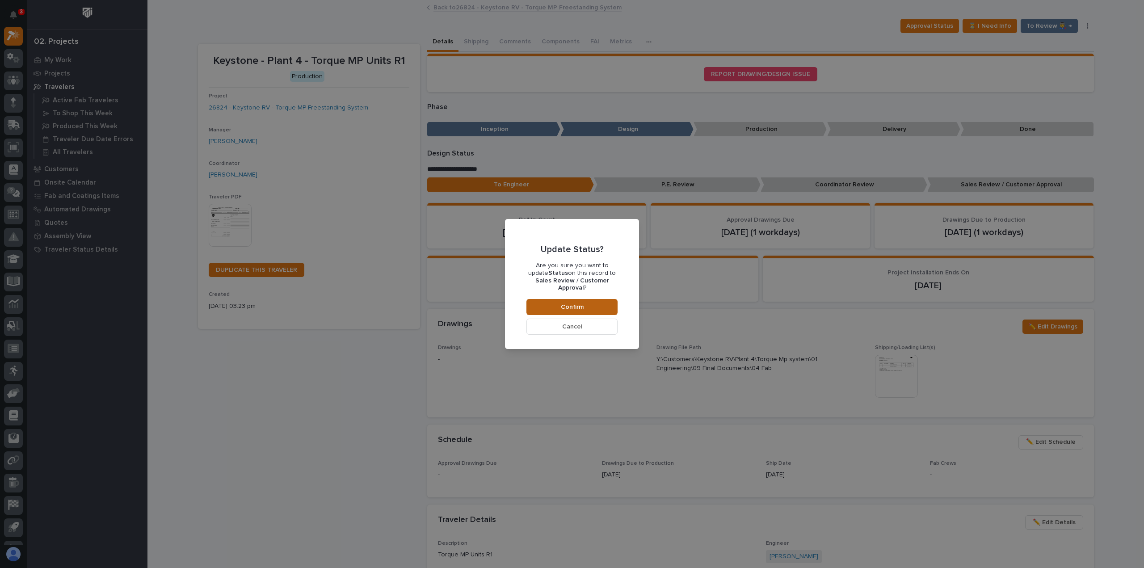
click at [593, 304] on button "Confirm" at bounding box center [571, 307] width 91 height 16
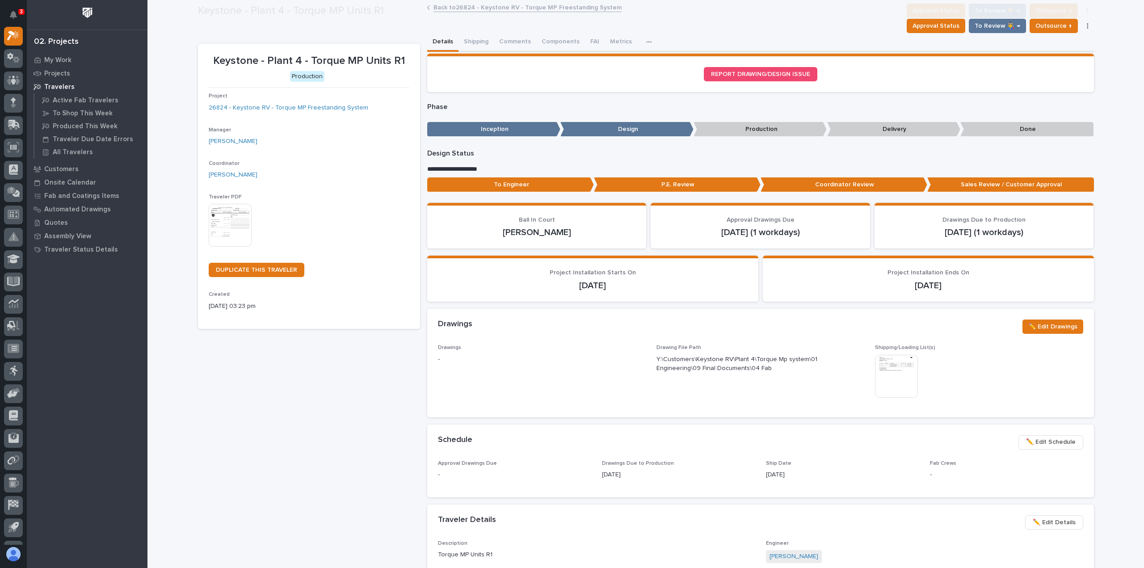
scroll to position [53, 0]
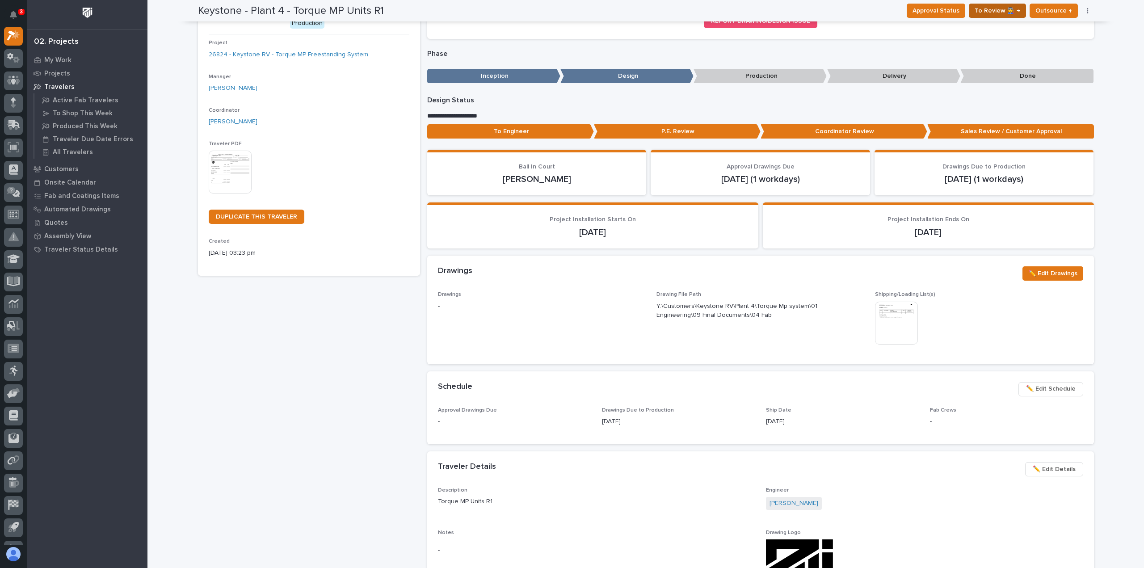
click at [987, 7] on span "To Review 👨‍🏭 →" at bounding box center [997, 10] width 46 height 11
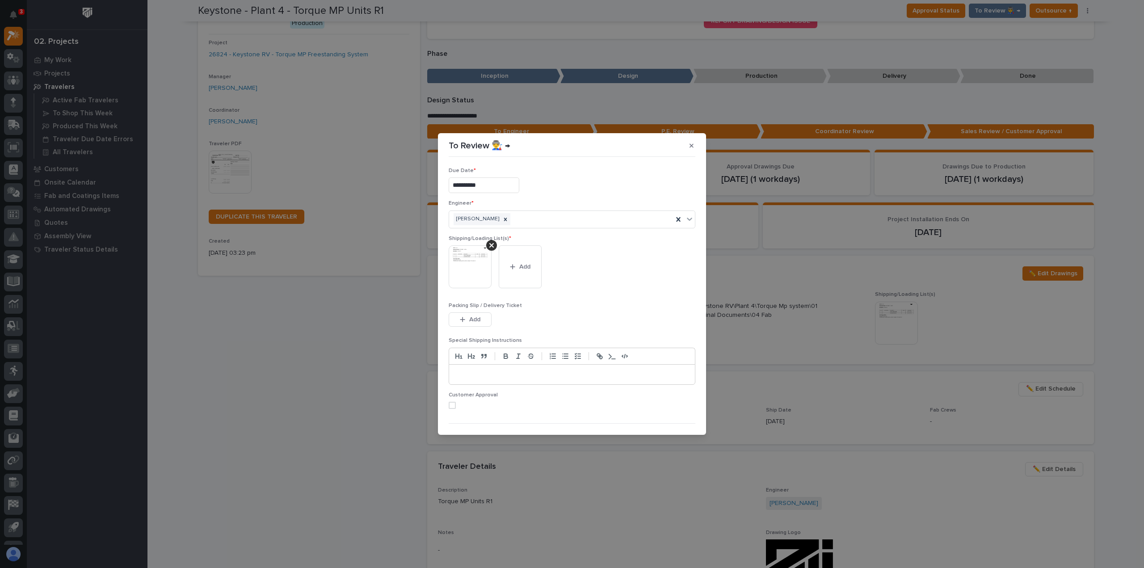
scroll to position [18, 0]
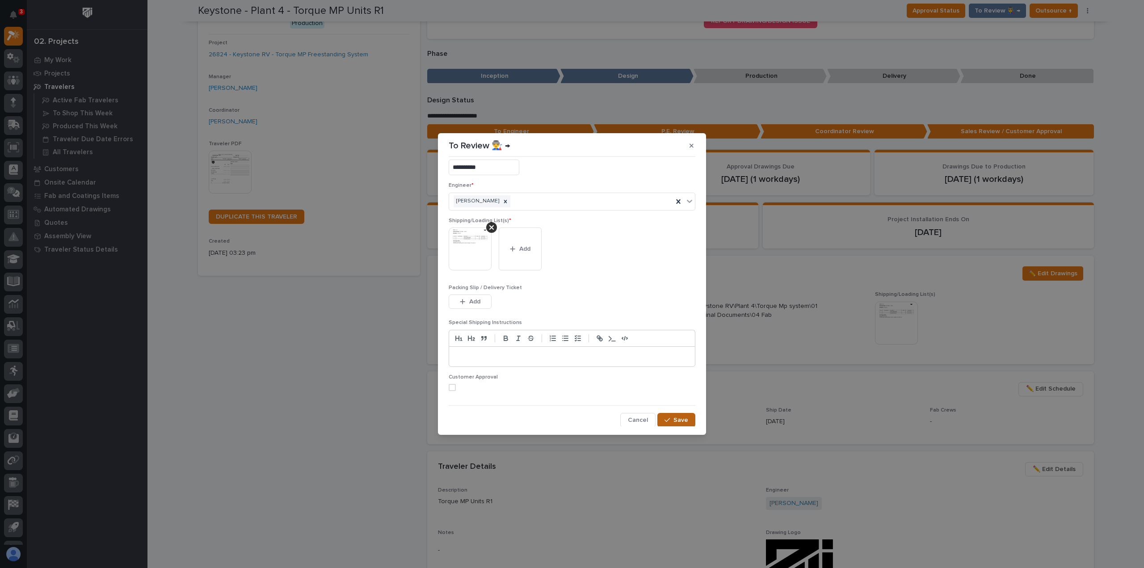
click at [675, 422] on span "Save" at bounding box center [680, 420] width 15 height 8
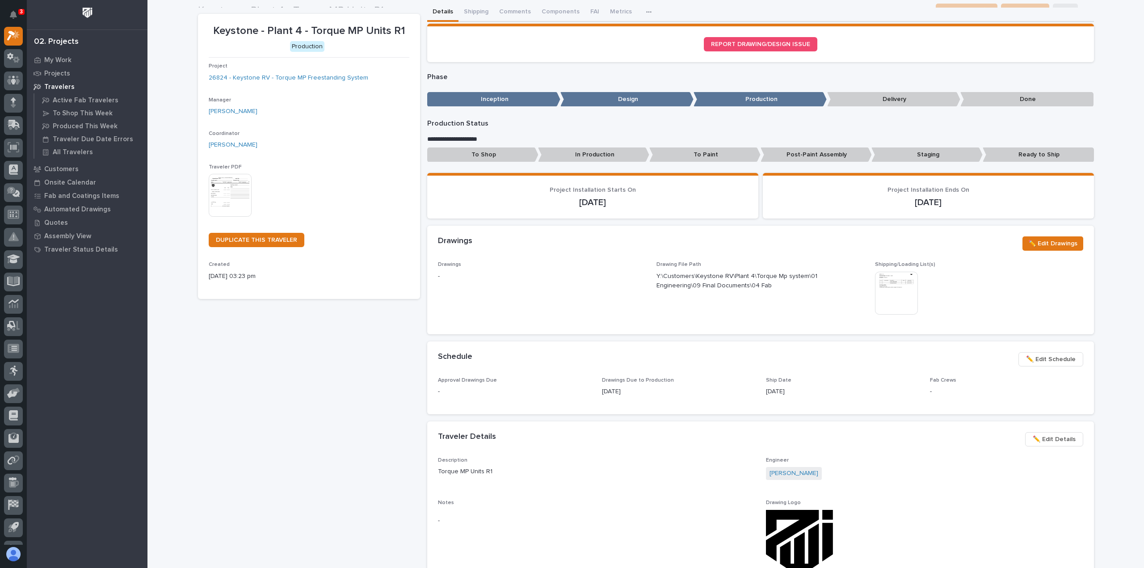
scroll to position [27, 0]
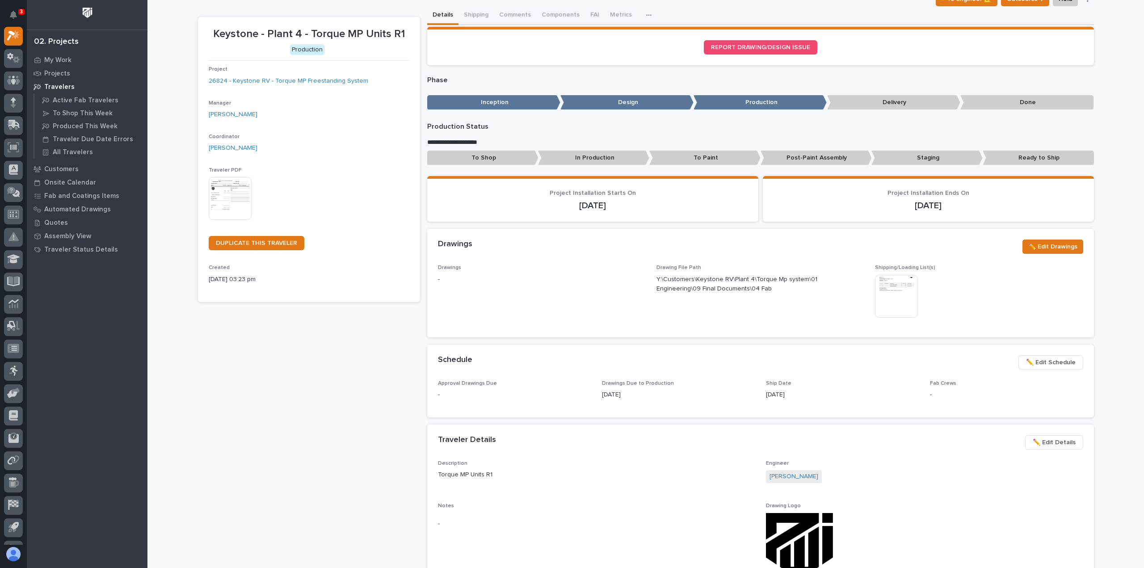
click at [219, 187] on img at bounding box center [230, 198] width 43 height 43
